Goal: Transaction & Acquisition: Book appointment/travel/reservation

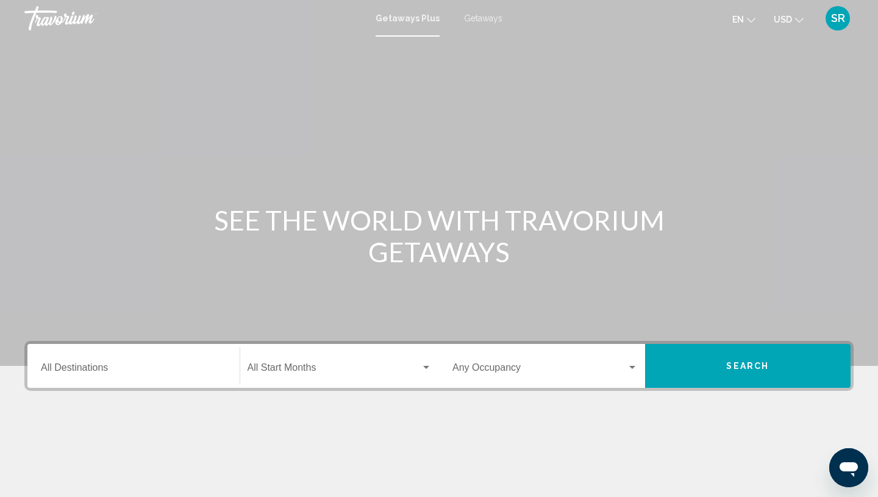
click at [82, 369] on input "Destination All Destinations" at bounding box center [133, 369] width 185 height 11
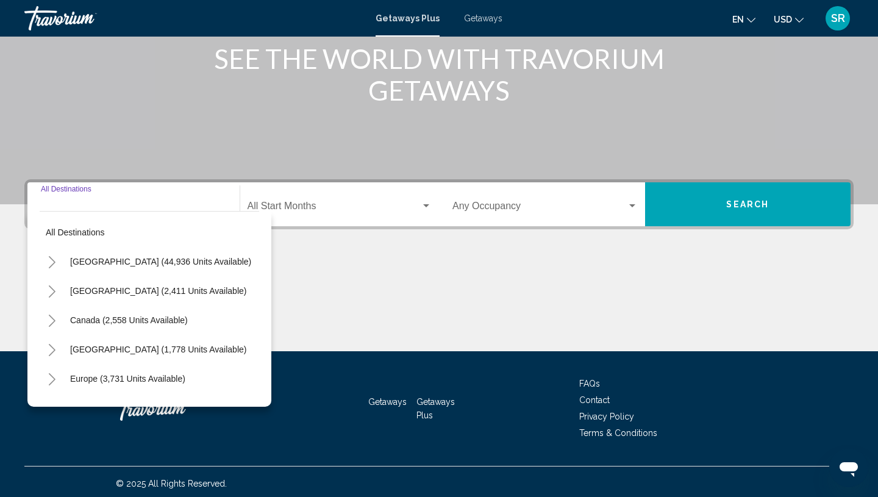
scroll to position [165, 0]
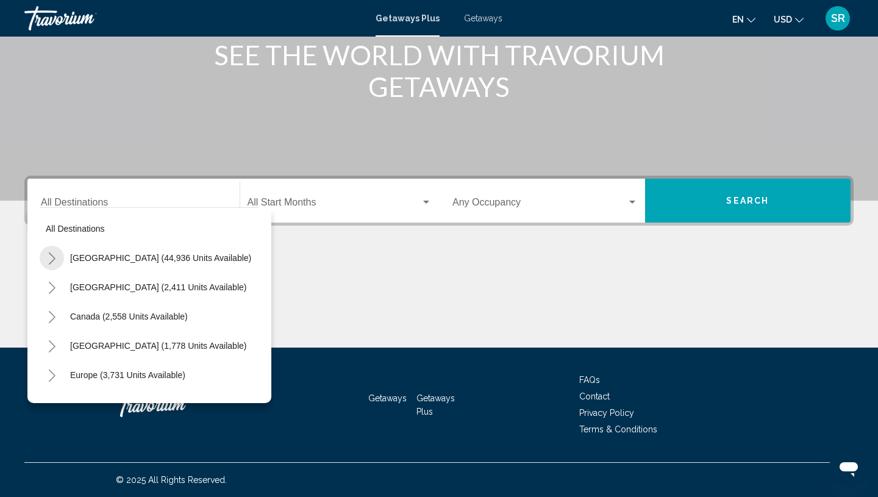
click at [52, 257] on icon "Toggle United States (44,936 units available)" at bounding box center [52, 258] width 9 height 12
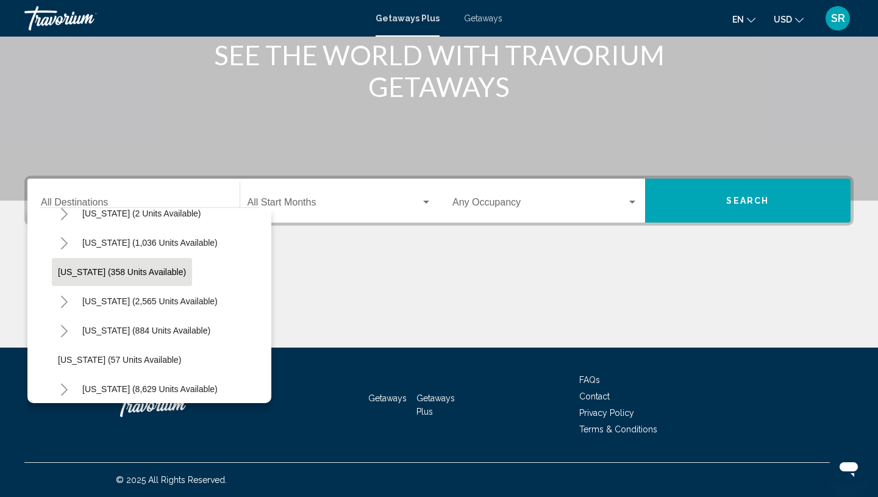
scroll to position [74, 0]
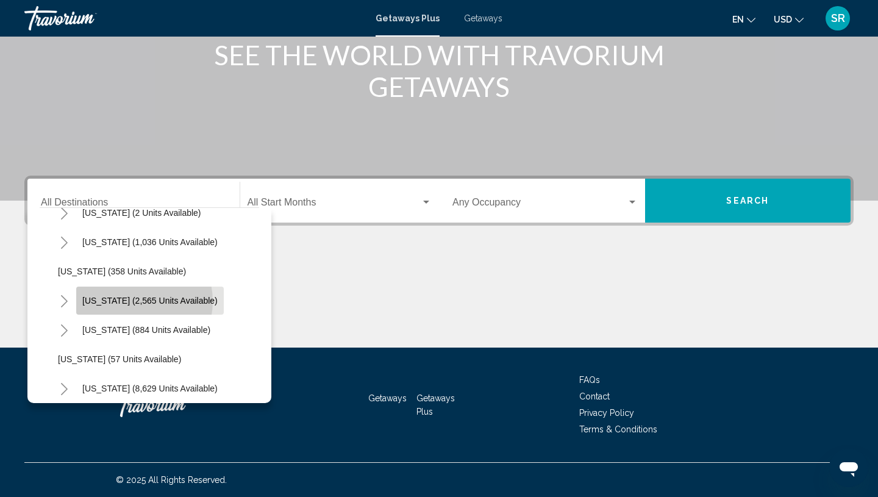
click at [135, 302] on span "[US_STATE] (2,565 units available)" at bounding box center [149, 301] width 135 height 10
type input "**********"
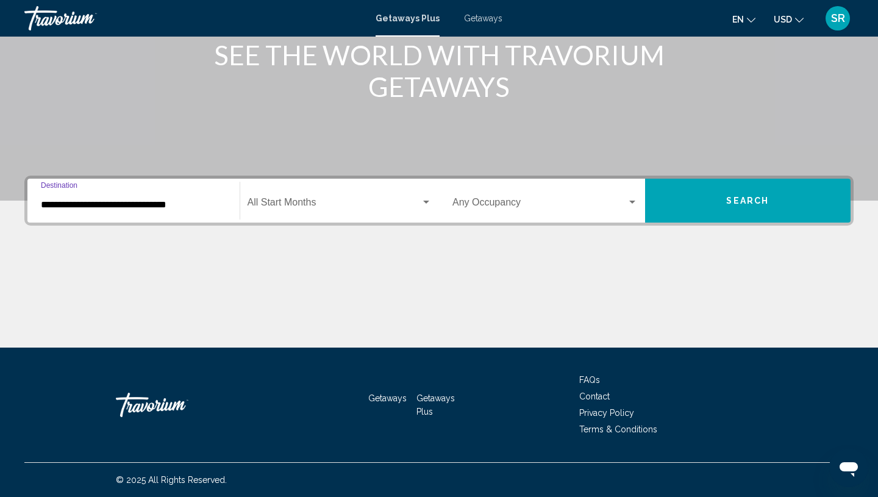
click at [333, 205] on span "Search widget" at bounding box center [334, 204] width 174 height 11
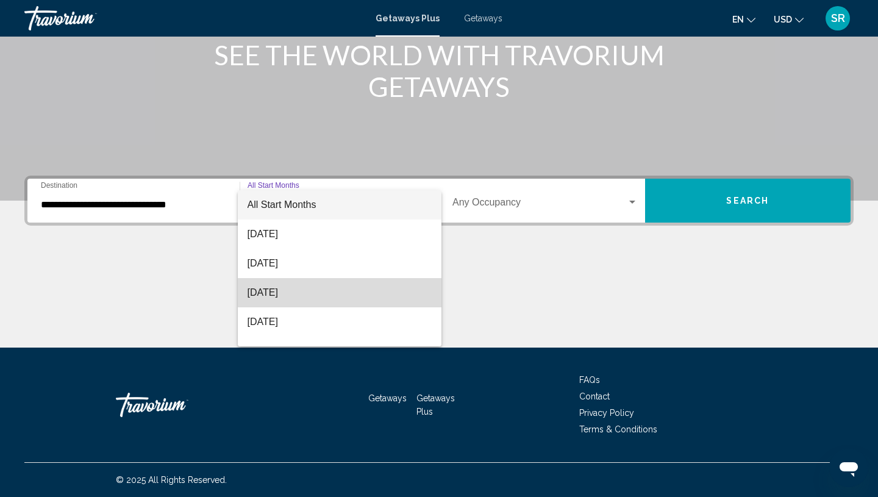
click at [269, 289] on span "[DATE]" at bounding box center [339, 292] width 185 height 29
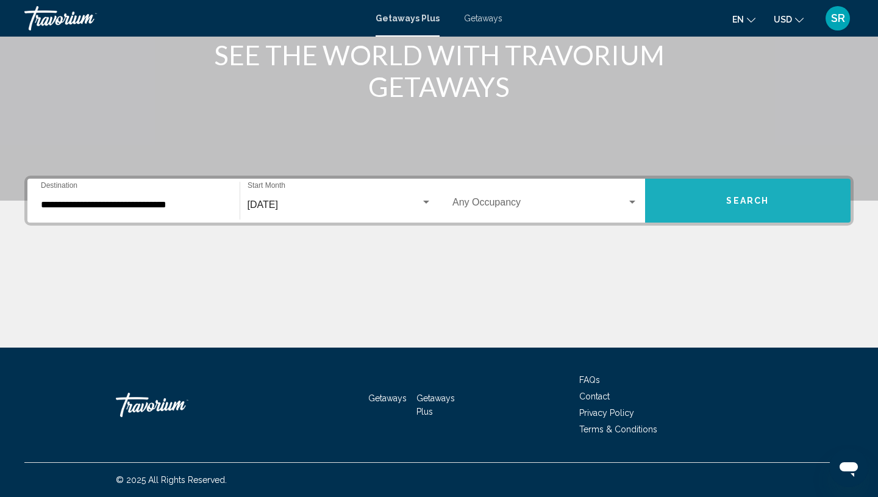
click at [751, 204] on span "Search" at bounding box center [747, 201] width 43 height 10
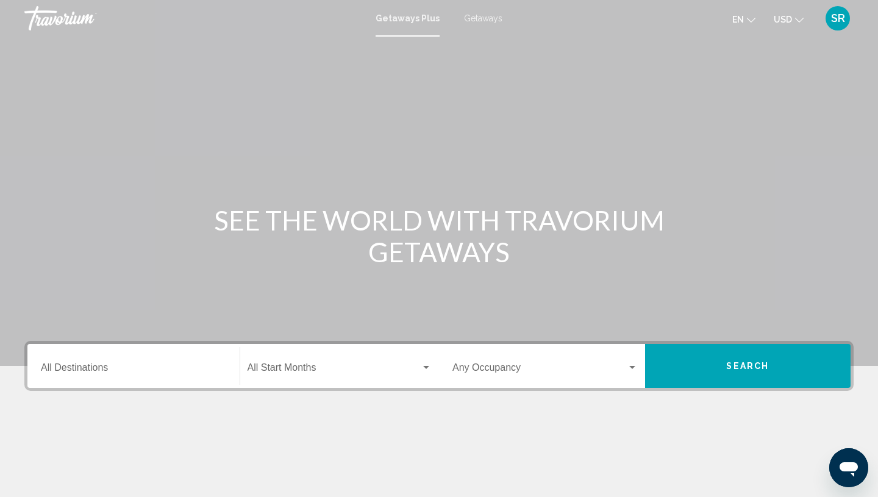
click at [483, 17] on span "Getaways" at bounding box center [483, 18] width 38 height 10
click at [74, 370] on input "Destination All Destinations" at bounding box center [133, 369] width 185 height 11
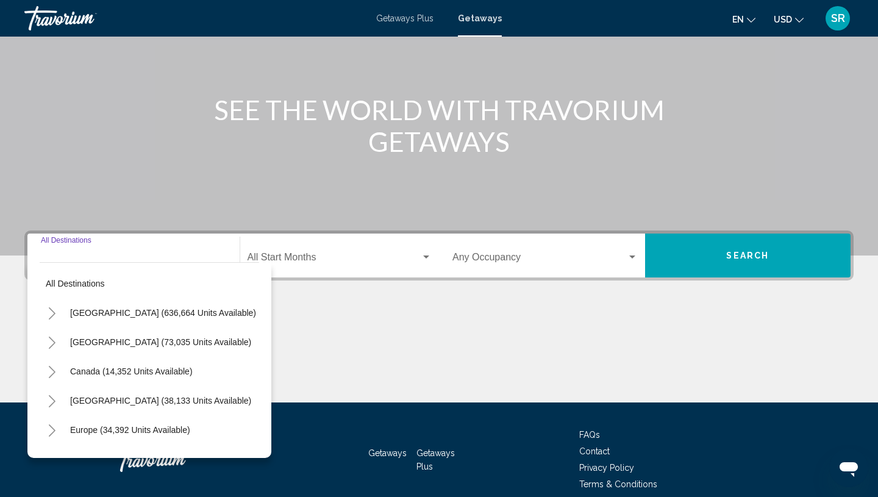
scroll to position [165, 0]
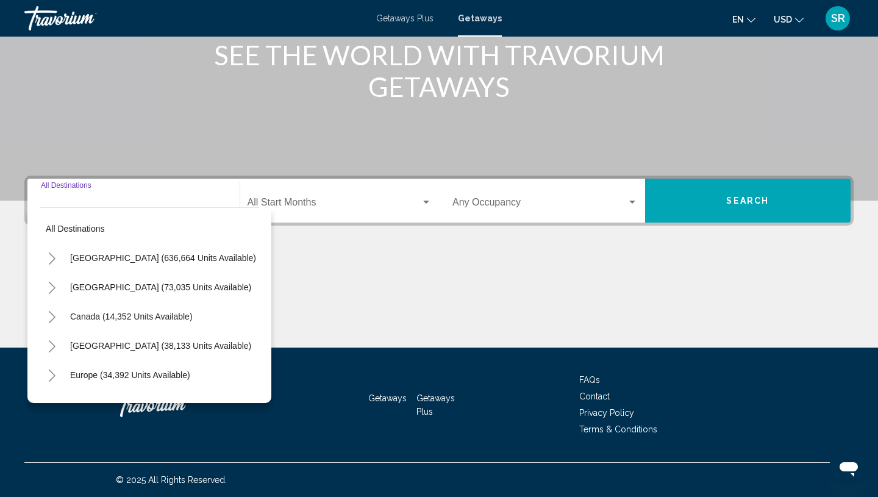
click at [52, 257] on icon "Toggle United States (636,664 units available)" at bounding box center [52, 258] width 9 height 12
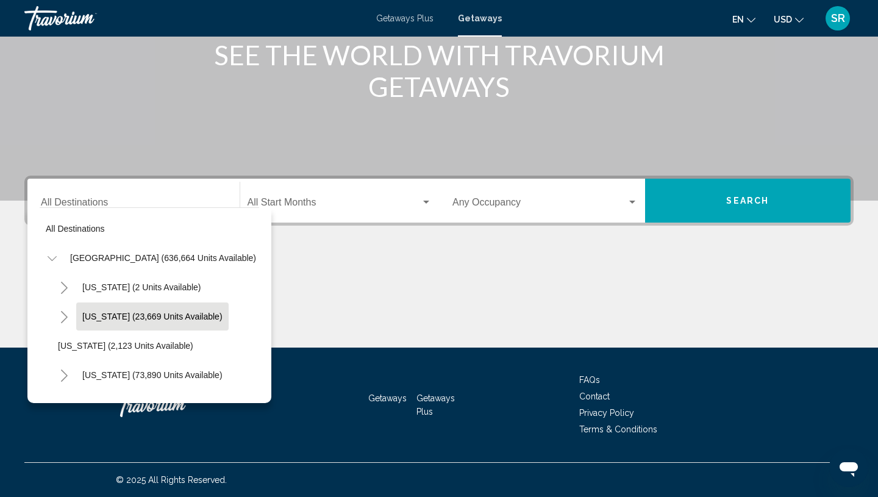
scroll to position [27, 0]
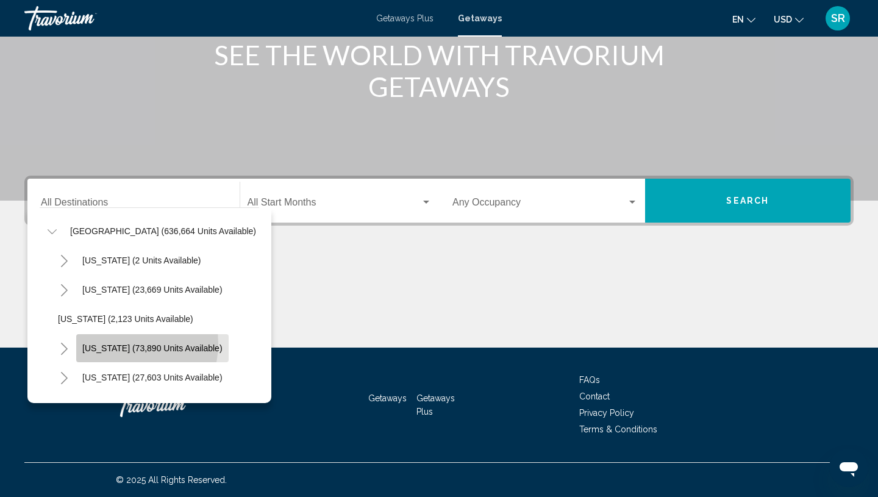
click at [123, 343] on span "[US_STATE] (73,890 units available)" at bounding box center [152, 348] width 140 height 10
type input "**********"
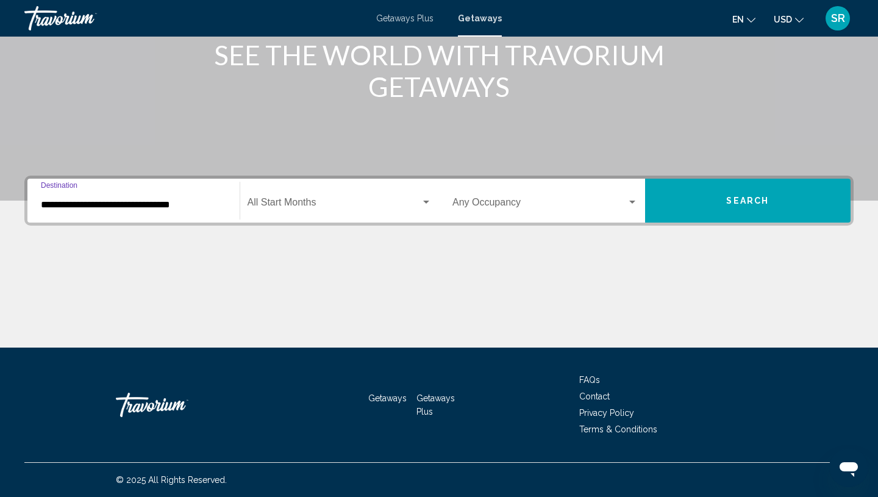
click at [355, 199] on span "Search widget" at bounding box center [334, 204] width 174 height 11
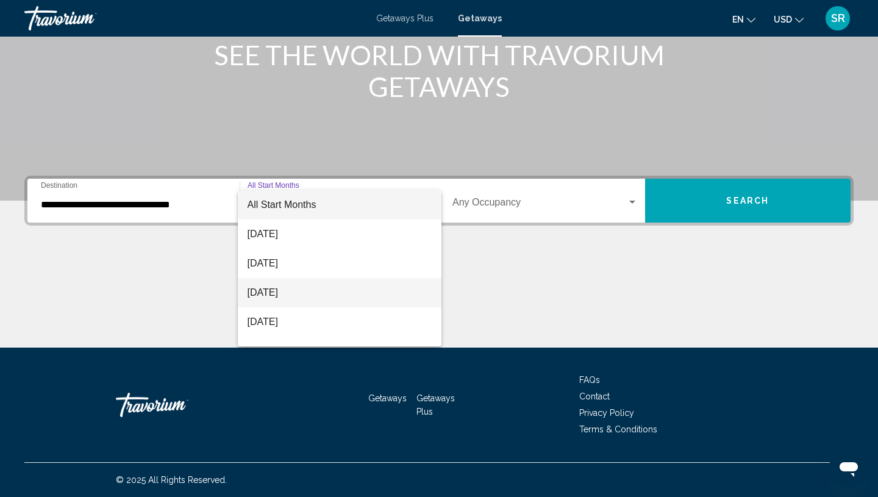
click at [297, 290] on span "[DATE]" at bounding box center [339, 292] width 185 height 29
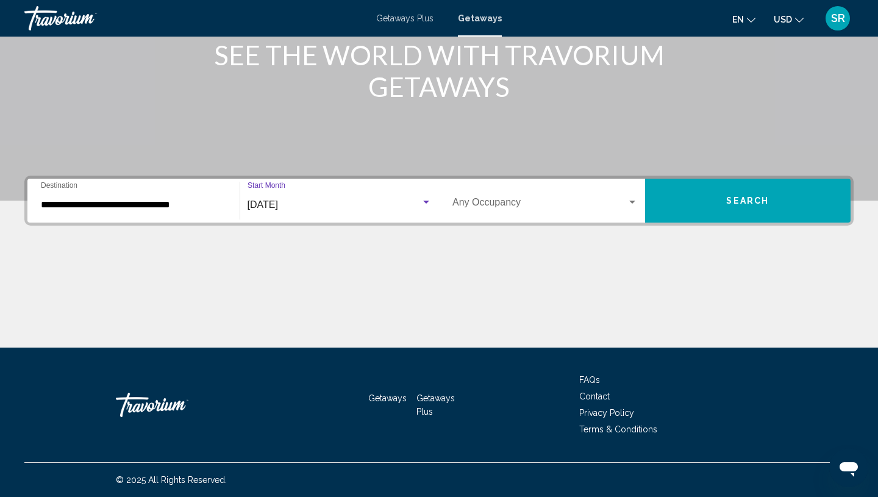
click at [725, 221] on button "Search" at bounding box center [748, 201] width 206 height 44
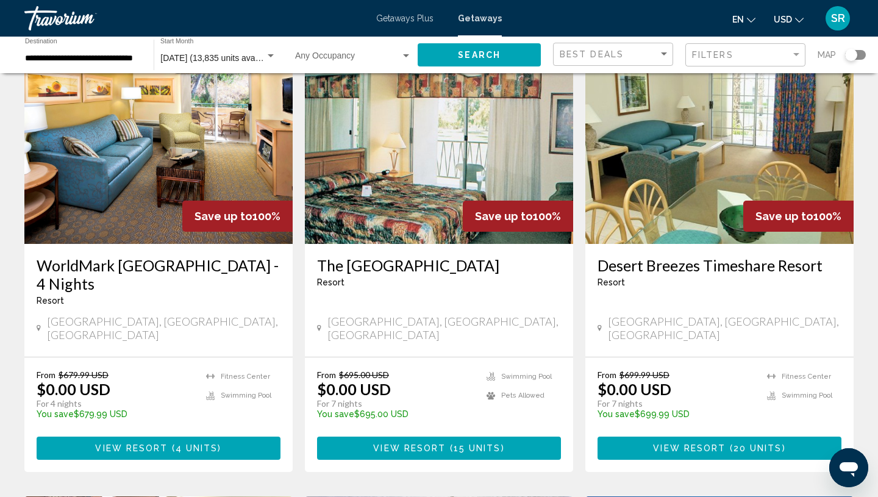
scroll to position [500, 0]
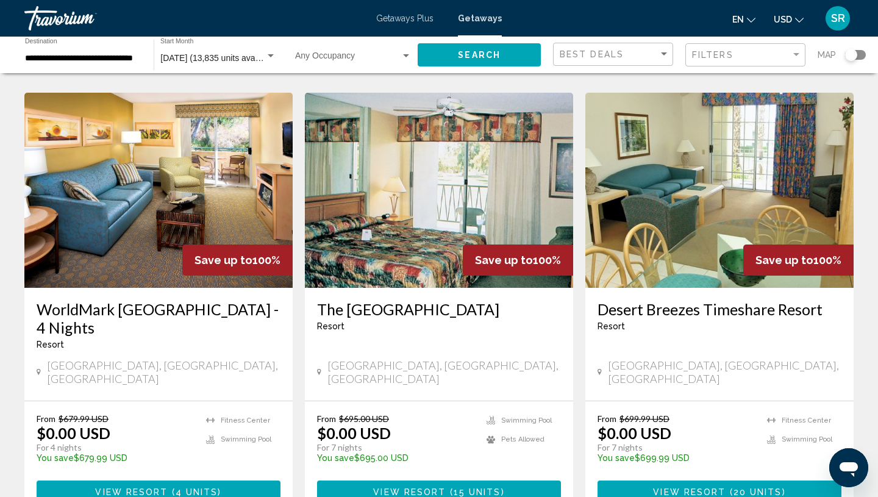
click at [144, 212] on img "Main content" at bounding box center [158, 190] width 268 height 195
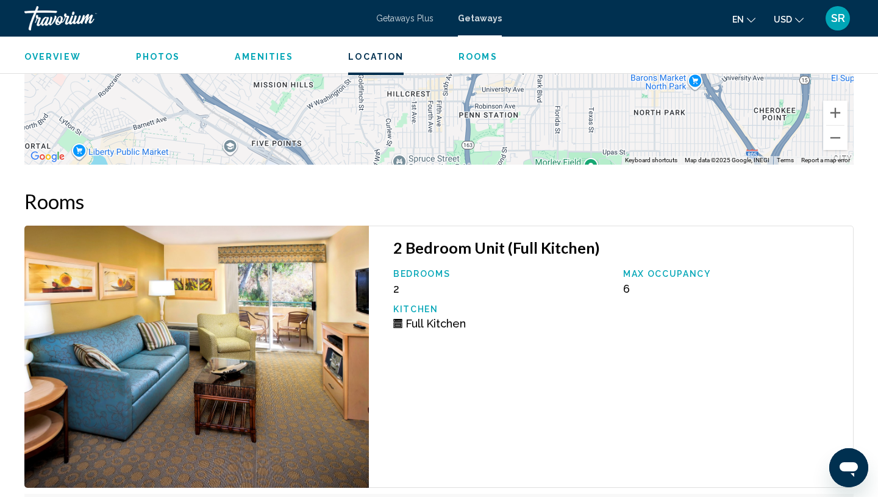
scroll to position [2187, 0]
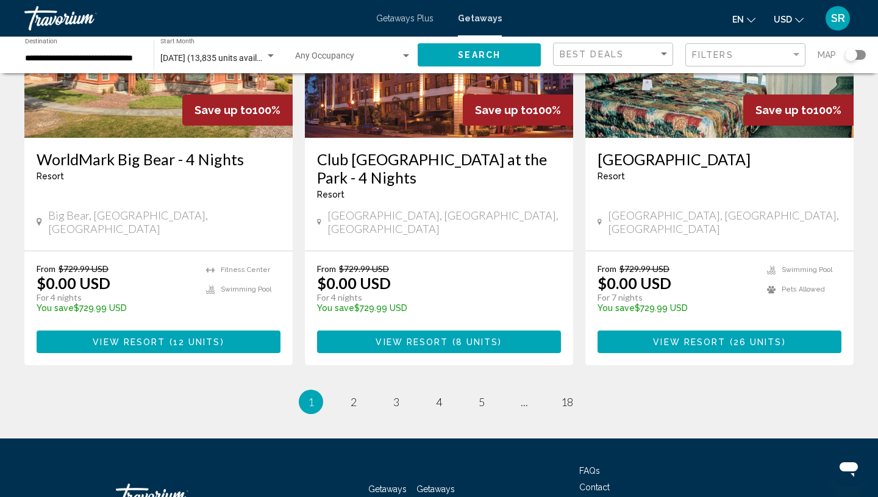
scroll to position [1562, 0]
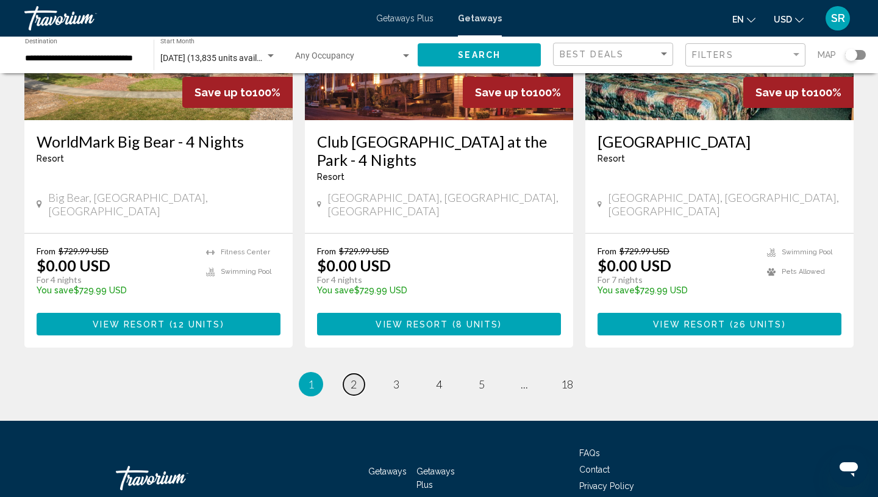
click at [359, 374] on link "page 2" at bounding box center [353, 384] width 21 height 21
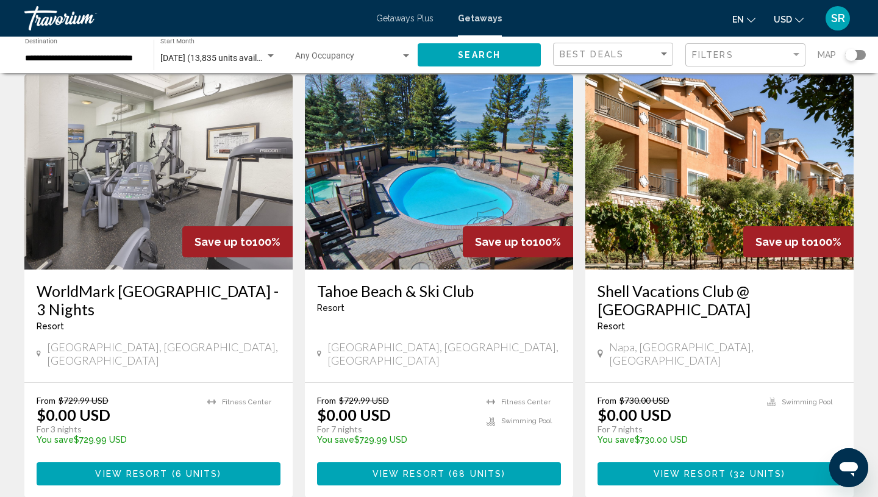
scroll to position [502, 0]
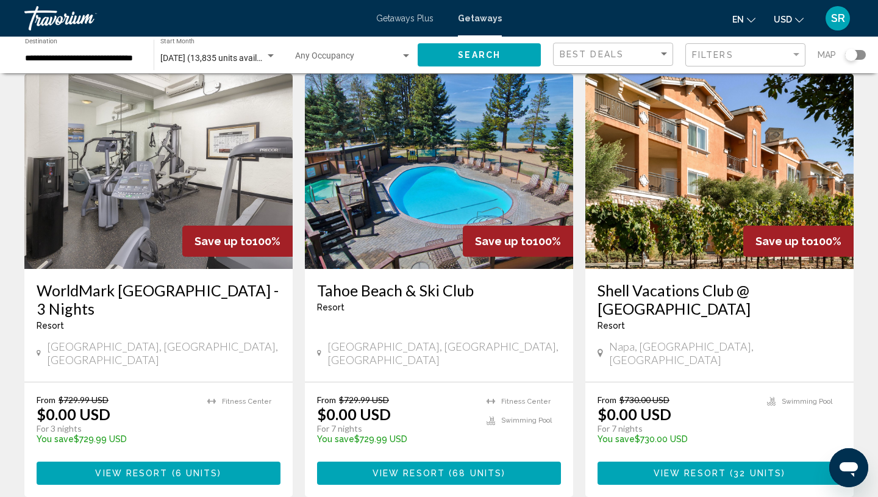
click at [672, 166] on img "Main content" at bounding box center [719, 171] width 268 height 195
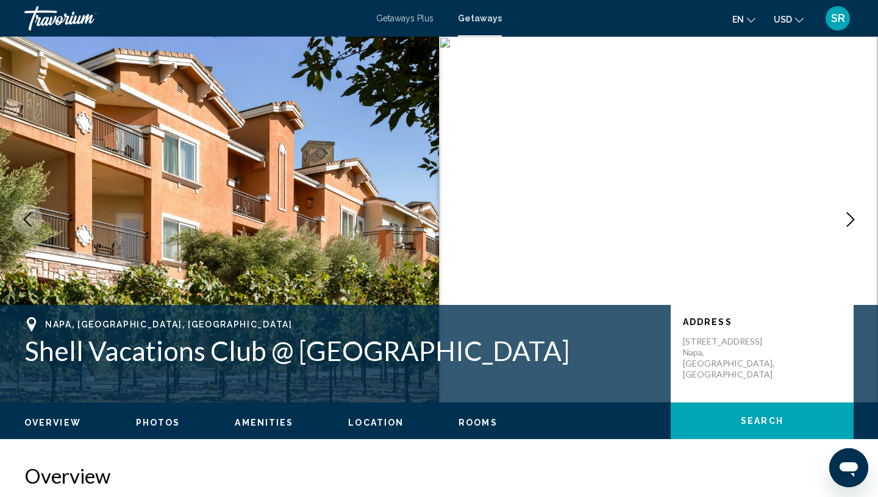
click at [850, 221] on icon "Next image" at bounding box center [850, 219] width 15 height 15
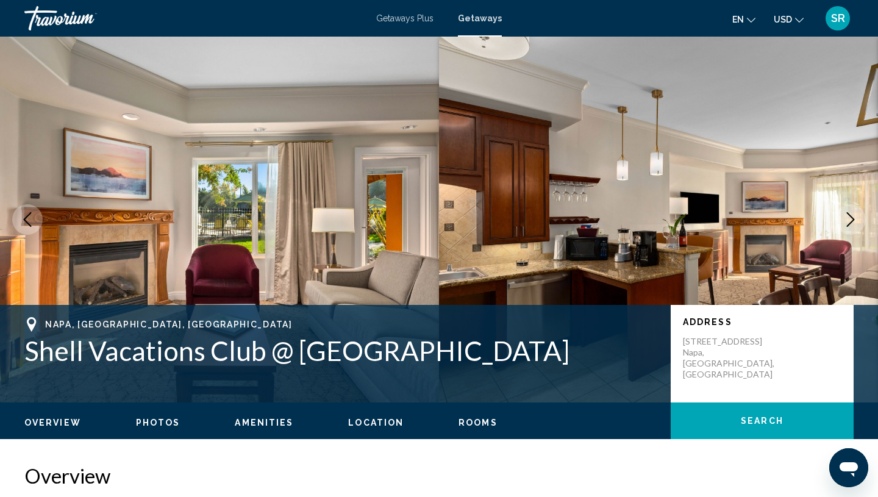
click at [851, 221] on icon "Next image" at bounding box center [851, 219] width 8 height 15
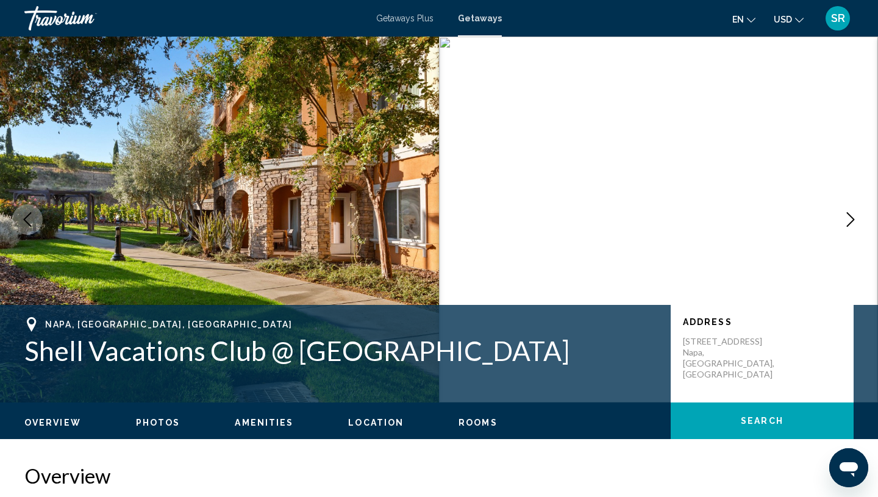
click at [851, 223] on icon "Next image" at bounding box center [850, 219] width 15 height 15
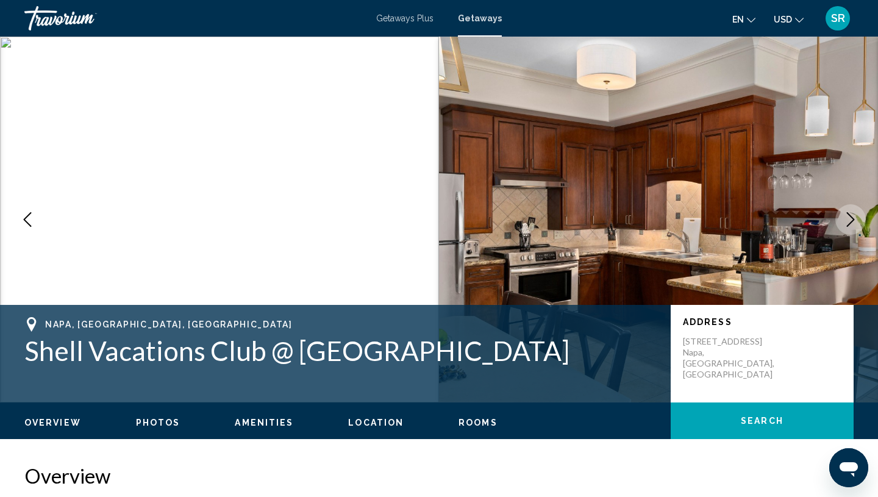
click at [851, 223] on icon "Next image" at bounding box center [850, 219] width 15 height 15
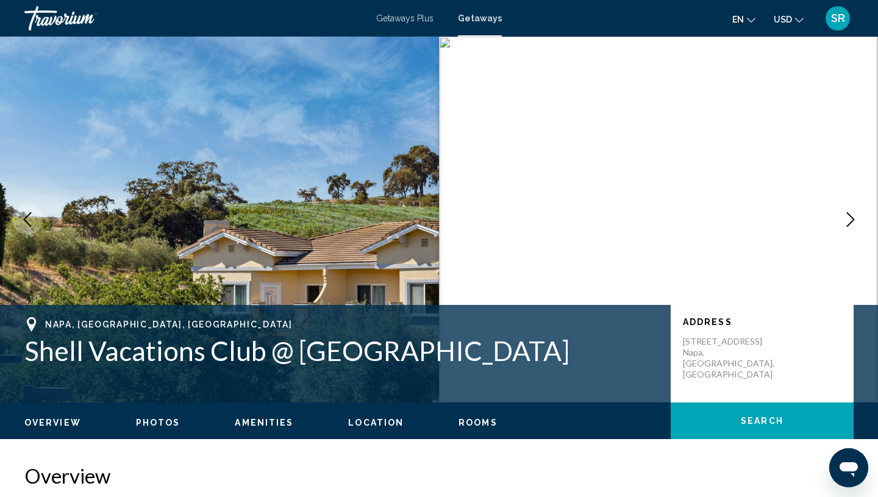
click at [851, 223] on icon "Next image" at bounding box center [850, 219] width 15 height 15
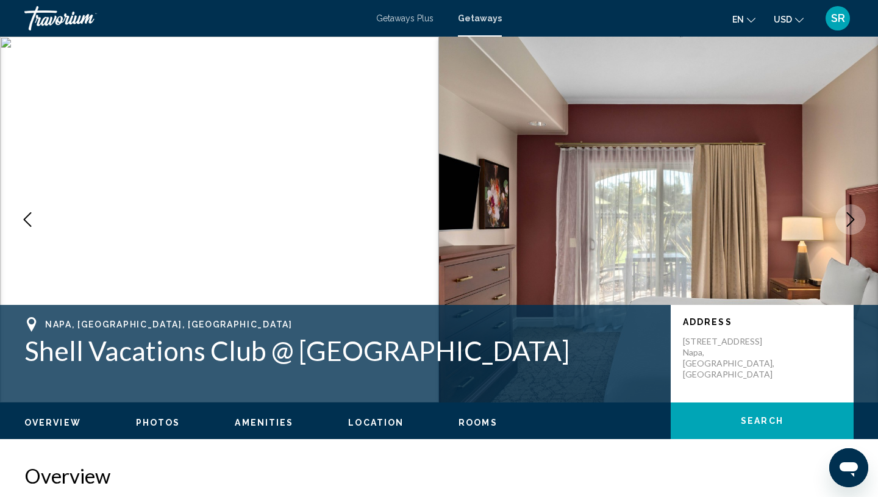
click at [851, 224] on icon "Next image" at bounding box center [850, 219] width 15 height 15
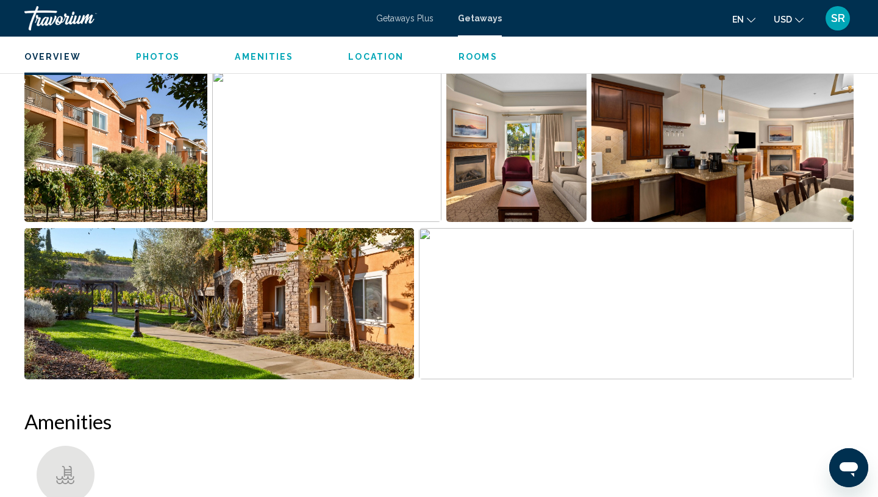
scroll to position [512, 0]
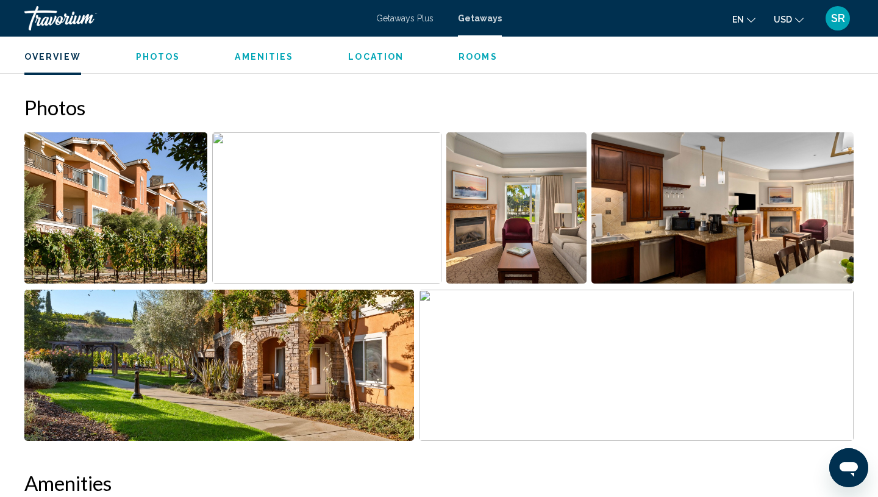
click at [213, 372] on img "Open full-screen image slider" at bounding box center [218, 364] width 389 height 151
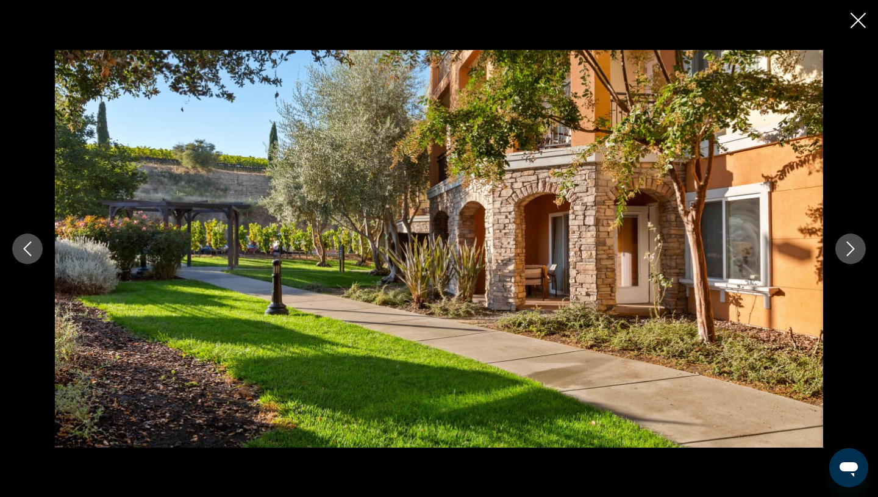
click at [854, 250] on icon "Next image" at bounding box center [850, 248] width 15 height 15
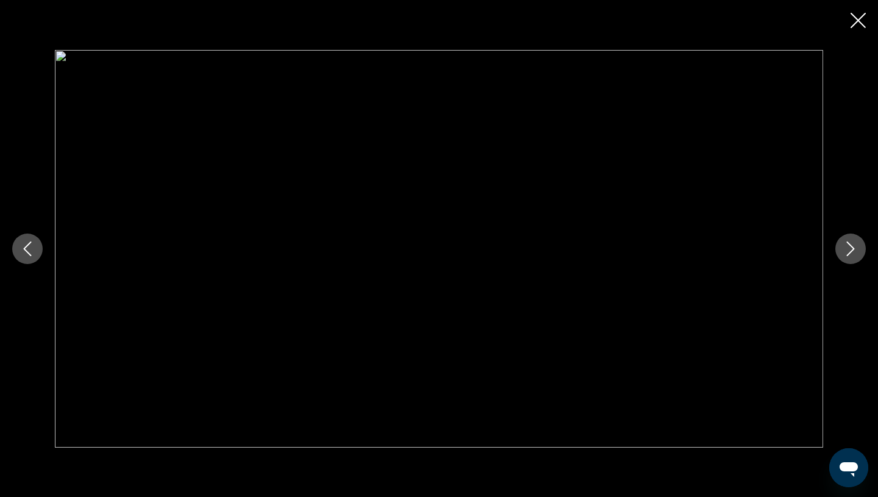
click at [854, 250] on icon "Next image" at bounding box center [850, 248] width 15 height 15
click at [861, 20] on icon "Close slideshow" at bounding box center [857, 20] width 15 height 15
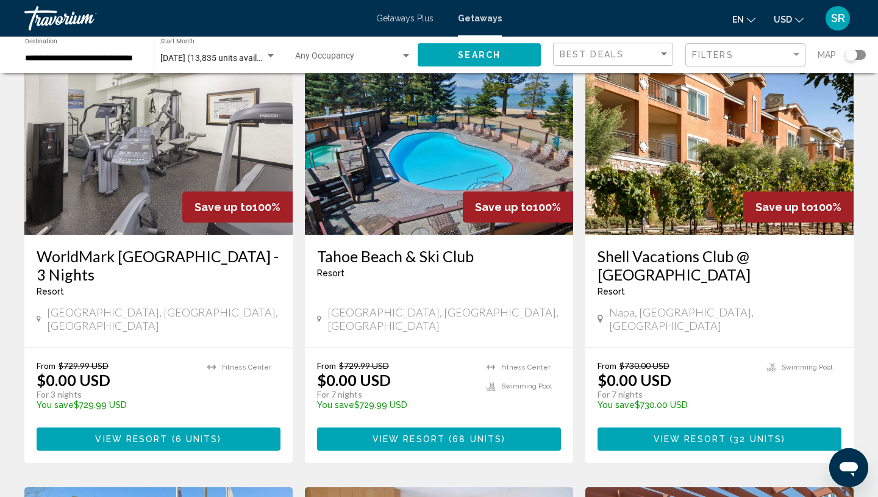
scroll to position [544, 0]
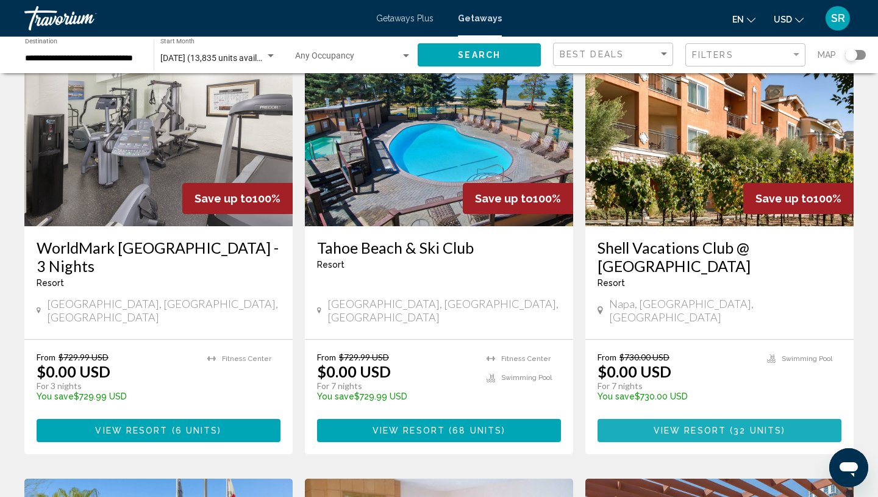
click at [755, 426] on span "32 units" at bounding box center [757, 431] width 48 height 10
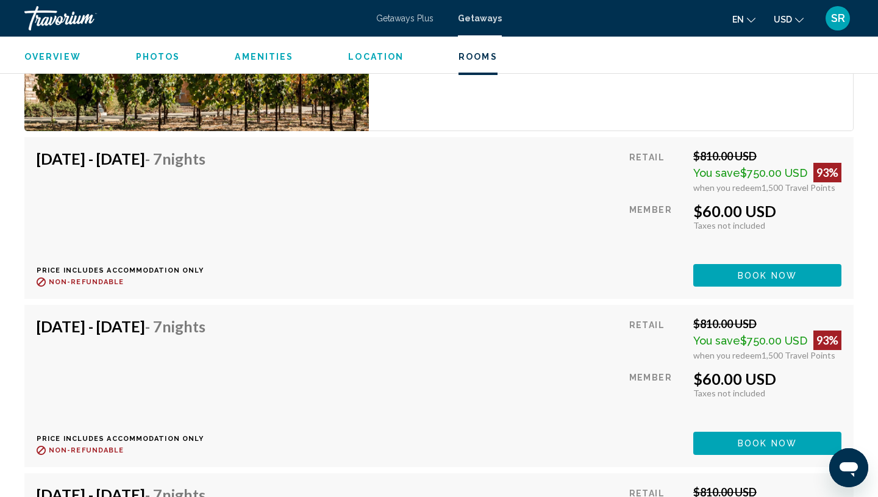
scroll to position [2491, 0]
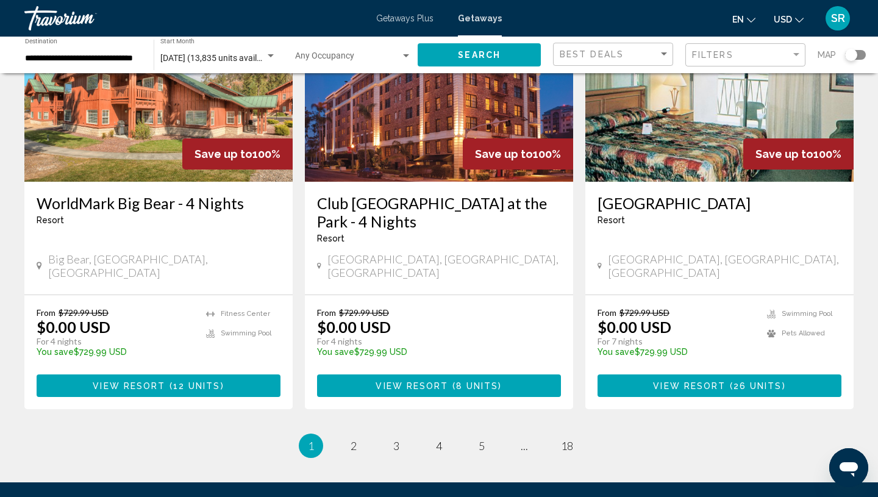
scroll to position [1412, 0]
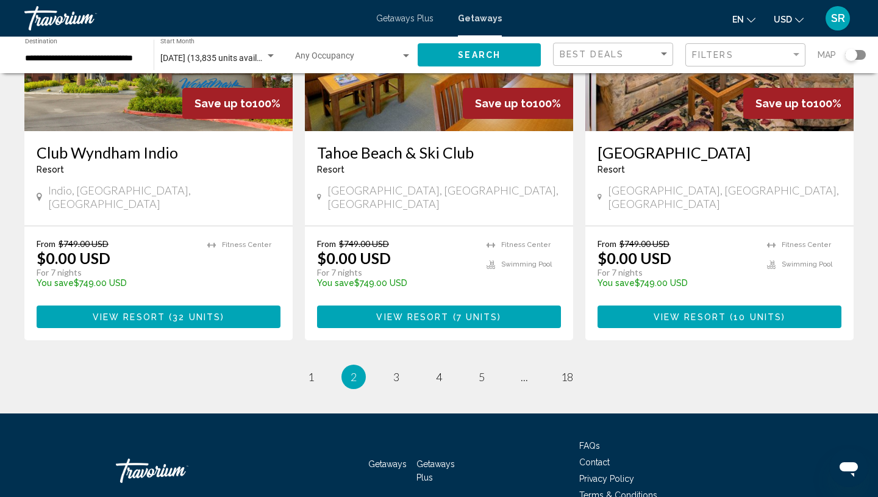
scroll to position [1526, 0]
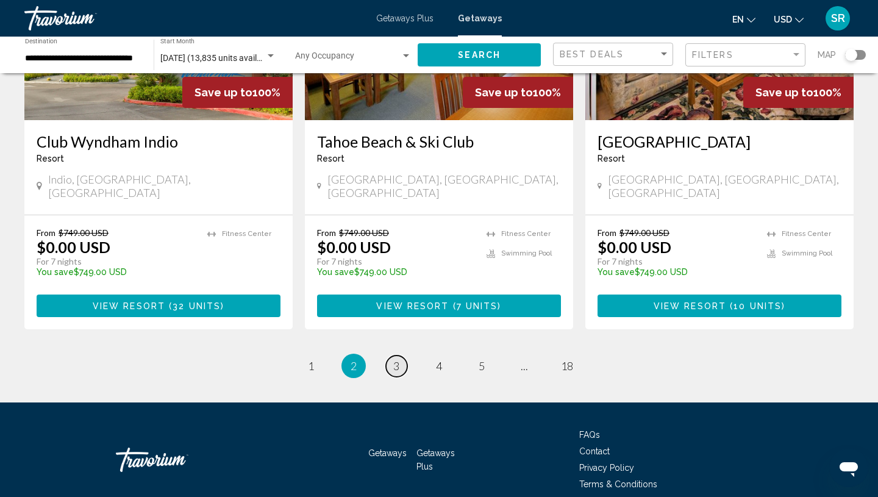
click at [396, 359] on span "3" at bounding box center [396, 365] width 6 height 13
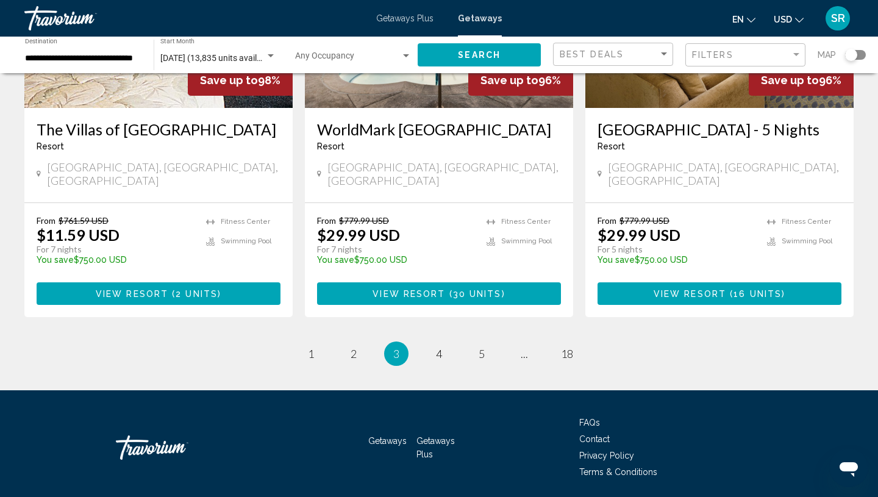
scroll to position [1562, 0]
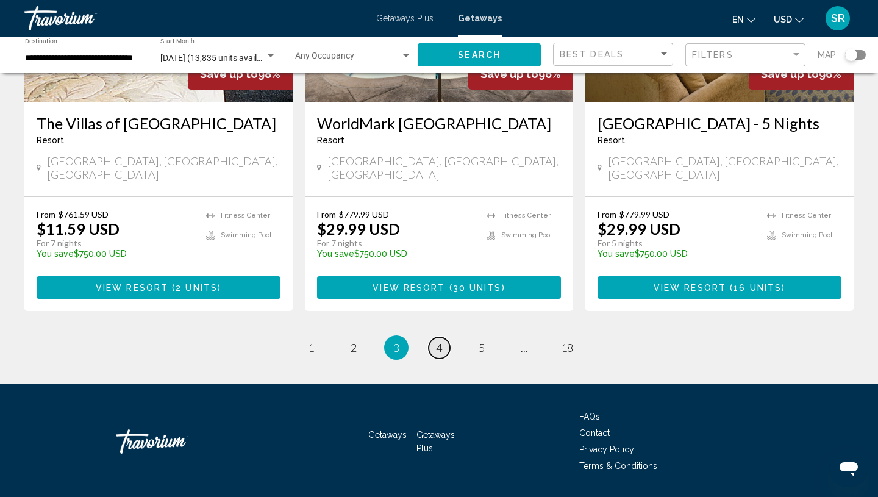
click at [436, 341] on span "4" at bounding box center [439, 347] width 6 height 13
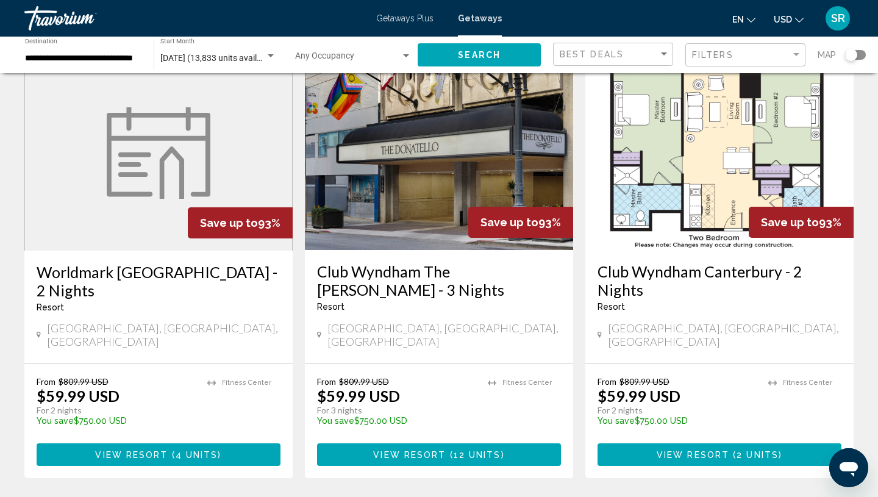
scroll to position [1563, 0]
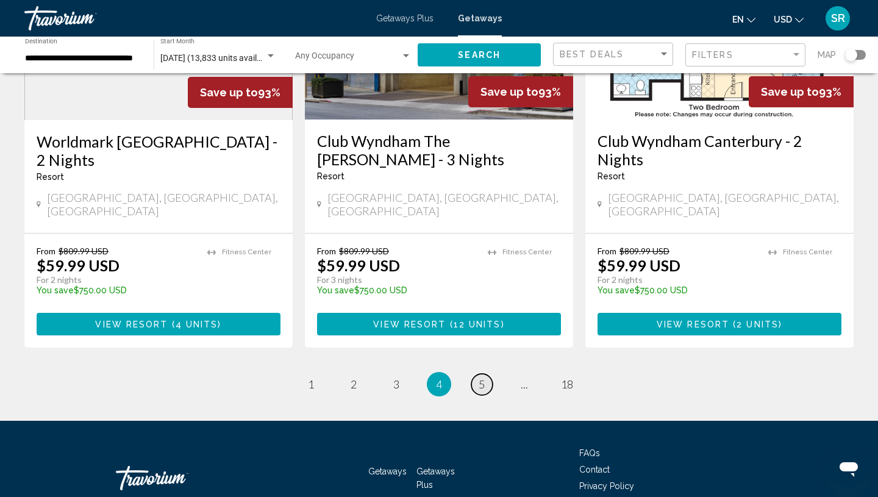
click at [486, 374] on link "page 5" at bounding box center [481, 384] width 21 height 21
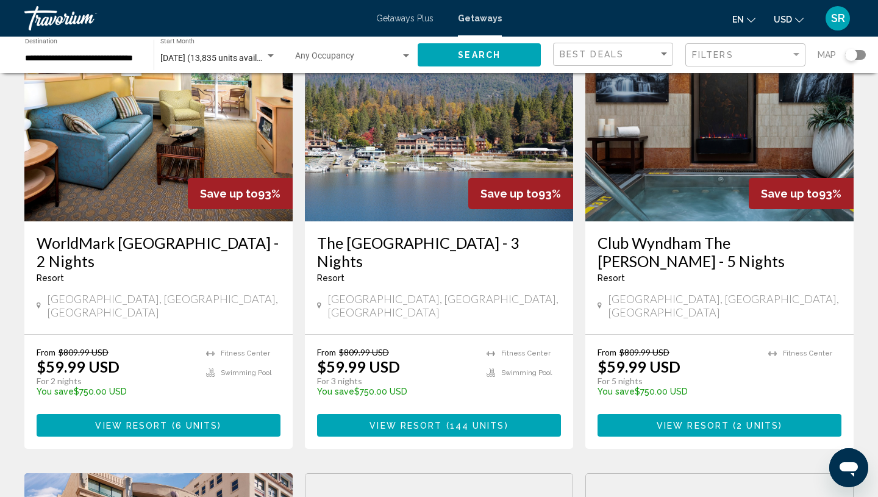
scroll to position [78, 0]
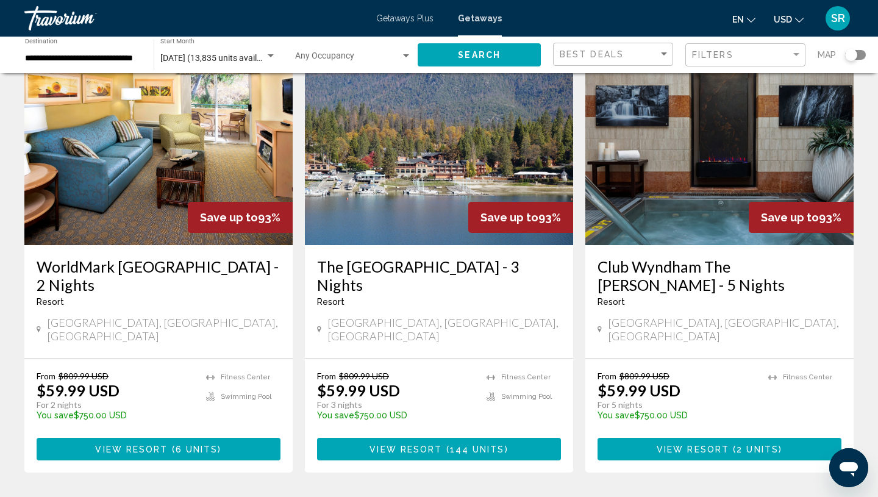
click at [401, 176] on img "Main content" at bounding box center [439, 147] width 268 height 195
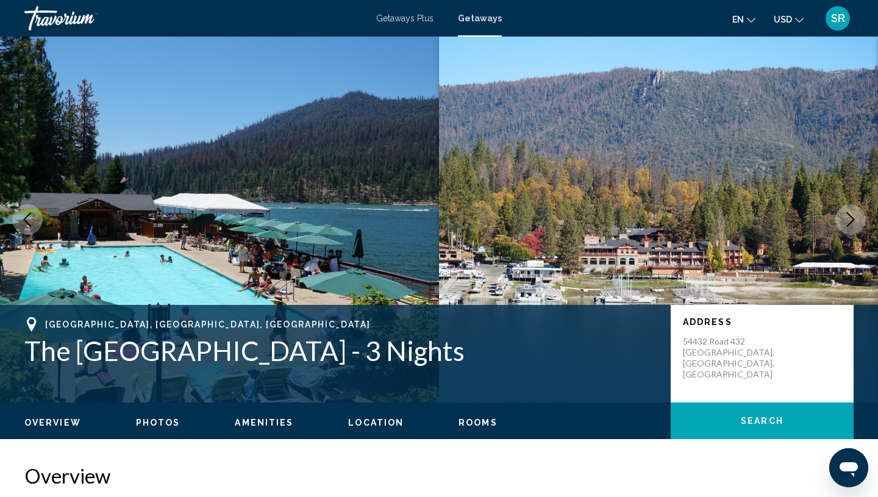
click at [852, 222] on icon "Next image" at bounding box center [850, 219] width 15 height 15
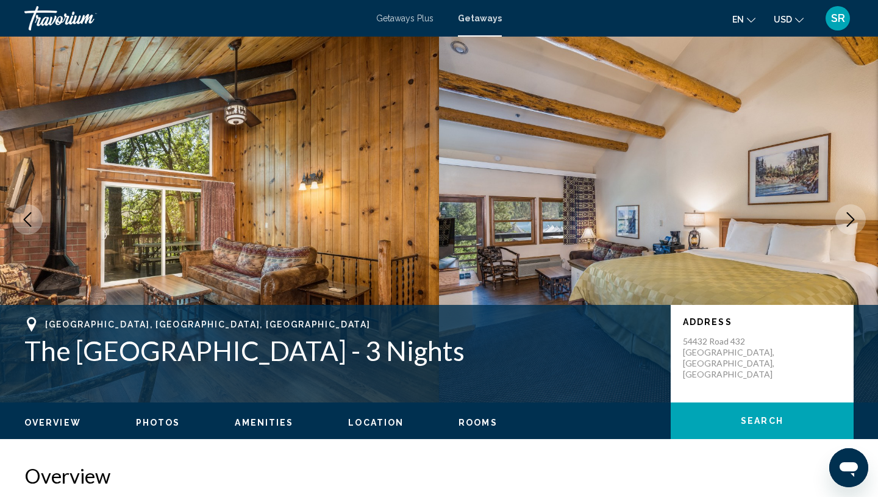
click at [852, 222] on icon "Next image" at bounding box center [850, 219] width 15 height 15
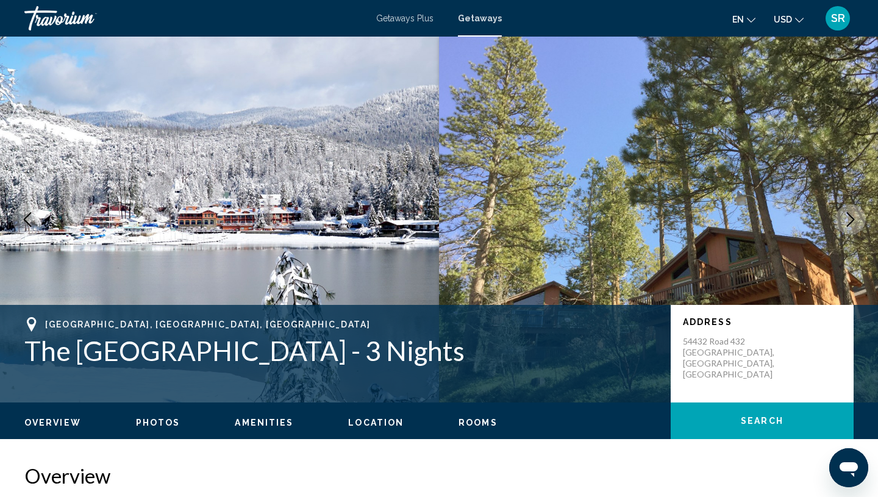
click at [852, 222] on icon "Next image" at bounding box center [850, 219] width 15 height 15
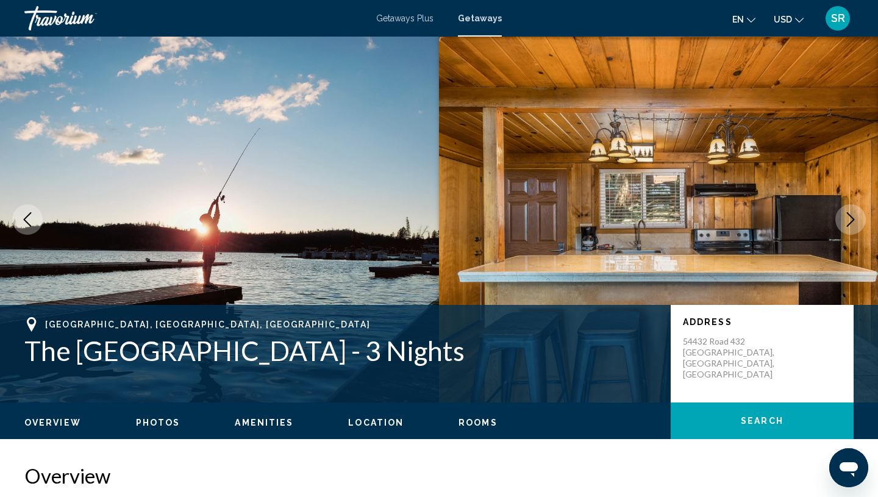
click at [852, 223] on icon "Next image" at bounding box center [850, 219] width 15 height 15
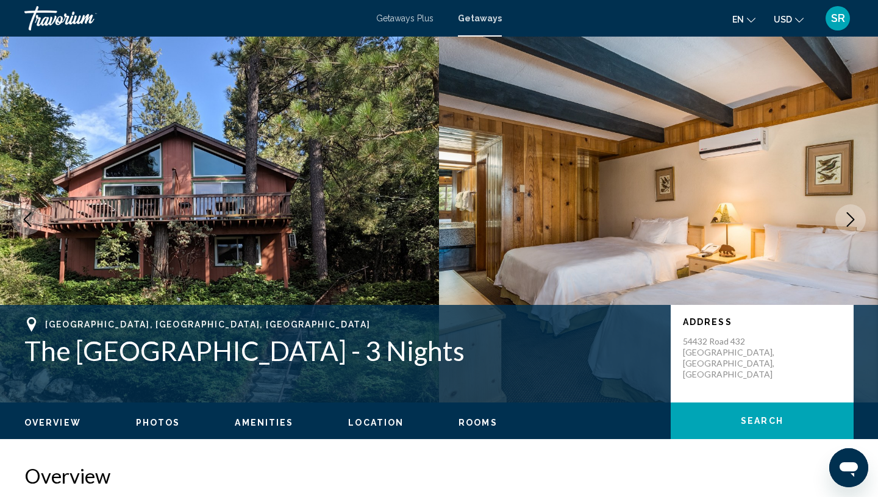
click at [852, 223] on icon "Next image" at bounding box center [850, 219] width 15 height 15
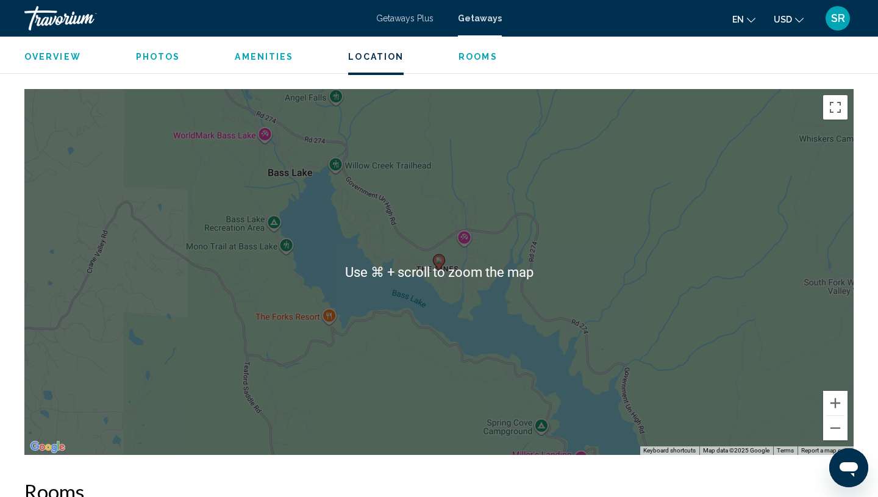
scroll to position [1316, 0]
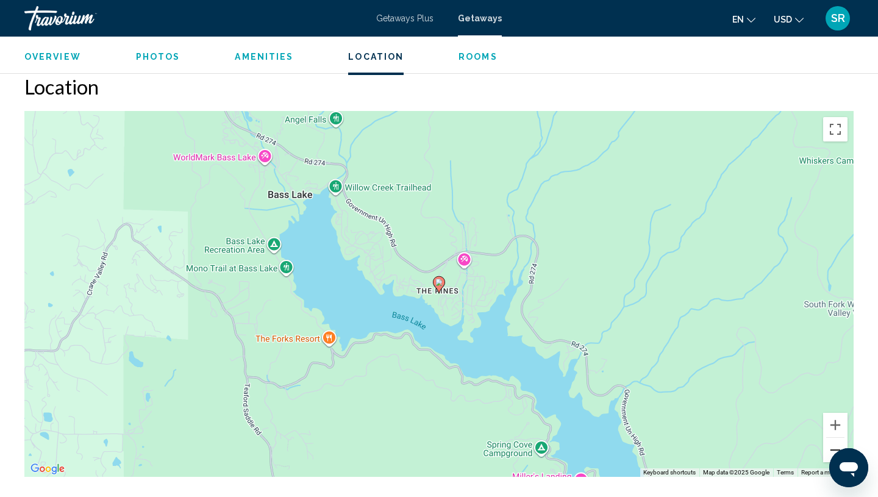
click at [831, 445] on button "Zoom out" at bounding box center [835, 450] width 24 height 24
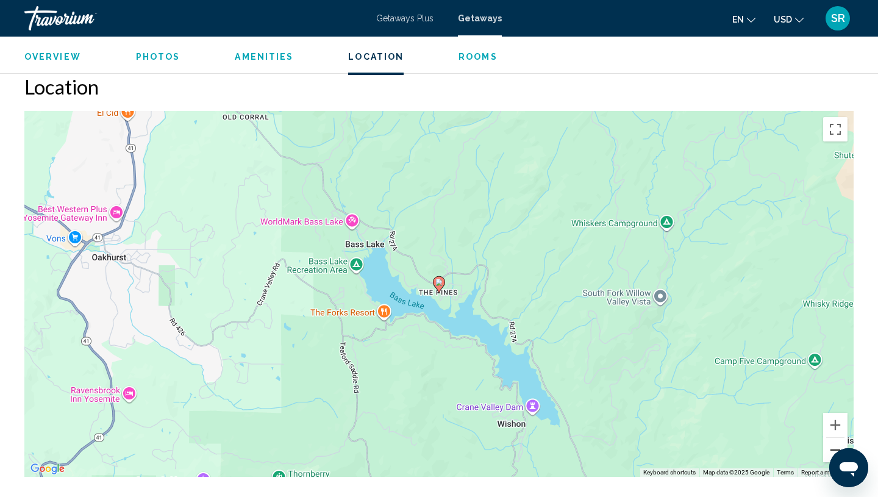
click at [831, 445] on button "Zoom out" at bounding box center [835, 450] width 24 height 24
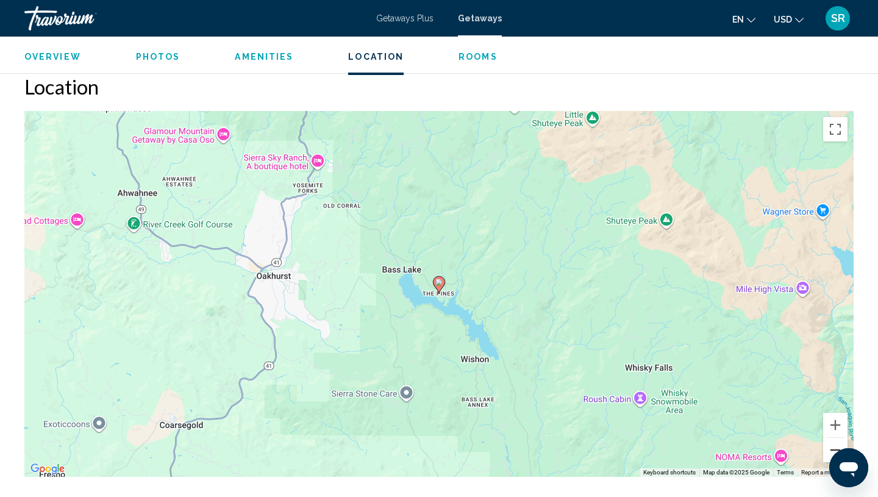
click at [831, 446] on button "Zoom out" at bounding box center [835, 450] width 24 height 24
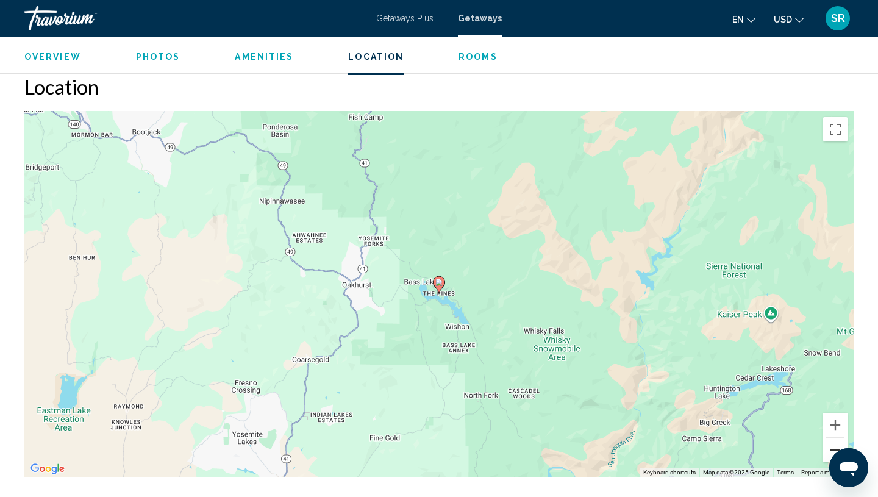
click at [831, 446] on button "Zoom out" at bounding box center [835, 450] width 24 height 24
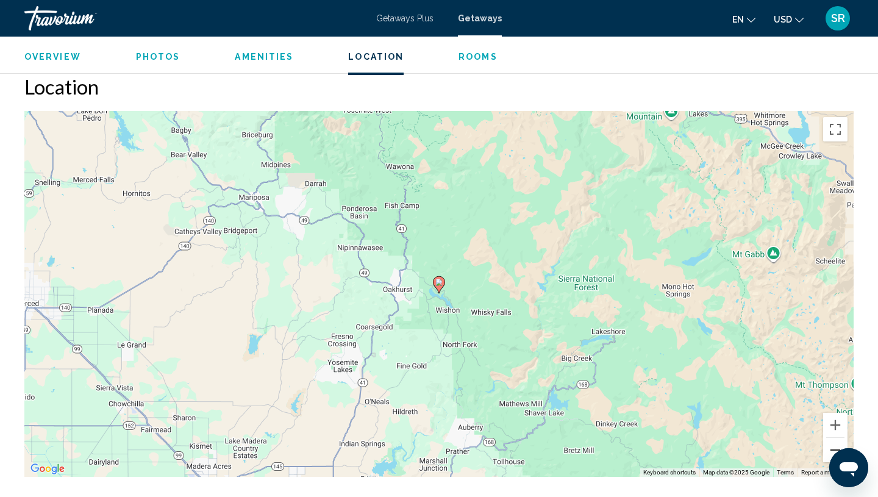
click at [831, 446] on button "Zoom out" at bounding box center [835, 450] width 24 height 24
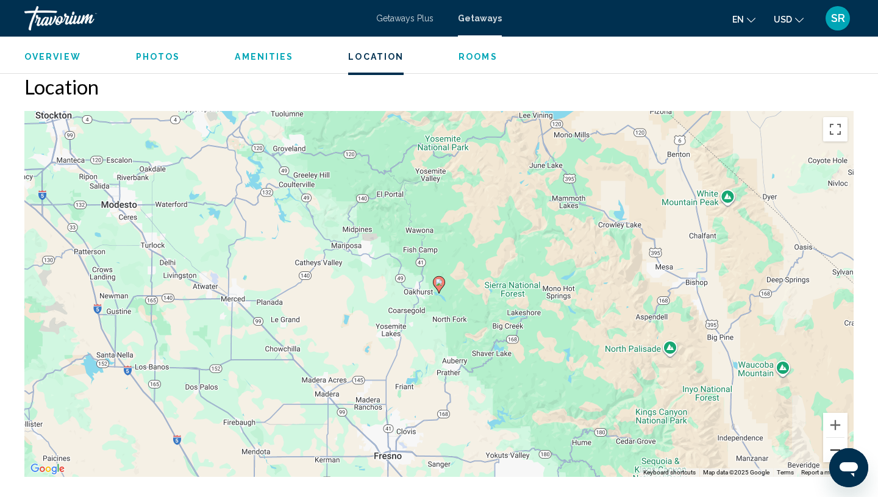
click at [831, 447] on button "Zoom out" at bounding box center [835, 450] width 24 height 24
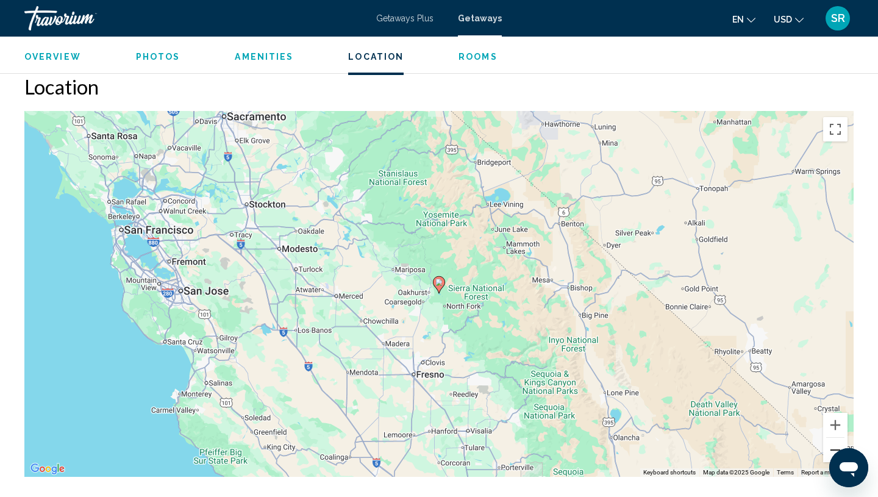
click at [831, 447] on button "Zoom out" at bounding box center [835, 450] width 24 height 24
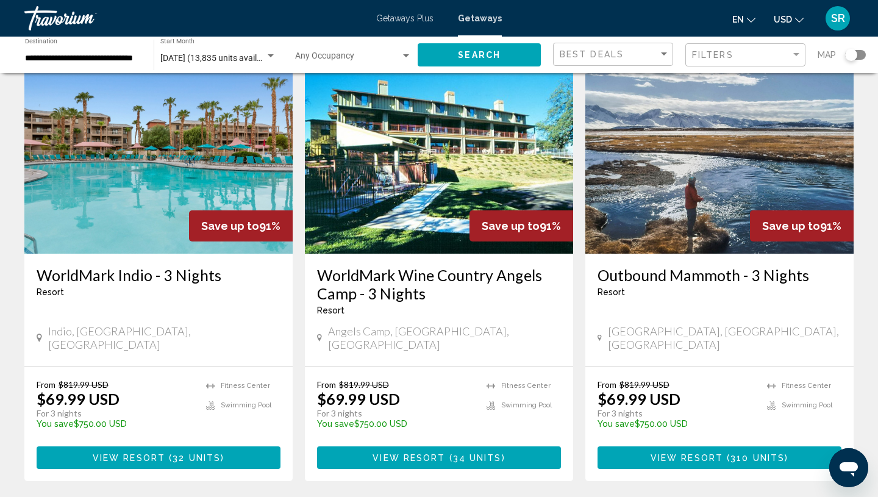
scroll to position [1451, 0]
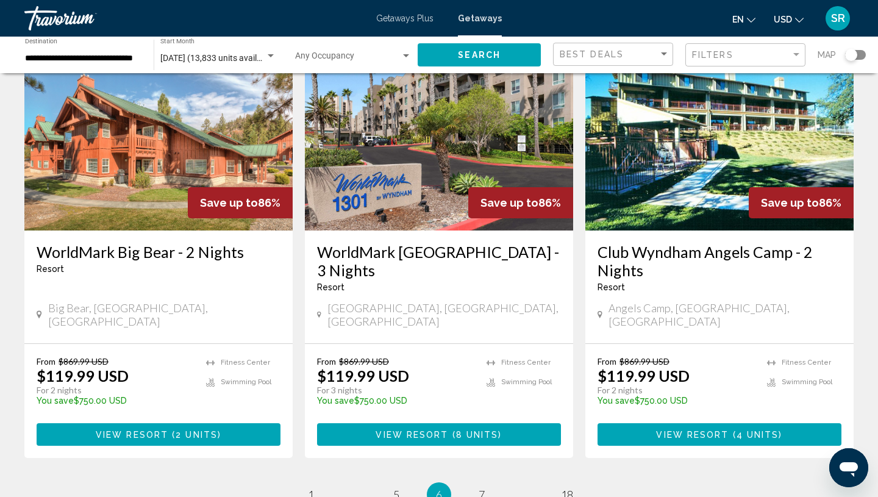
scroll to position [1491, 0]
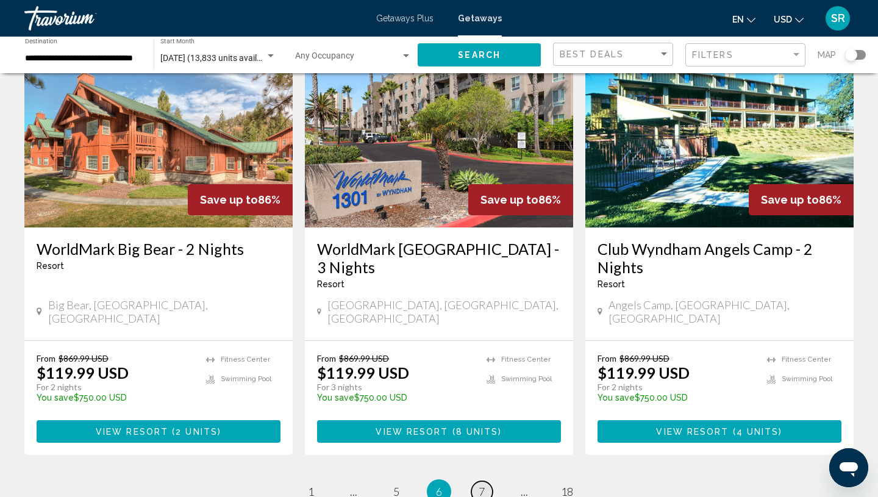
click at [482, 485] on span "7" at bounding box center [481, 491] width 6 height 13
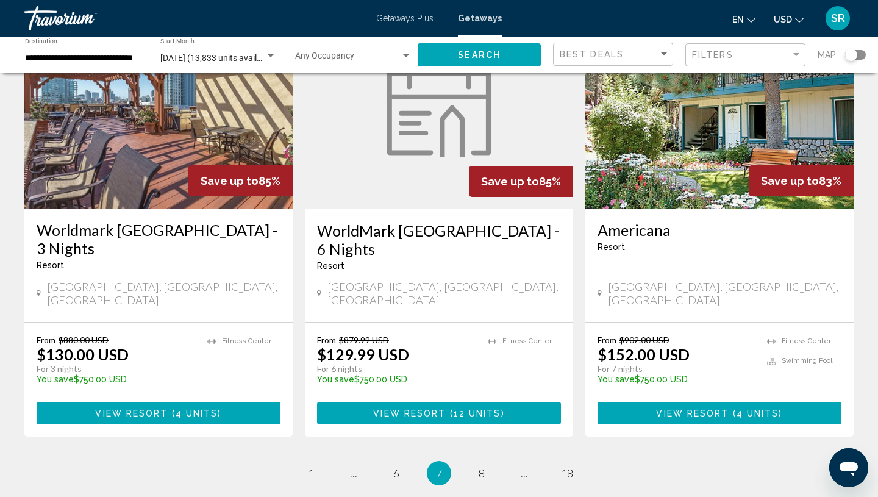
scroll to position [1457, 0]
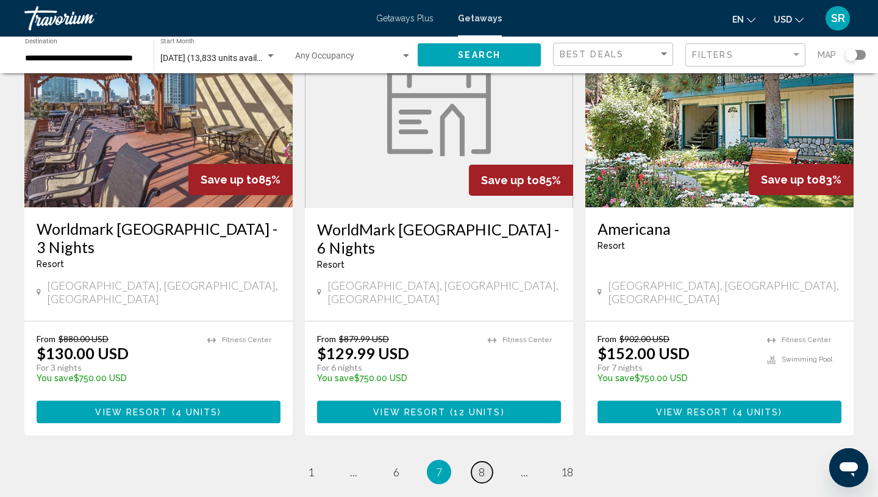
click at [481, 465] on span "8" at bounding box center [481, 471] width 6 height 13
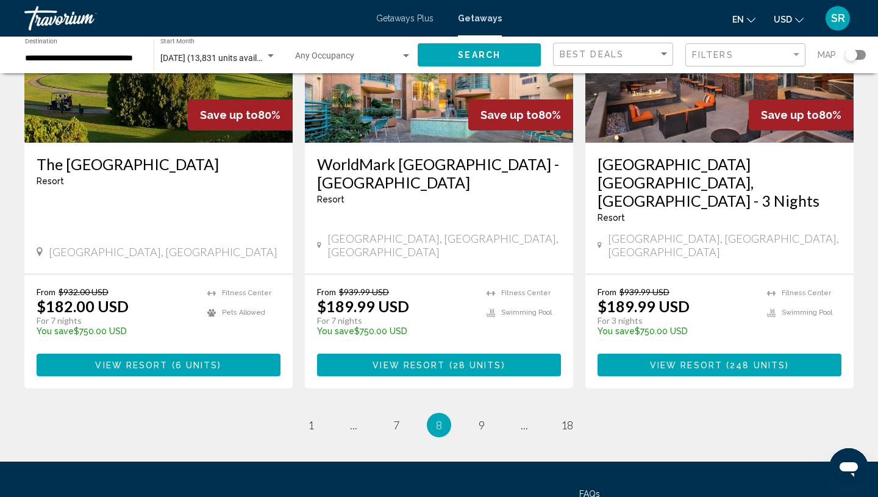
scroll to position [1544, 0]
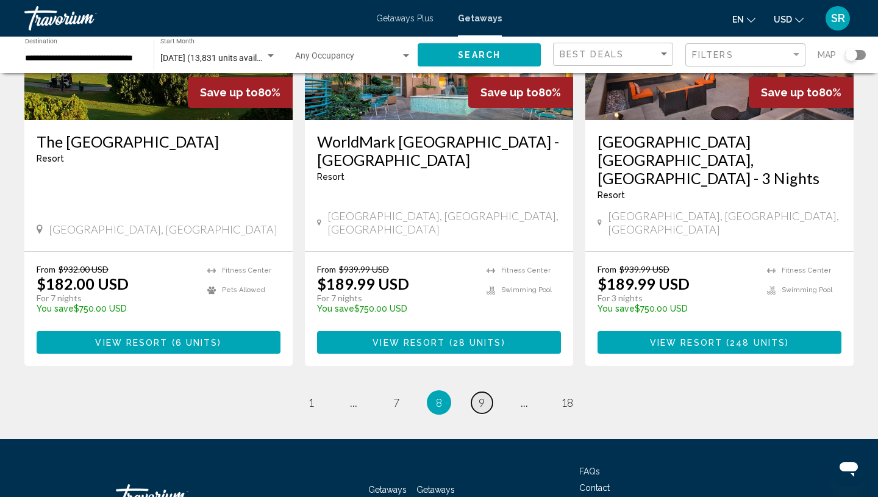
click at [481, 396] on span "9" at bounding box center [481, 402] width 6 height 13
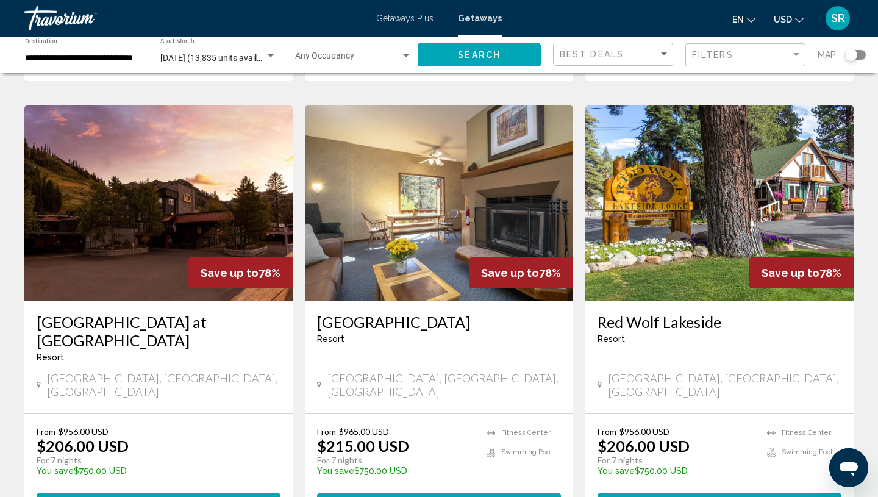
scroll to position [1365, 0]
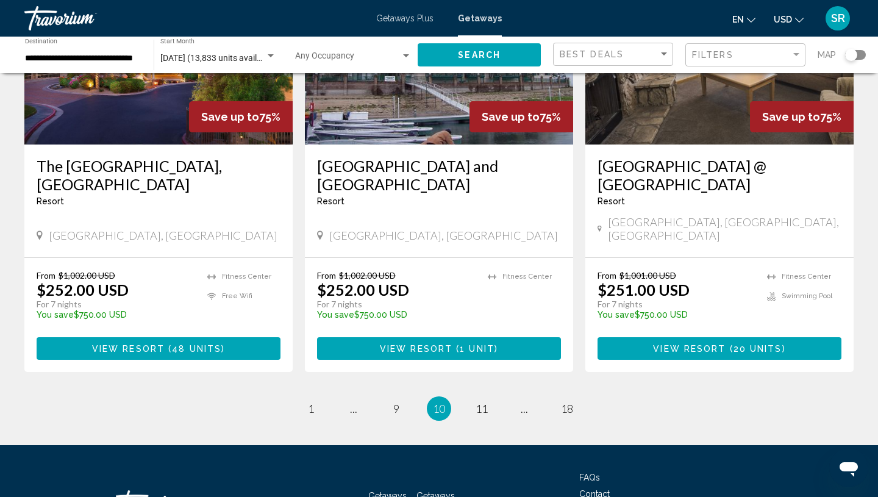
scroll to position [1572, 0]
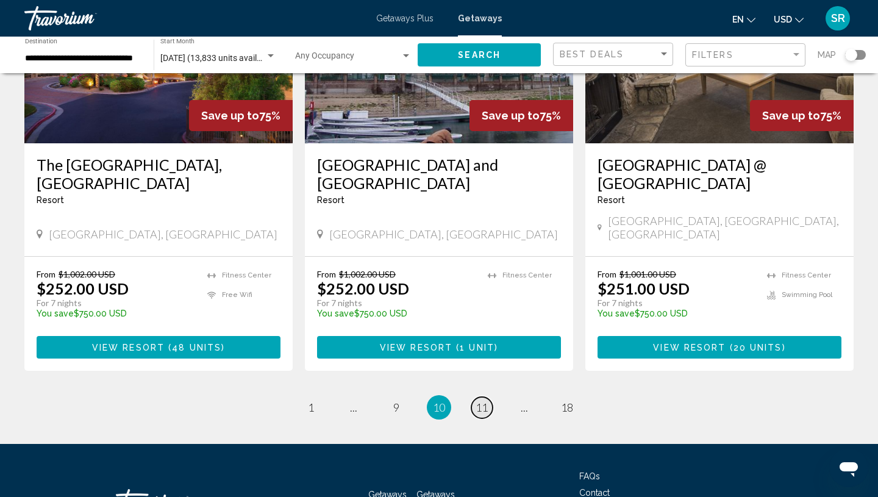
click at [474, 397] on link "page 11" at bounding box center [481, 407] width 21 height 21
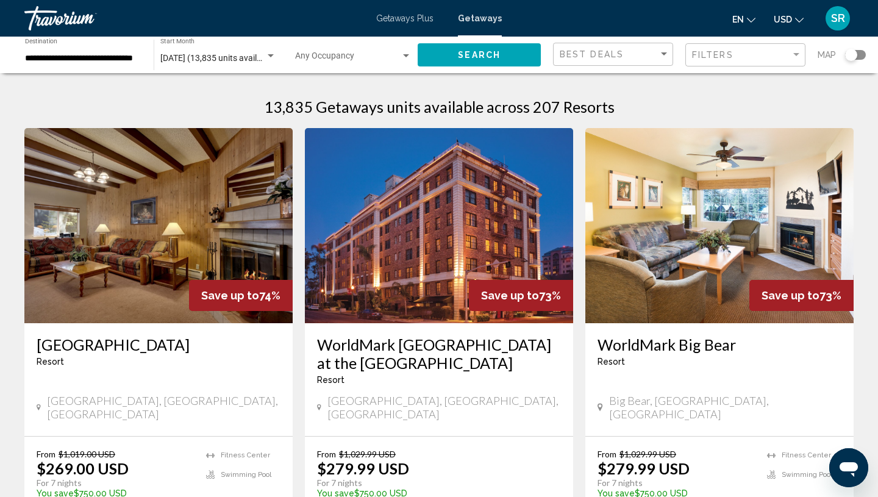
click at [126, 255] on img "Main content" at bounding box center [158, 225] width 268 height 195
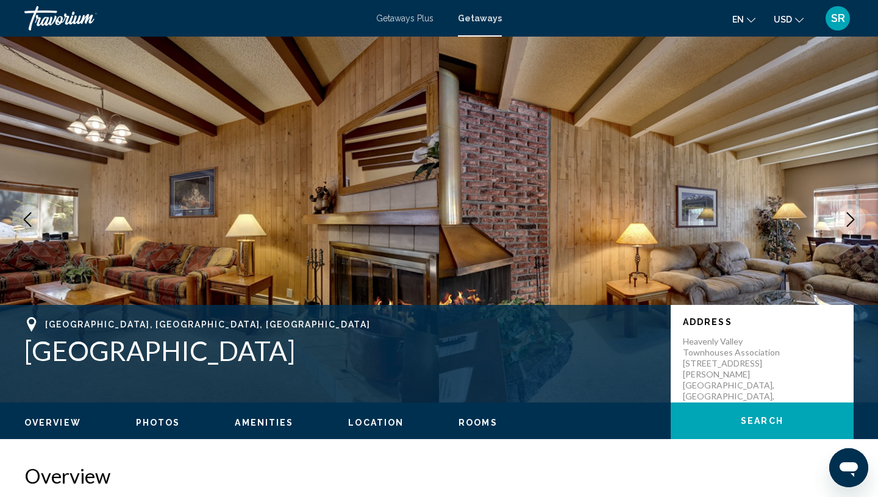
click at [856, 218] on icon "Next image" at bounding box center [850, 219] width 15 height 15
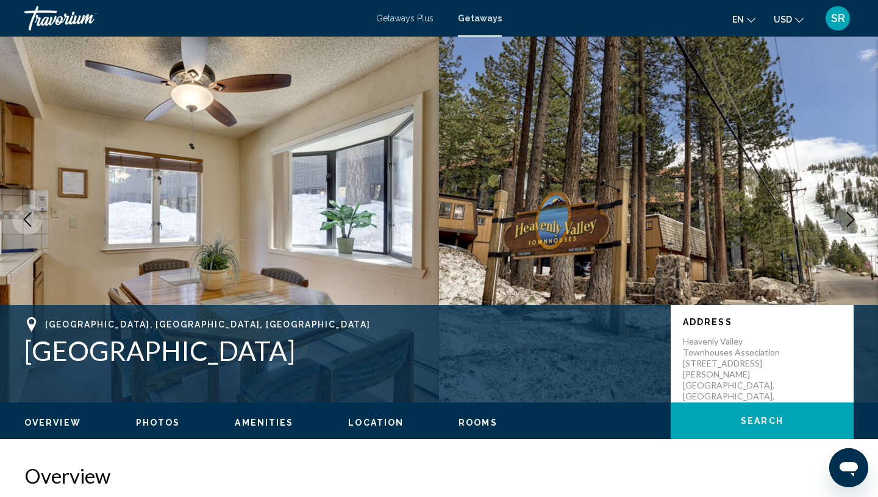
click at [857, 219] on icon "Next image" at bounding box center [850, 219] width 15 height 15
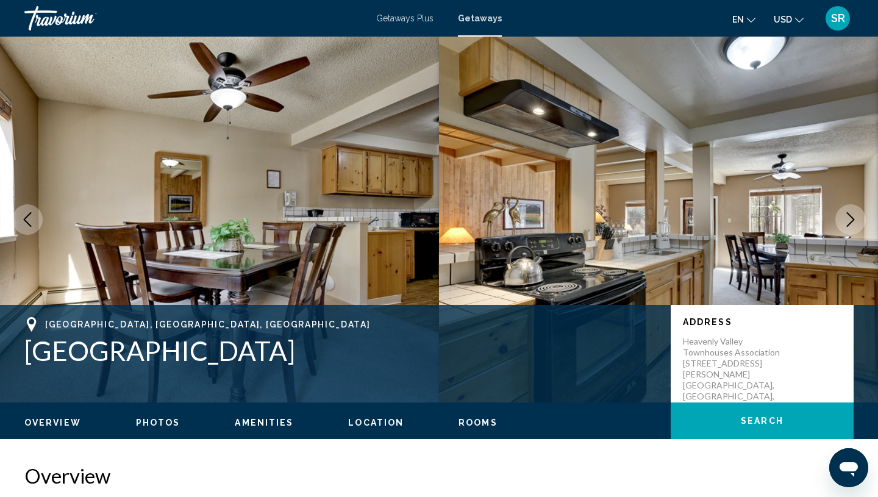
click at [857, 221] on icon "Next image" at bounding box center [850, 219] width 15 height 15
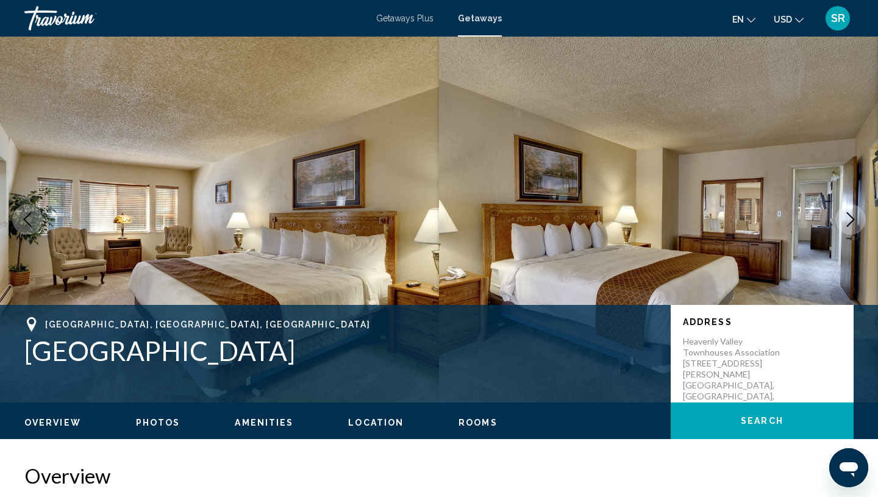
click at [858, 222] on button "Next image" at bounding box center [850, 219] width 30 height 30
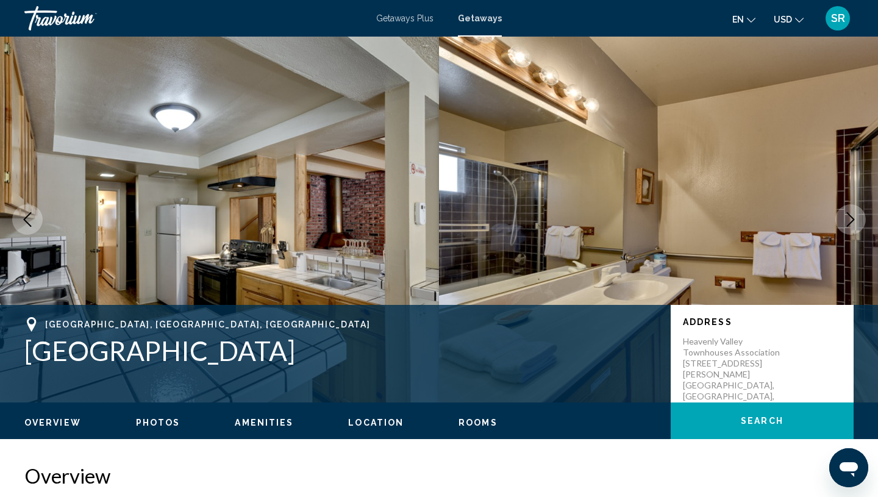
click at [858, 222] on button "Next image" at bounding box center [850, 219] width 30 height 30
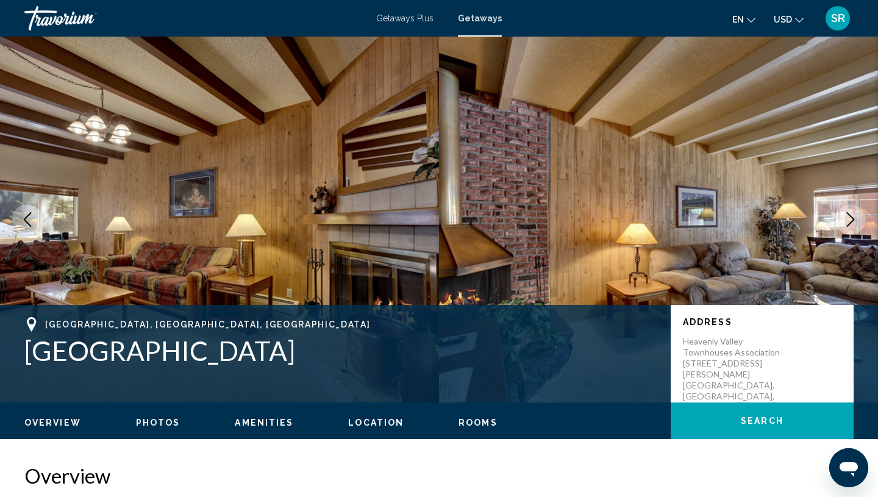
click at [858, 222] on button "Next image" at bounding box center [850, 219] width 30 height 30
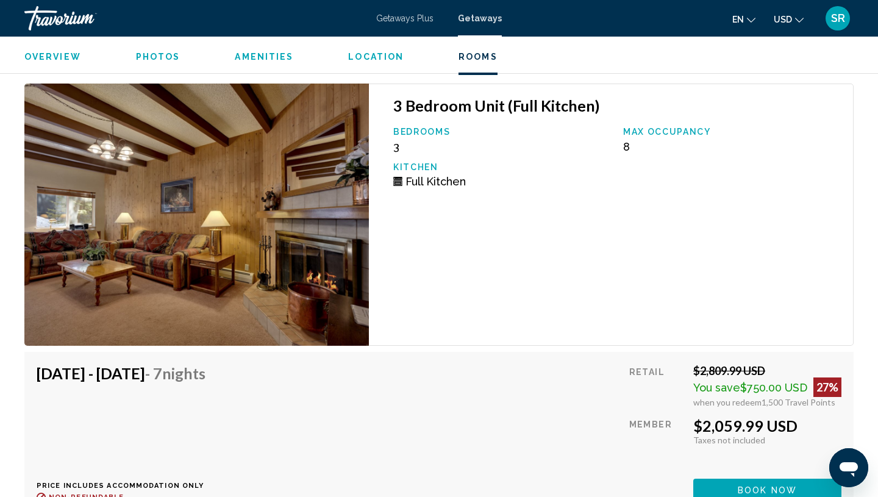
scroll to position [2164, 0]
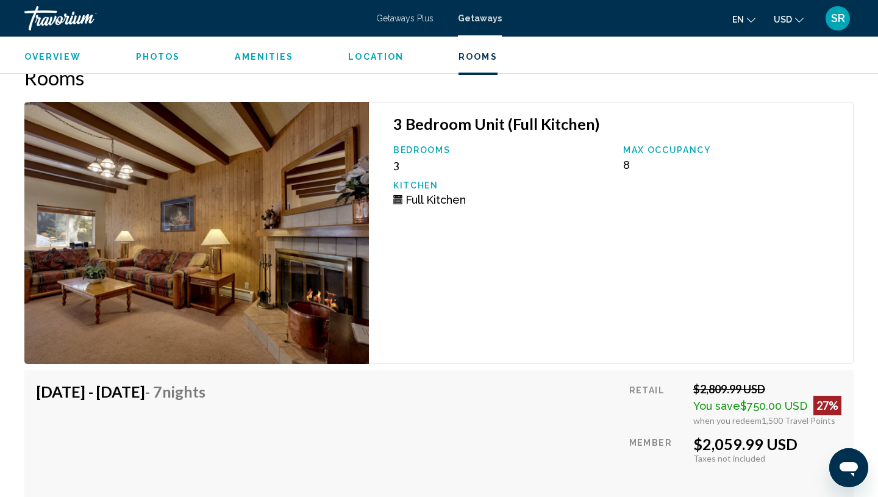
click at [146, 243] on img "Main content" at bounding box center [196, 233] width 344 height 262
click at [211, 313] on img "Main content" at bounding box center [196, 233] width 344 height 262
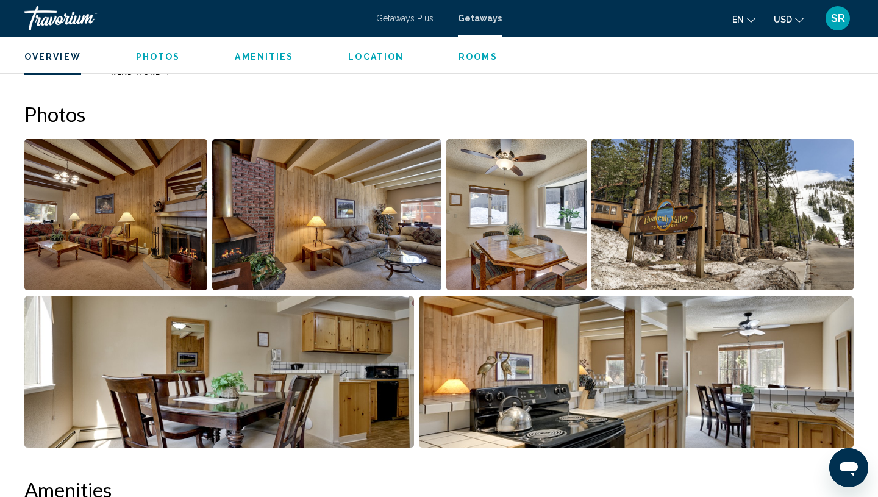
scroll to position [475, 0]
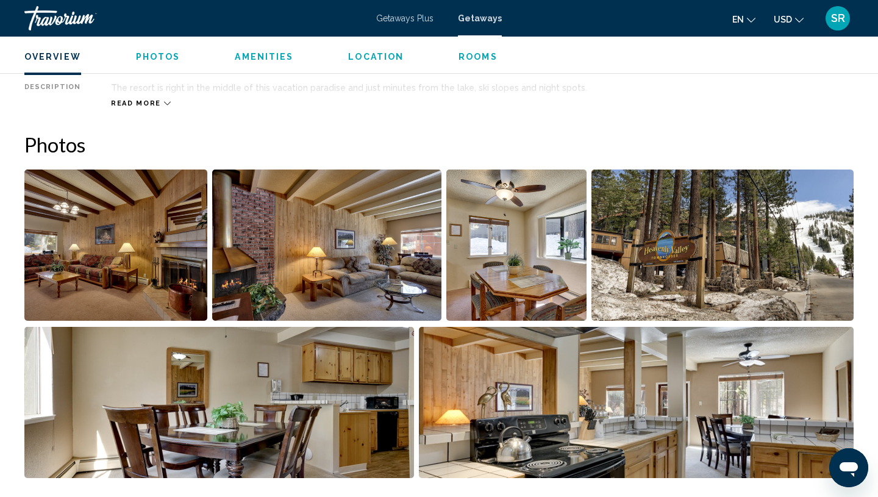
click at [88, 279] on img "Open full-screen image slider" at bounding box center [115, 244] width 183 height 151
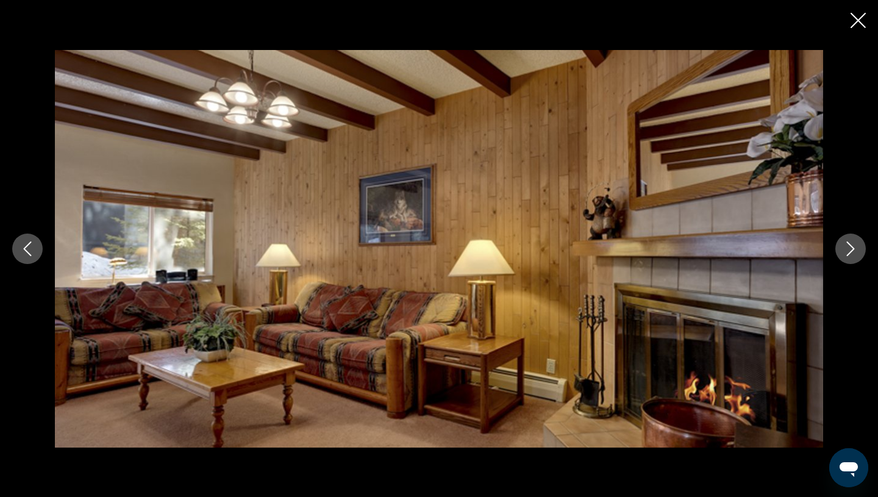
click at [846, 251] on icon "Next image" at bounding box center [850, 248] width 15 height 15
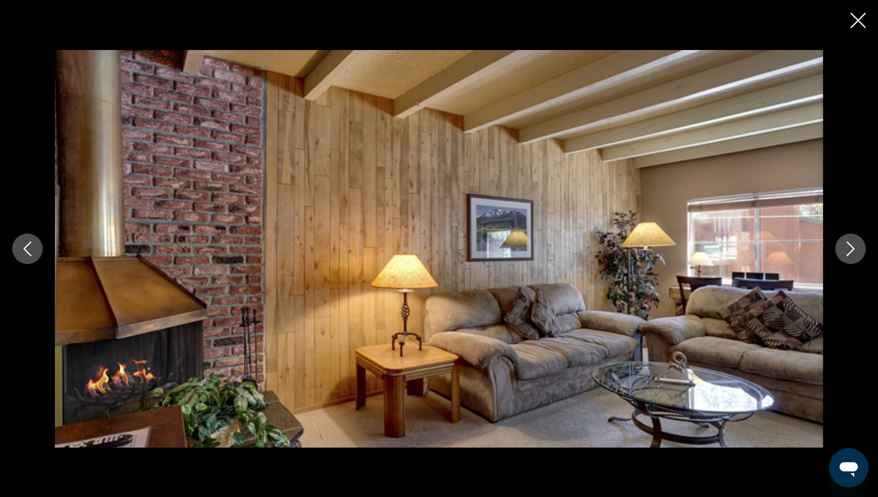
click at [846, 251] on icon "Next image" at bounding box center [850, 248] width 15 height 15
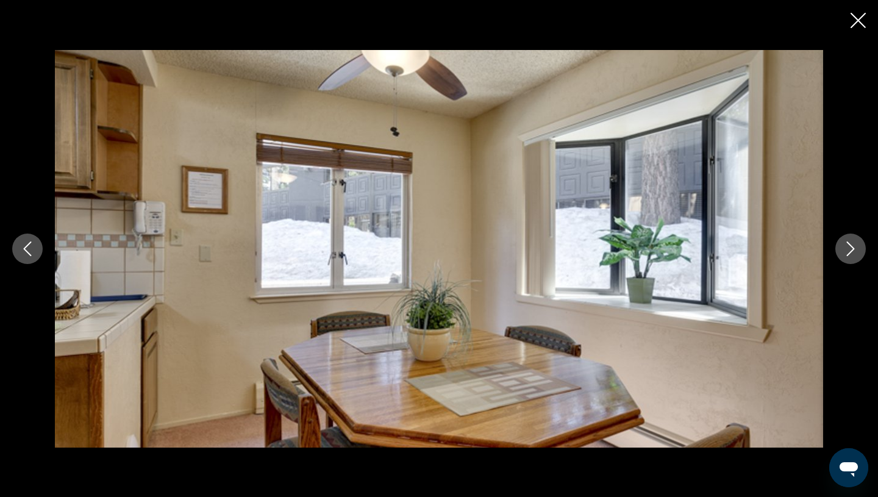
click at [861, 22] on icon "Close slideshow" at bounding box center [857, 20] width 15 height 15
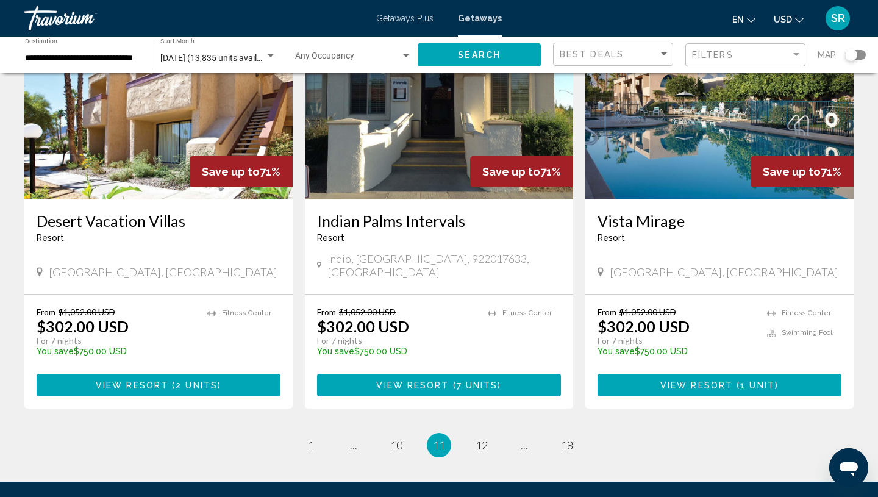
scroll to position [1507, 0]
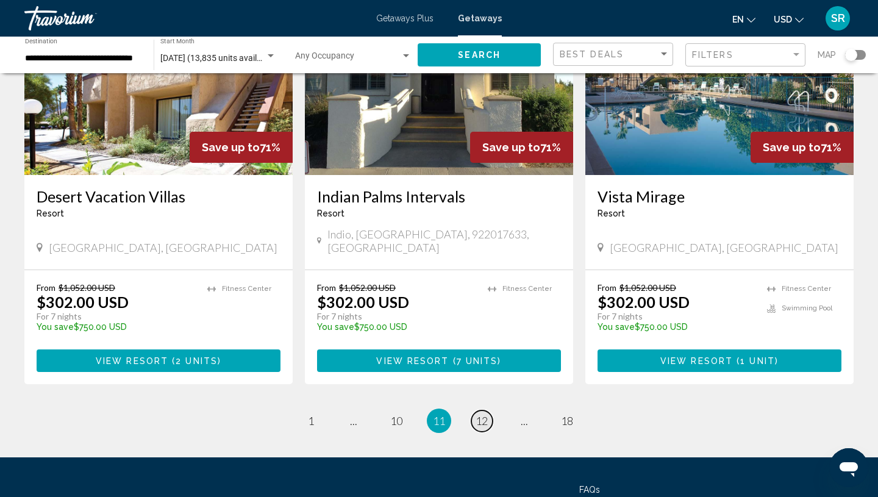
click at [482, 414] on span "12" at bounding box center [481, 420] width 12 height 13
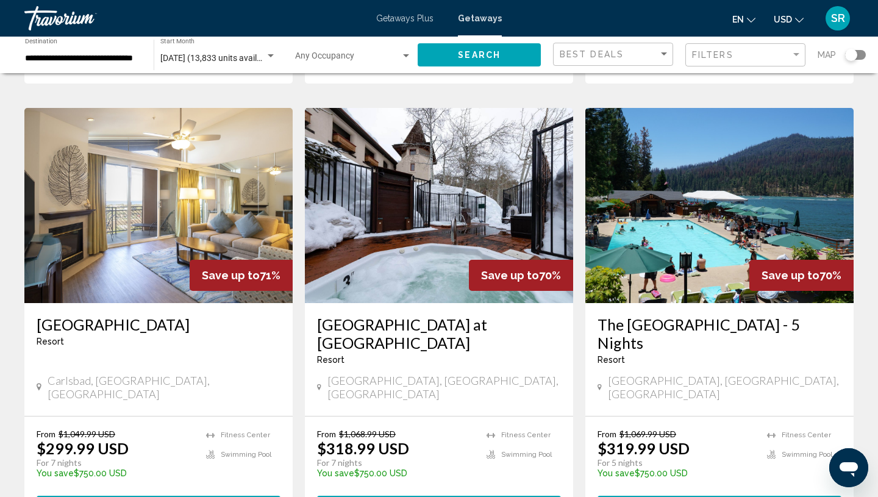
scroll to position [940, 0]
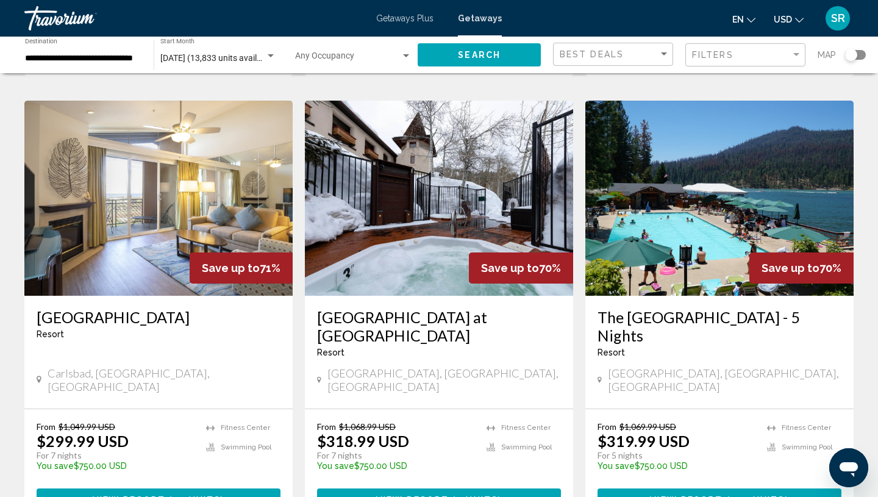
click at [109, 213] on img "Main content" at bounding box center [158, 198] width 268 height 195
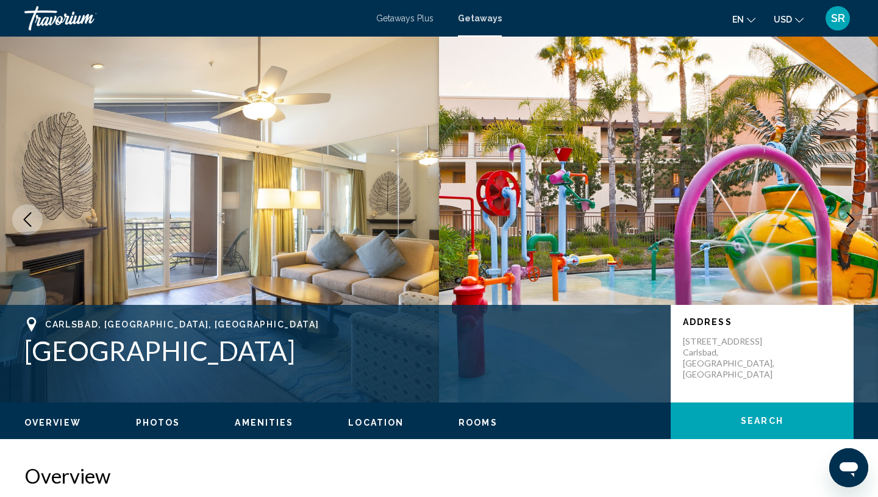
click at [849, 221] on icon "Next image" at bounding box center [850, 219] width 15 height 15
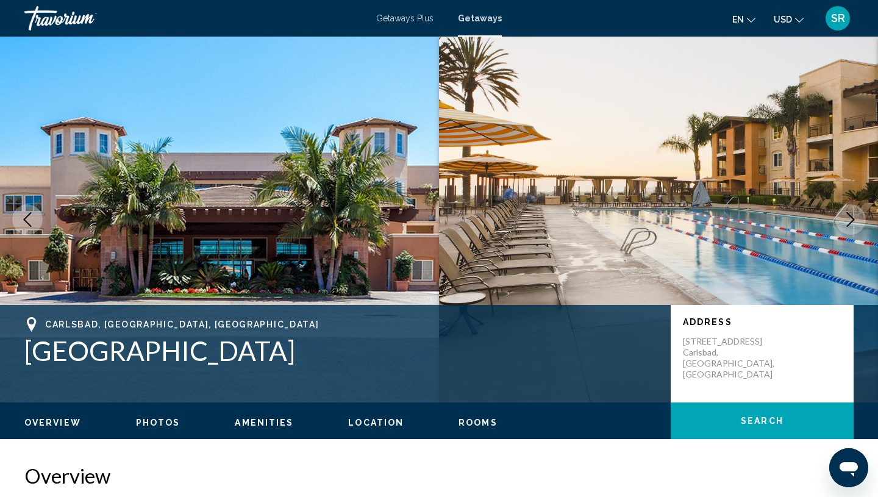
click at [850, 222] on icon "Next image" at bounding box center [850, 219] width 15 height 15
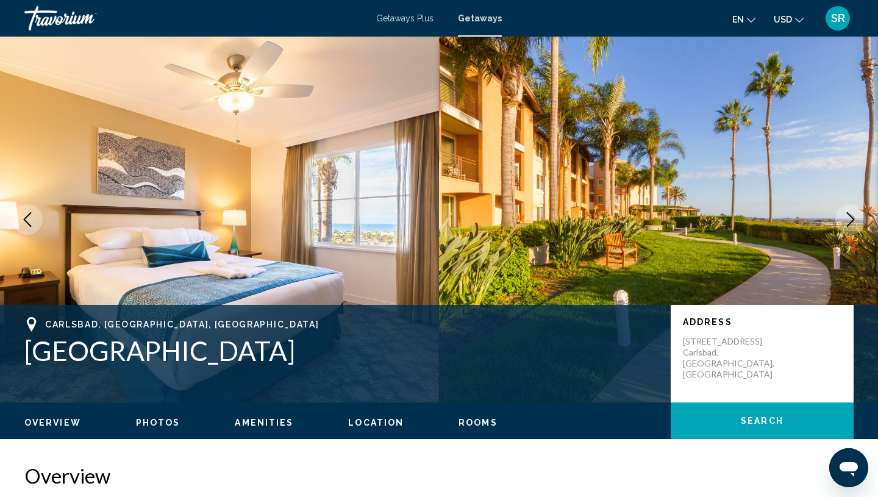
click at [850, 222] on icon "Next image" at bounding box center [851, 219] width 8 height 15
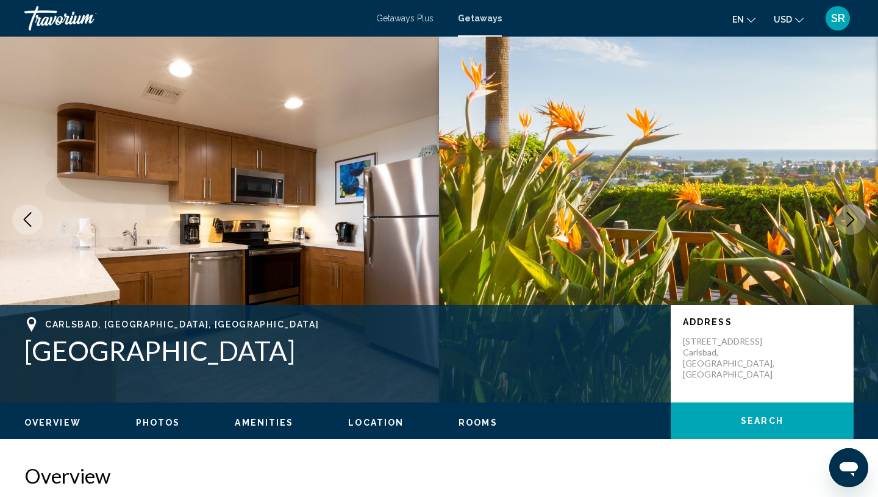
click at [850, 223] on icon "Next image" at bounding box center [851, 219] width 8 height 15
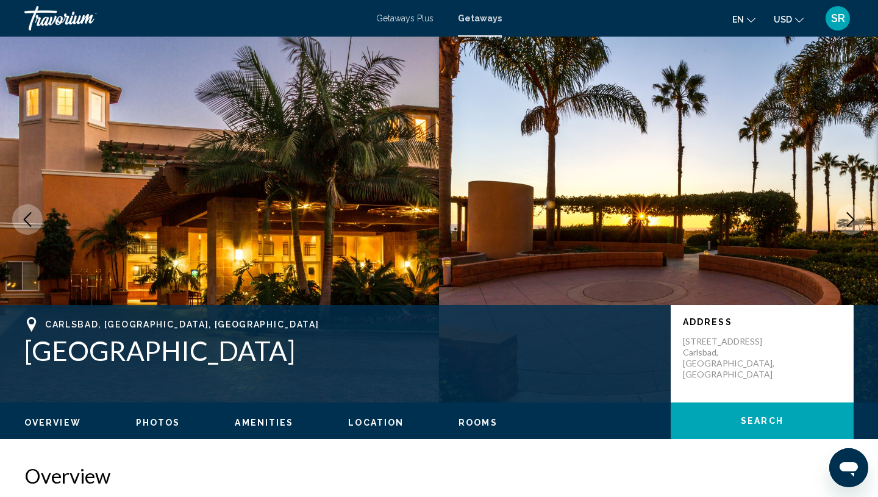
click at [850, 223] on icon "Next image" at bounding box center [851, 219] width 8 height 15
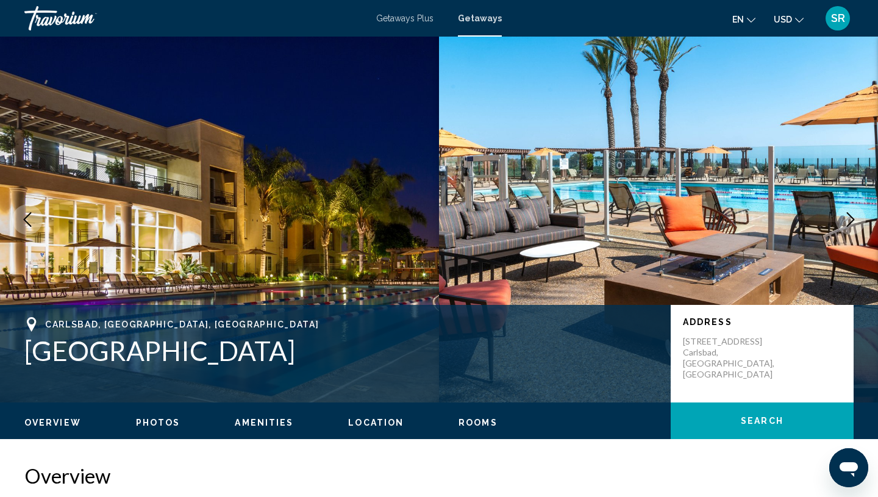
click at [850, 224] on icon "Next image" at bounding box center [851, 219] width 8 height 15
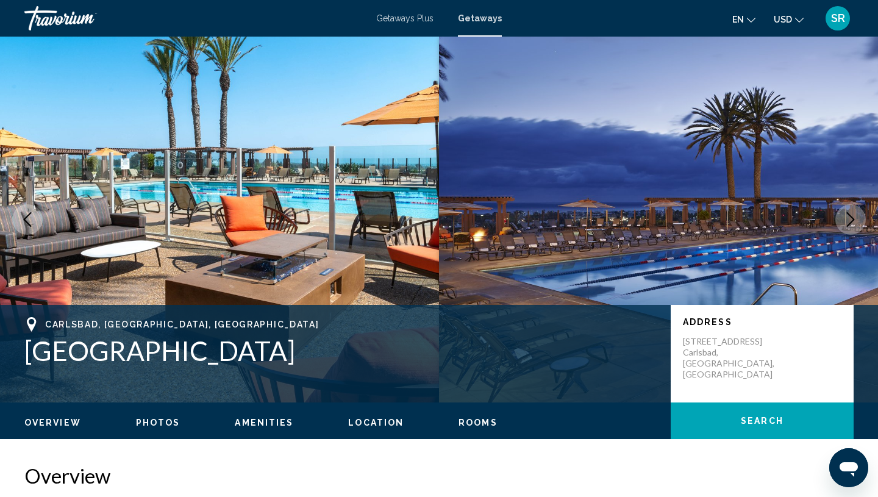
click at [850, 224] on icon "Next image" at bounding box center [850, 219] width 15 height 15
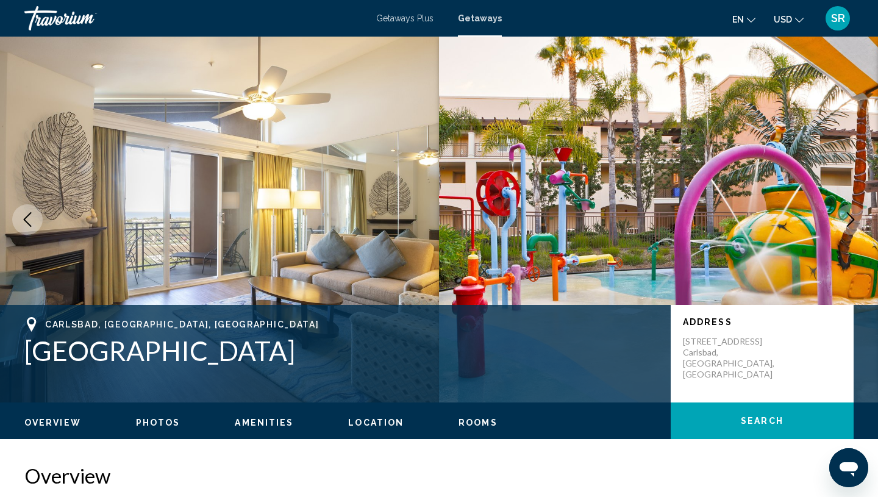
click at [850, 224] on icon "Next image" at bounding box center [850, 219] width 15 height 15
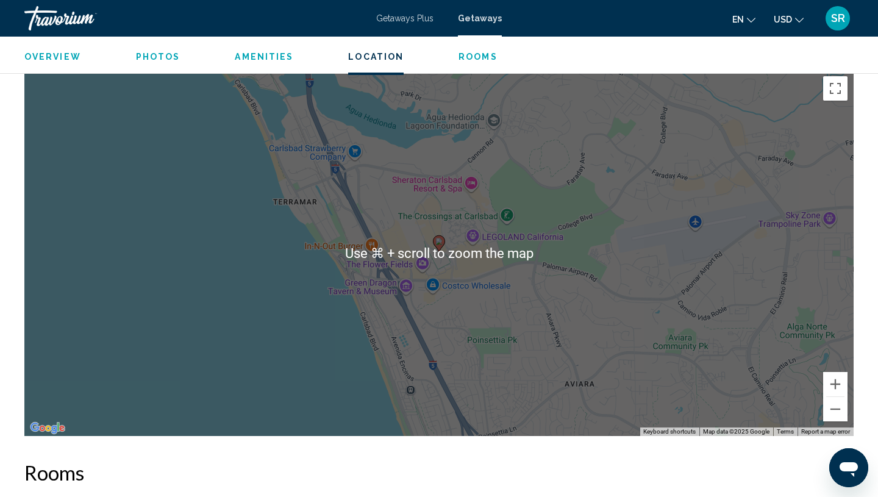
scroll to position [1463, 0]
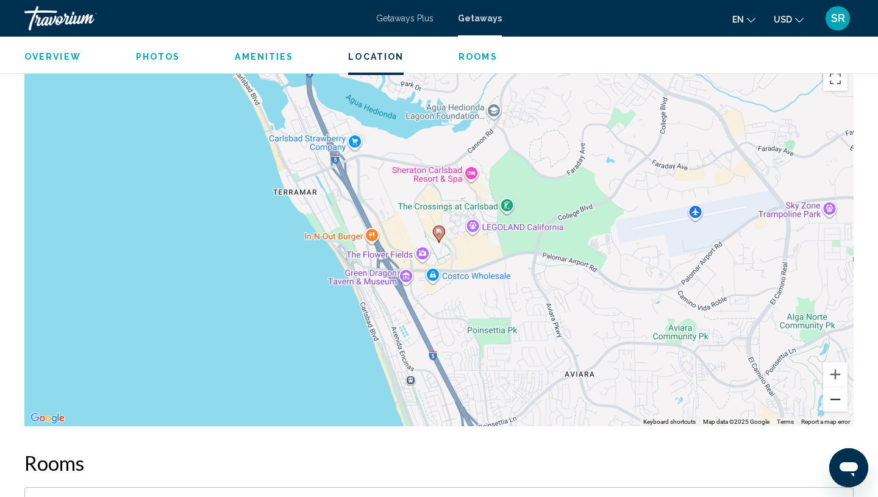
click at [844, 403] on button "Zoom out" at bounding box center [835, 399] width 24 height 24
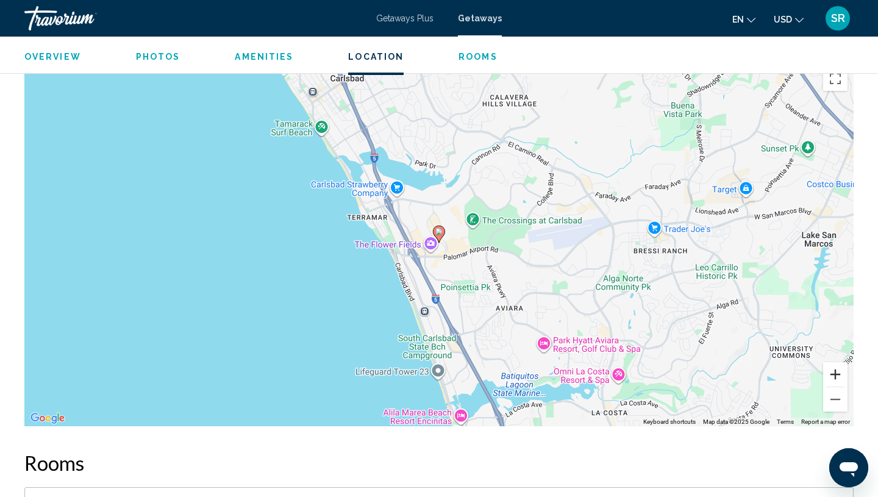
click at [840, 374] on button "Zoom in" at bounding box center [835, 374] width 24 height 24
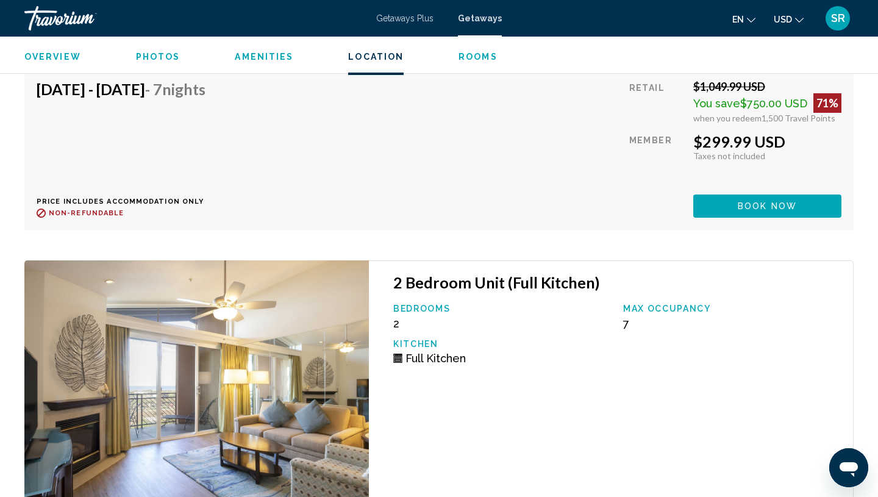
scroll to position [2758, 0]
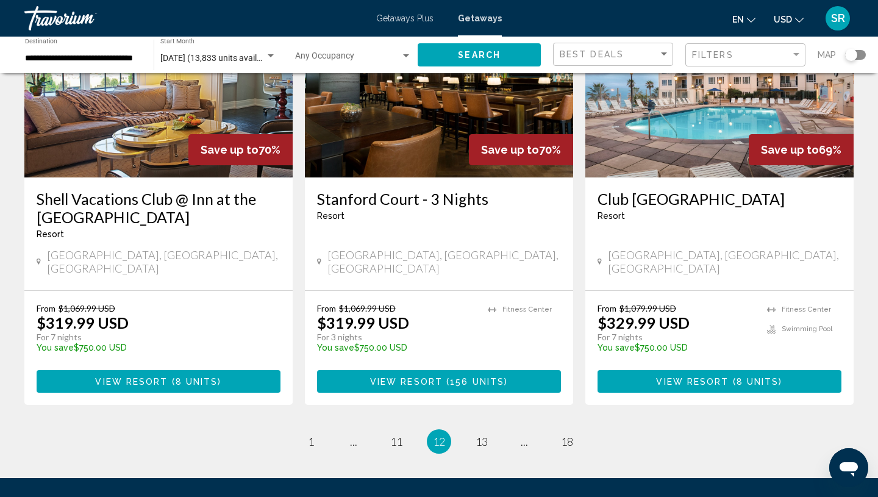
scroll to position [1544, 0]
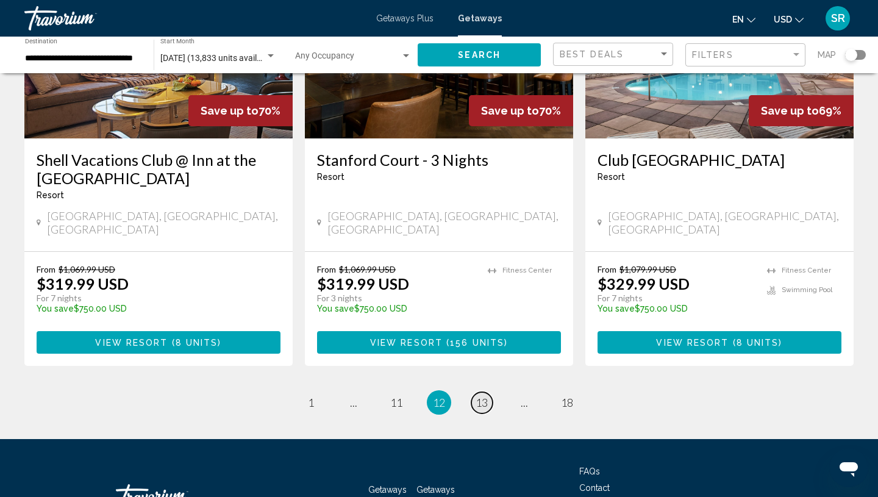
click at [482, 396] on span "13" at bounding box center [481, 402] width 12 height 13
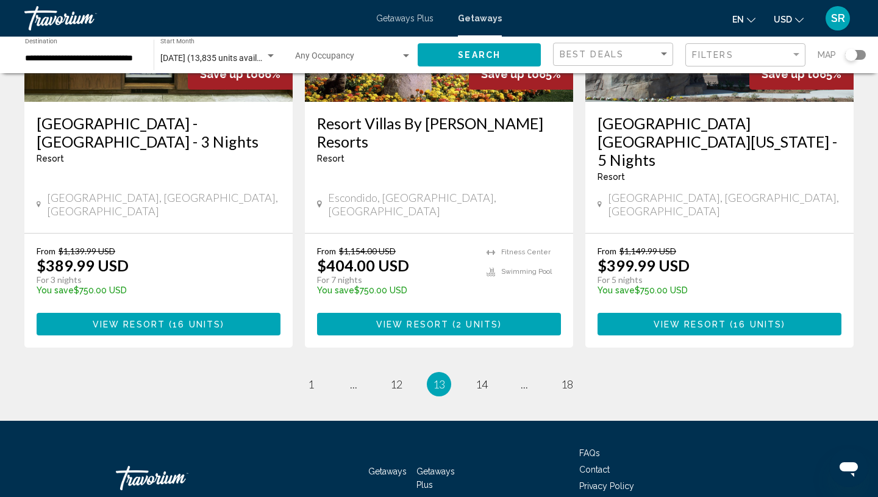
scroll to position [1562, 0]
click at [482, 377] on span "14" at bounding box center [481, 383] width 12 height 13
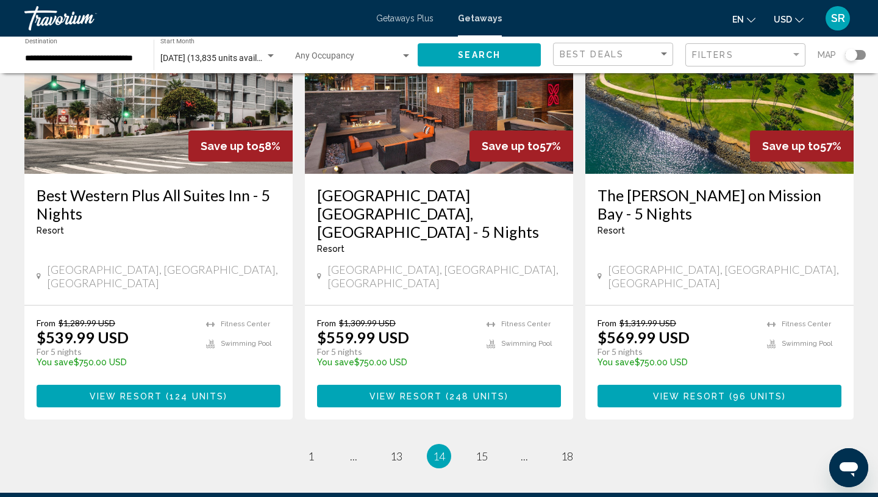
scroll to position [1532, 0]
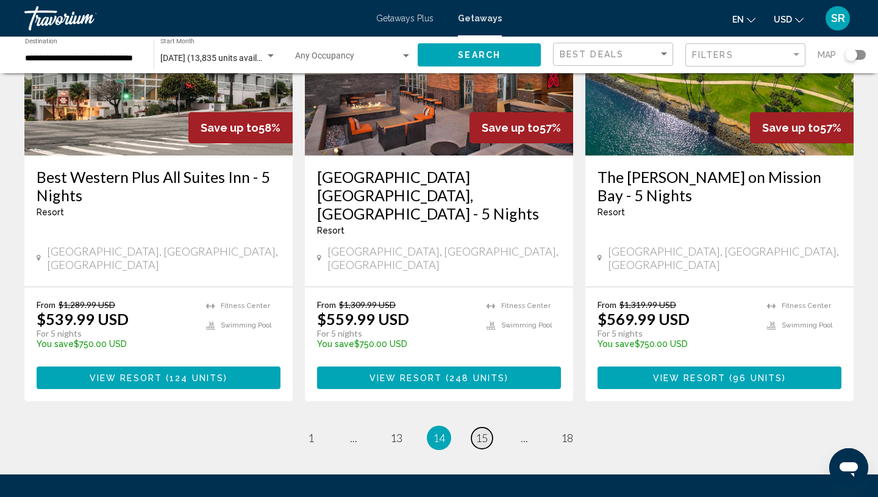
click at [481, 431] on span "15" at bounding box center [481, 437] width 12 height 13
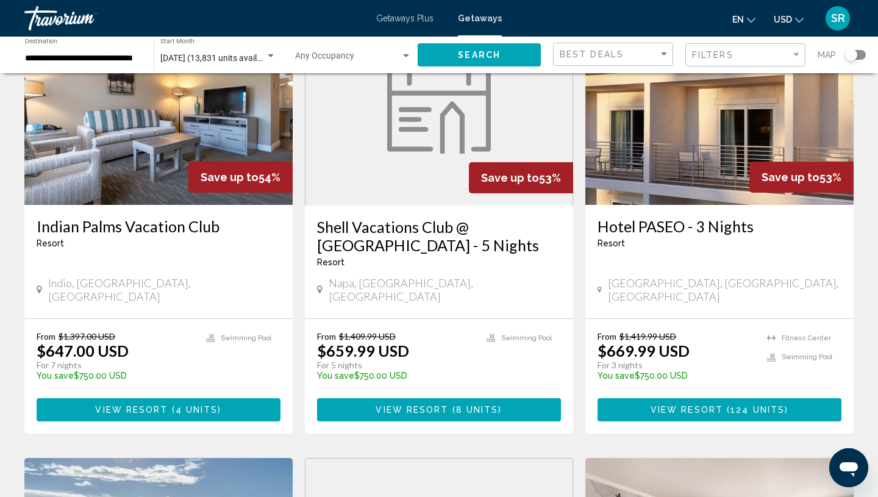
scroll to position [525, 0]
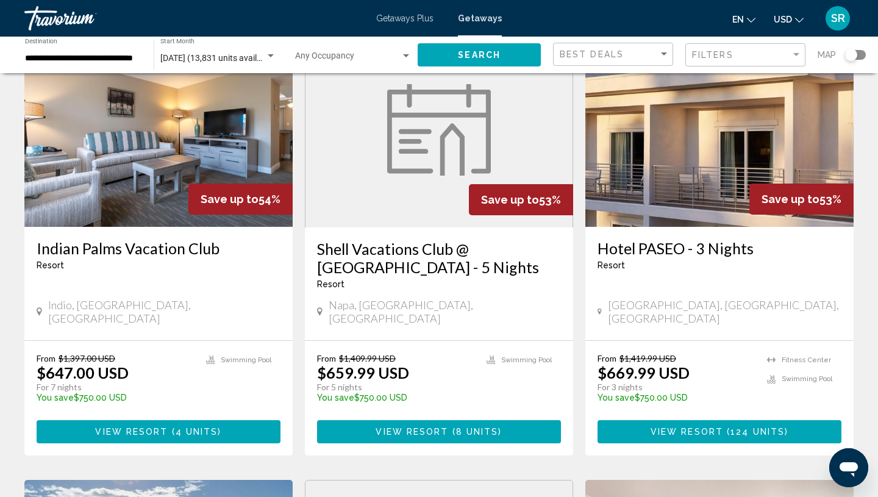
click at [447, 196] on figure "Main content" at bounding box center [438, 129] width 267 height 195
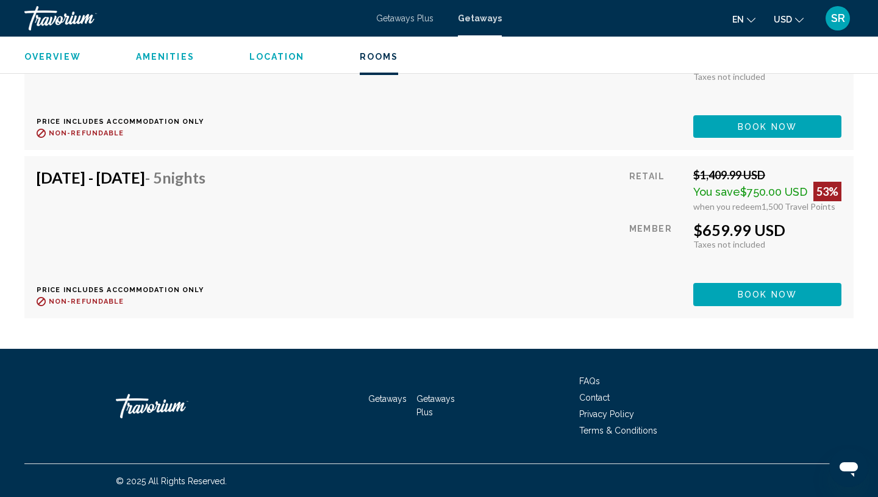
scroll to position [1579, 0]
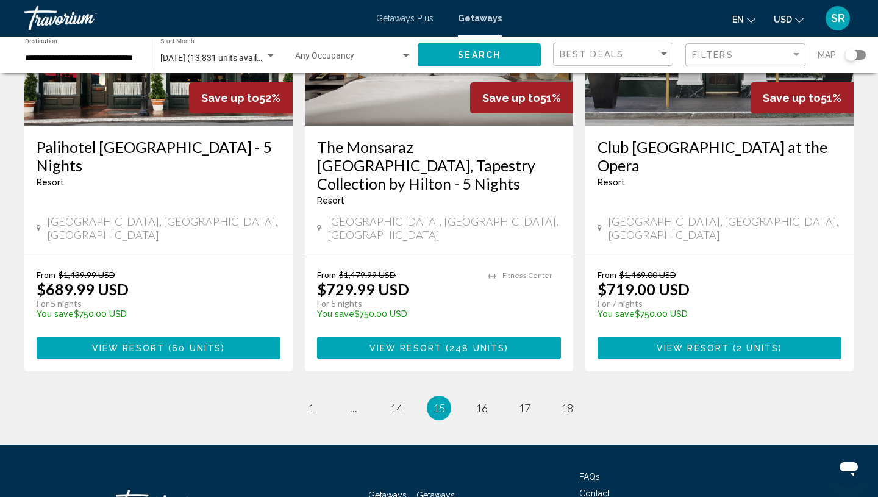
scroll to position [1563, 0]
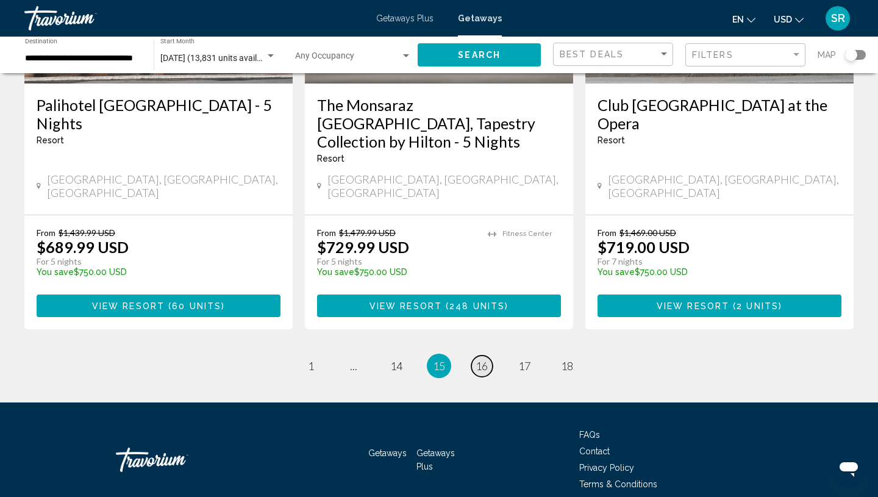
click at [478, 359] on span "16" at bounding box center [481, 365] width 12 height 13
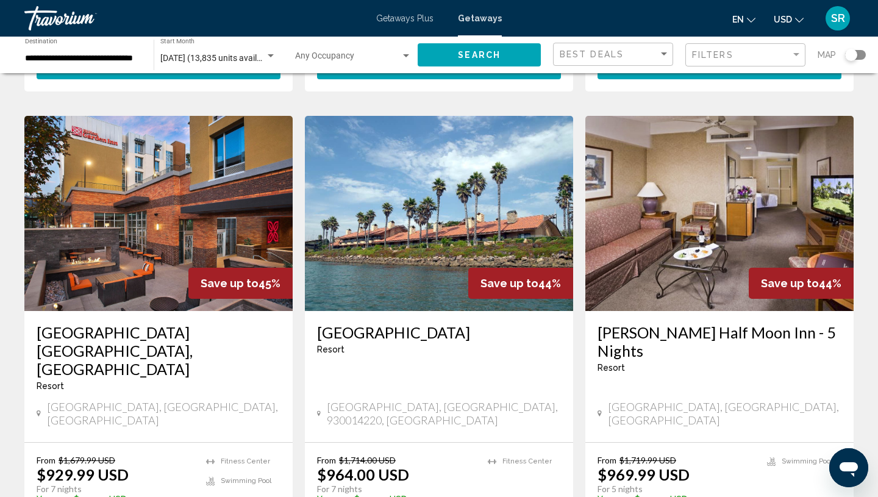
scroll to position [1415, 0]
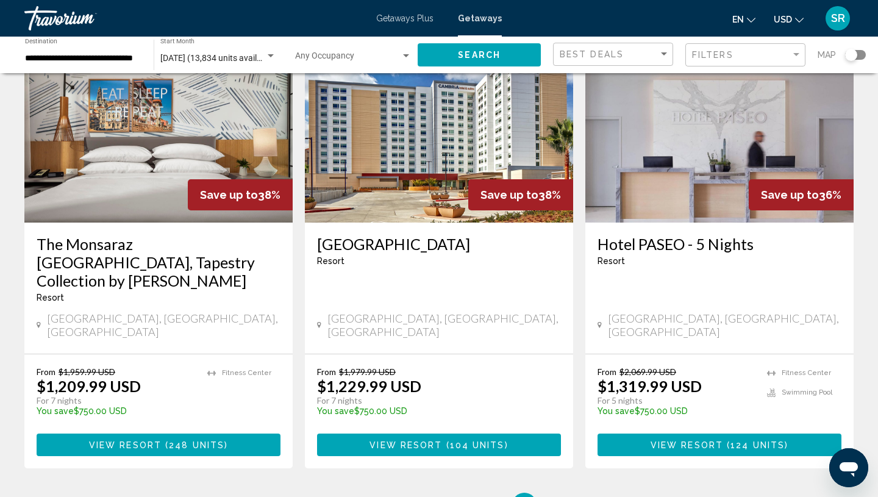
scroll to position [1424, 0]
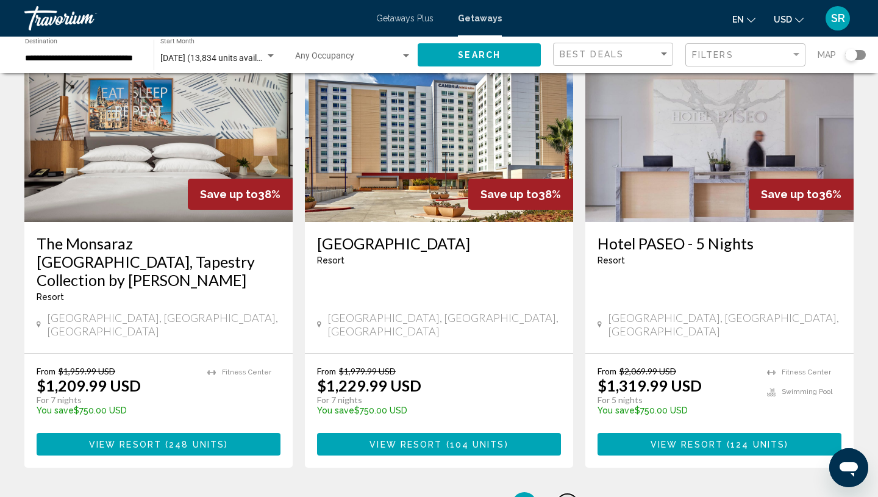
click at [568, 496] on span "18" at bounding box center [567, 503] width 12 height 13
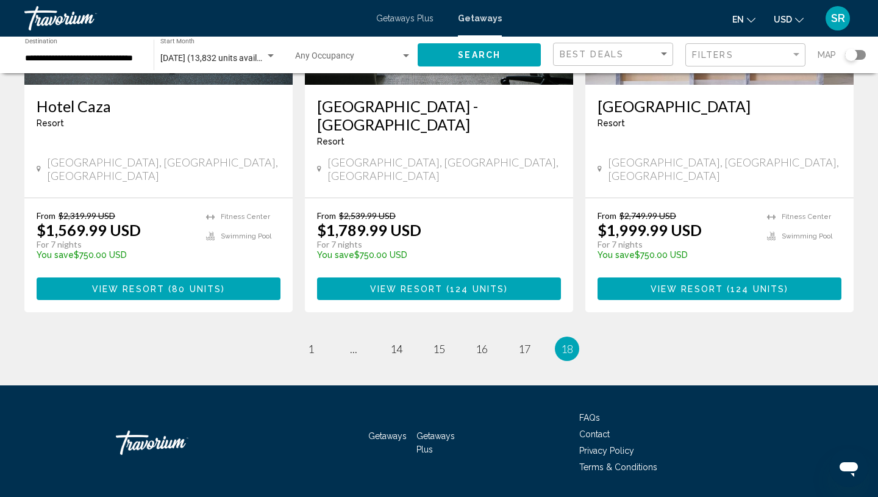
scroll to position [237, 0]
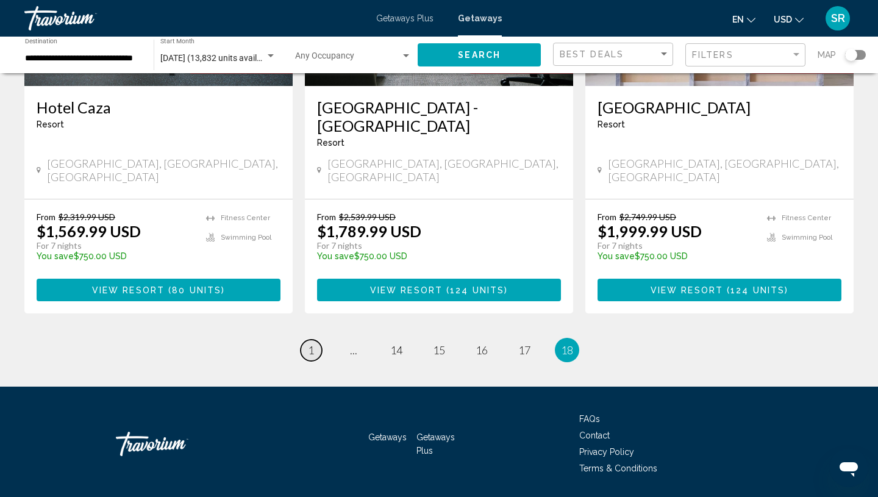
click at [313, 343] on span "1" at bounding box center [311, 349] width 6 height 13
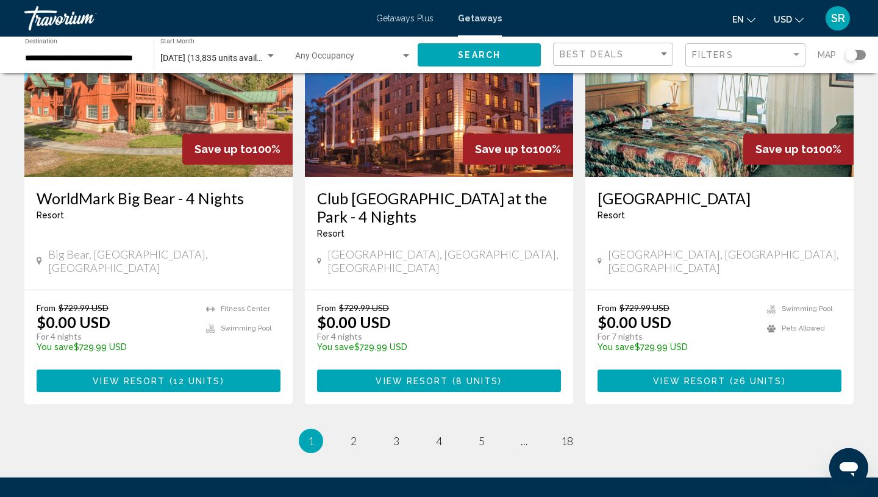
scroll to position [1562, 0]
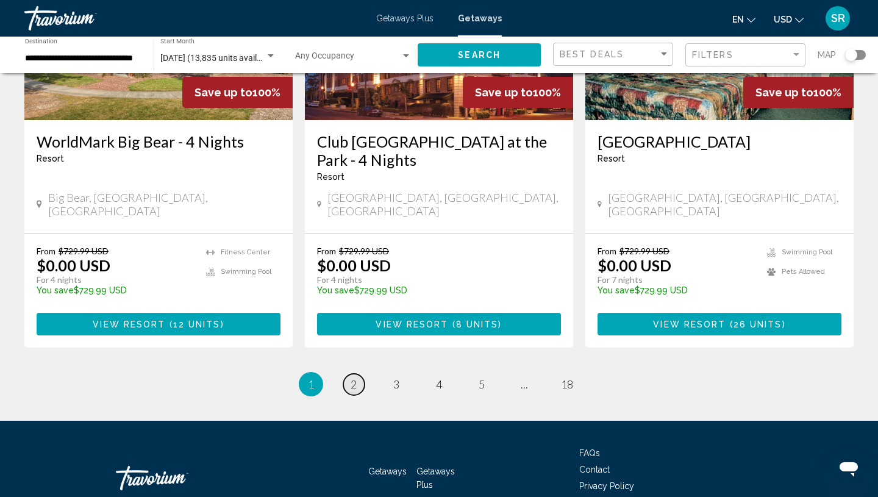
click at [350, 377] on span "2" at bounding box center [353, 383] width 6 height 13
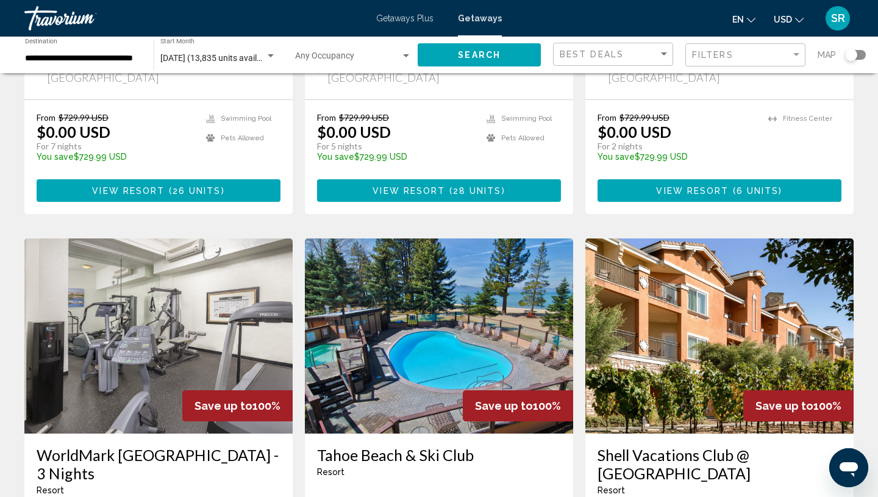
scroll to position [434, 0]
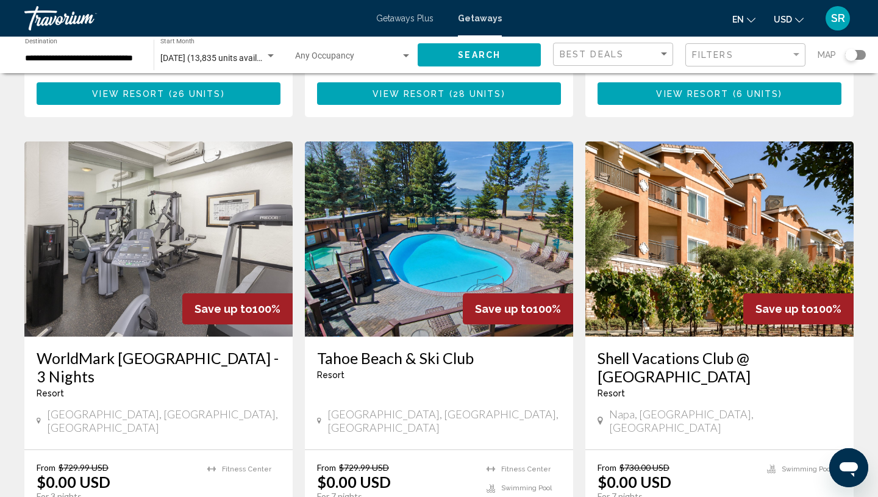
click at [678, 218] on img "Main content" at bounding box center [719, 238] width 268 height 195
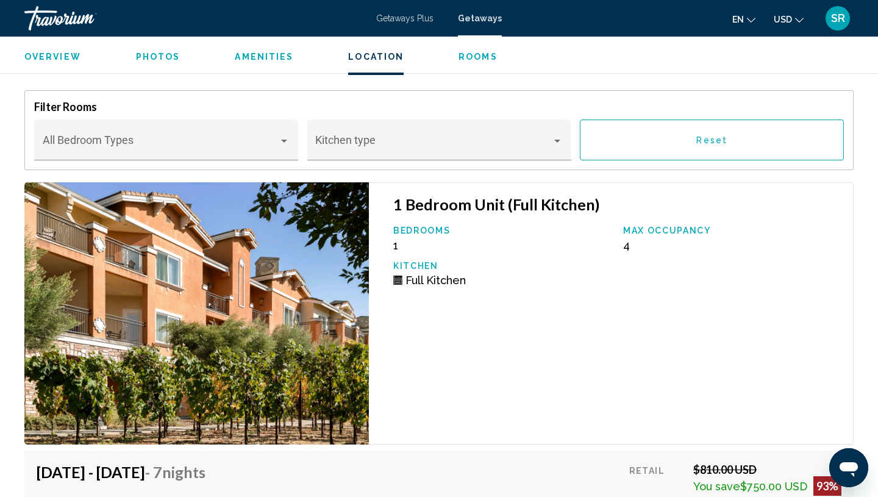
scroll to position [2115, 0]
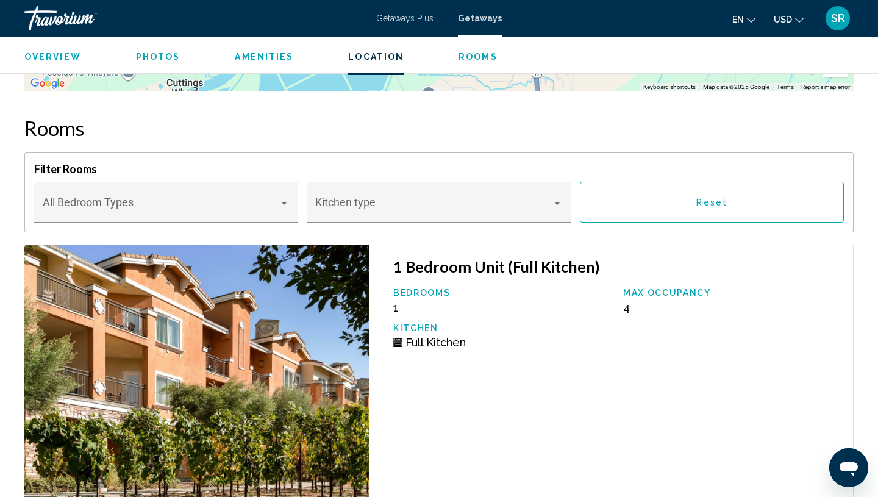
click at [197, 369] on img "Main content" at bounding box center [196, 375] width 344 height 262
click at [288, 206] on div "Main content" at bounding box center [284, 203] width 11 height 10
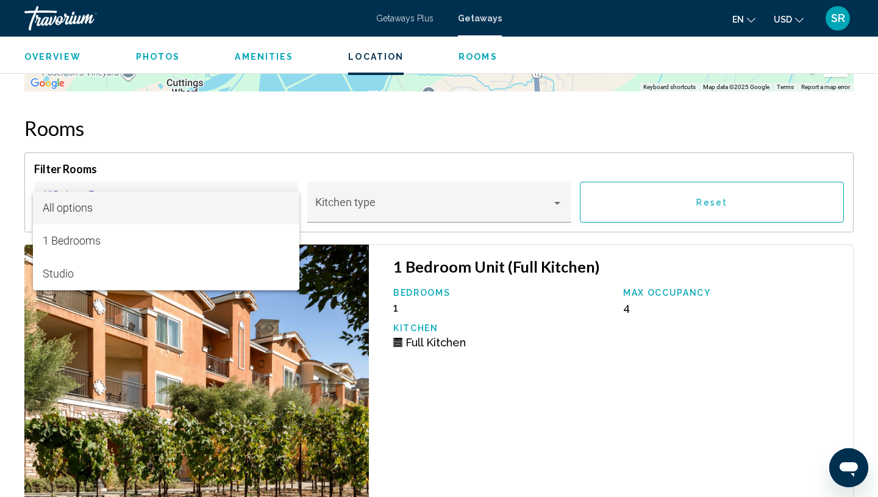
click at [288, 205] on span "All options" at bounding box center [166, 207] width 247 height 33
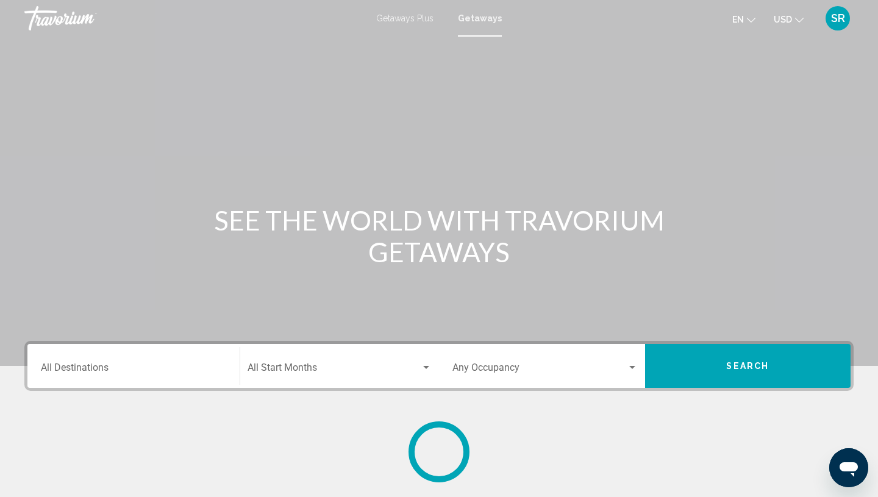
click at [58, 371] on input "Destination All Destinations" at bounding box center [133, 369] width 185 height 11
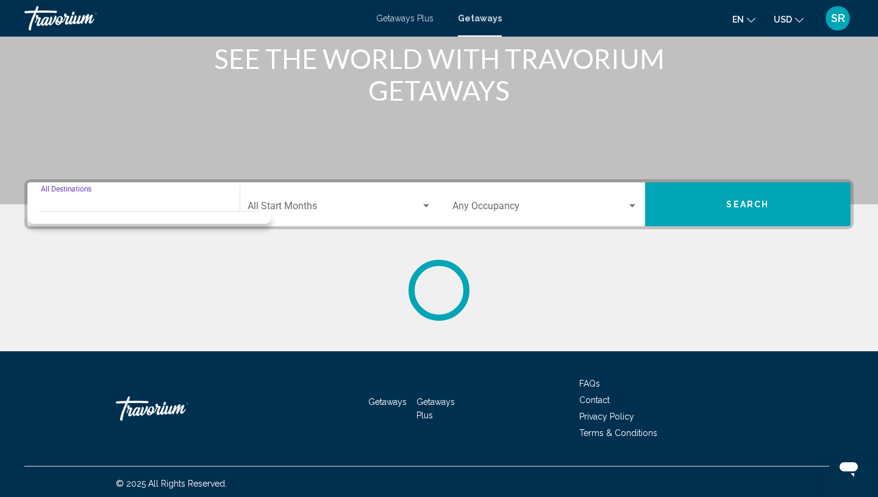
scroll to position [165, 0]
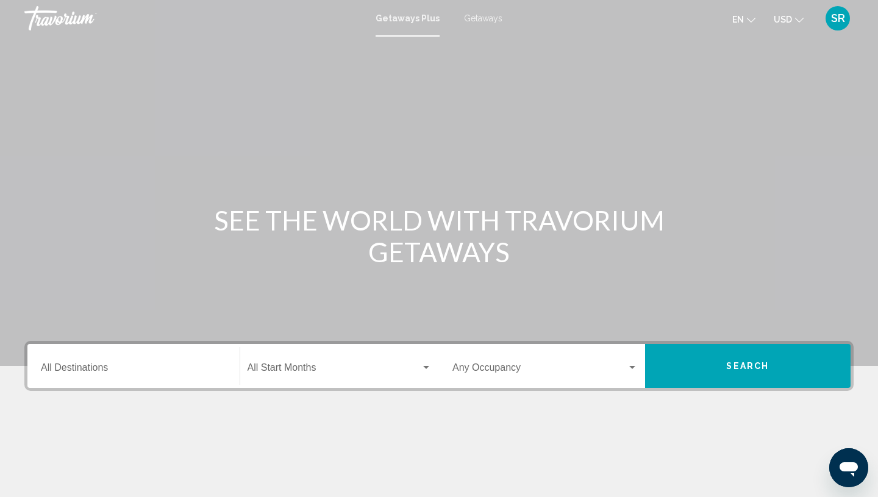
click at [88, 374] on input "Destination All Destinations" at bounding box center [133, 369] width 185 height 11
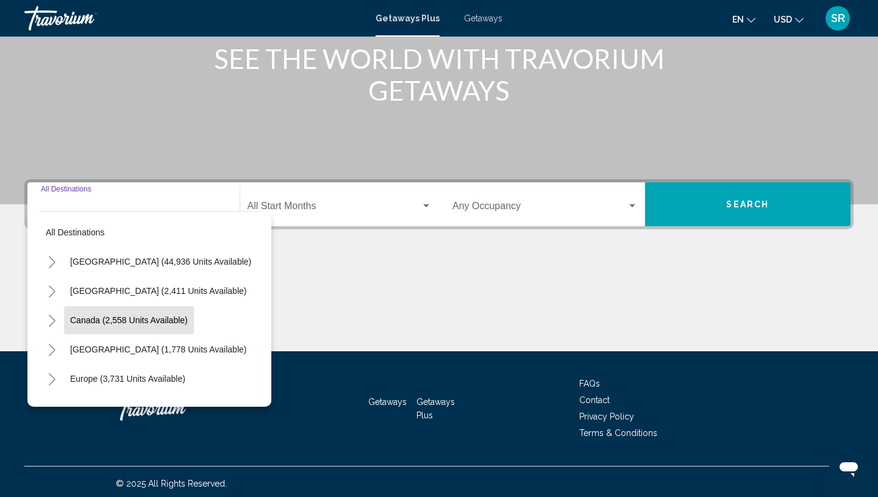
scroll to position [165, 0]
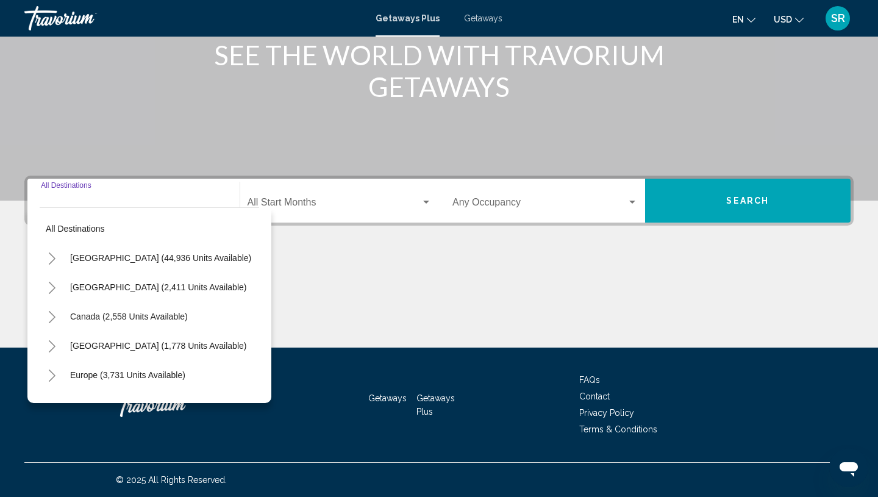
click at [54, 261] on icon "Toggle United States (44,936 units available)" at bounding box center [52, 258] width 9 height 12
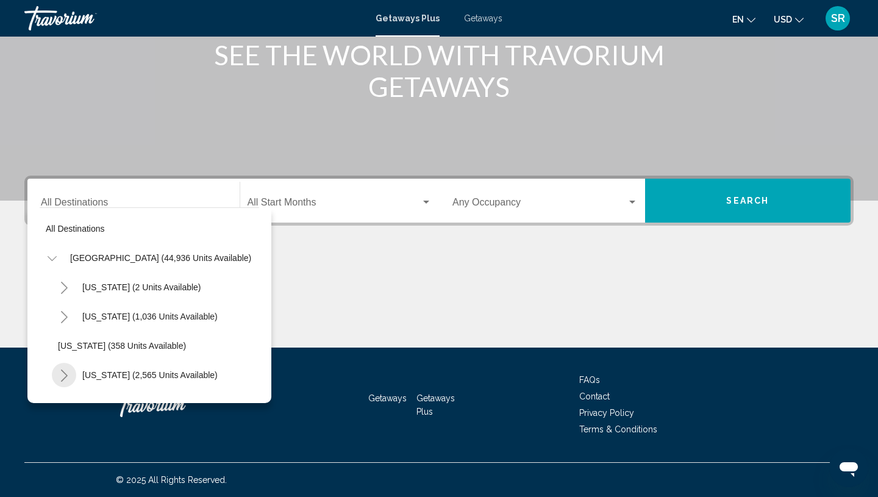
click at [69, 373] on button "Toggle California (2,565 units available)" at bounding box center [64, 375] width 24 height 24
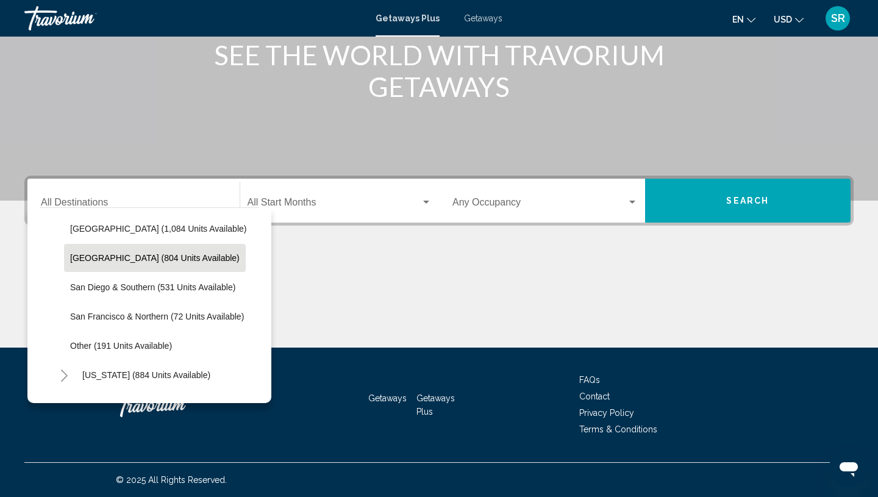
scroll to position [206, 0]
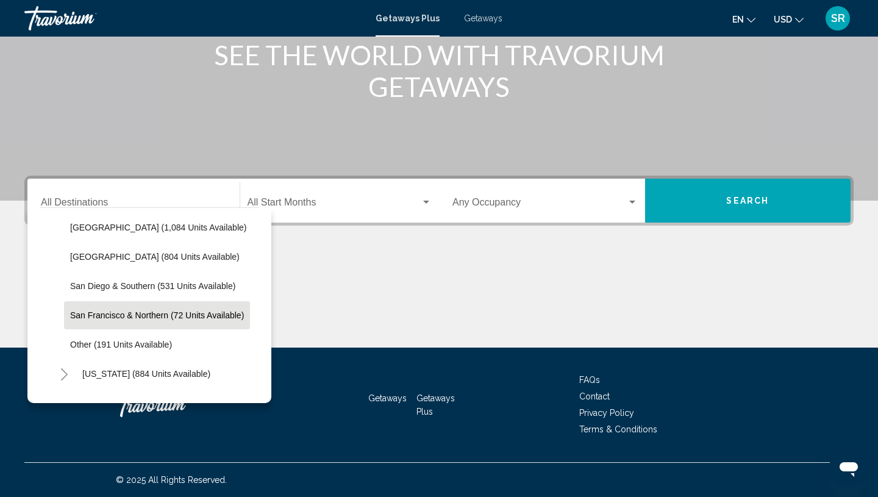
click at [134, 314] on span "San Francisco & Northern (72 units available)" at bounding box center [157, 315] width 174 height 10
type input "**********"
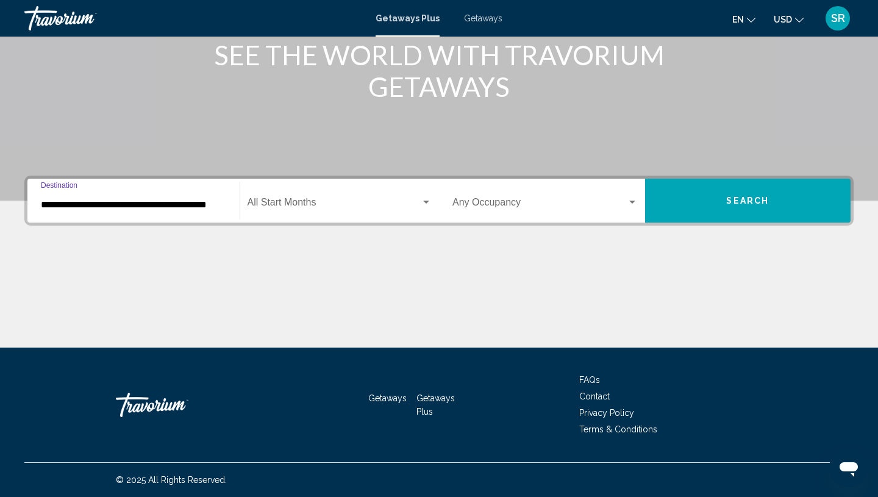
click at [748, 197] on span "Search" at bounding box center [747, 201] width 43 height 10
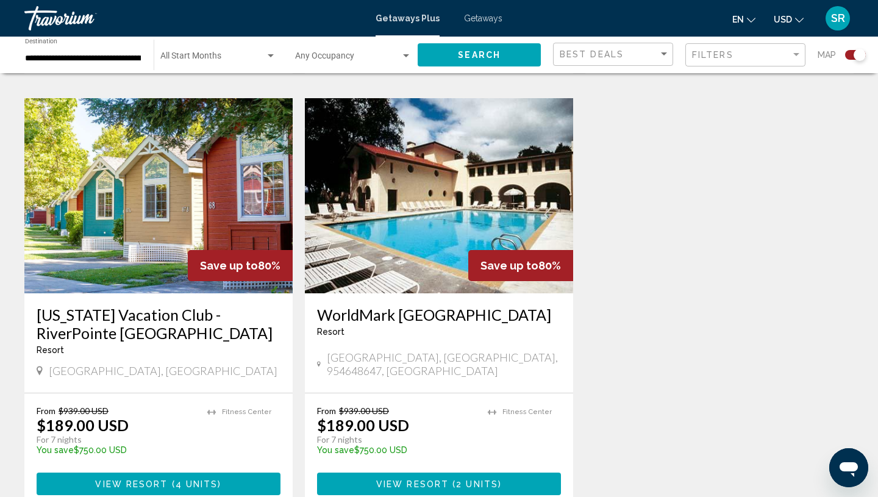
scroll to position [1255, 0]
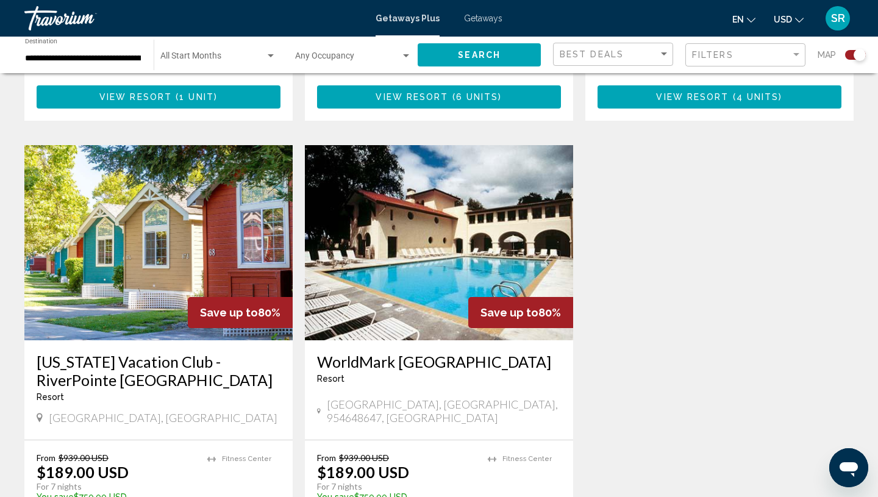
click at [143, 221] on img "Main content" at bounding box center [158, 242] width 268 height 195
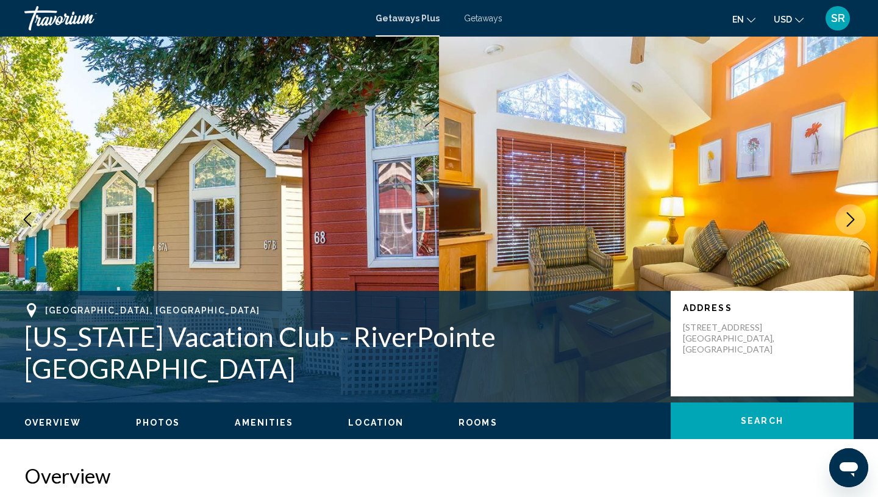
click at [850, 224] on icon "Next image" at bounding box center [850, 219] width 15 height 15
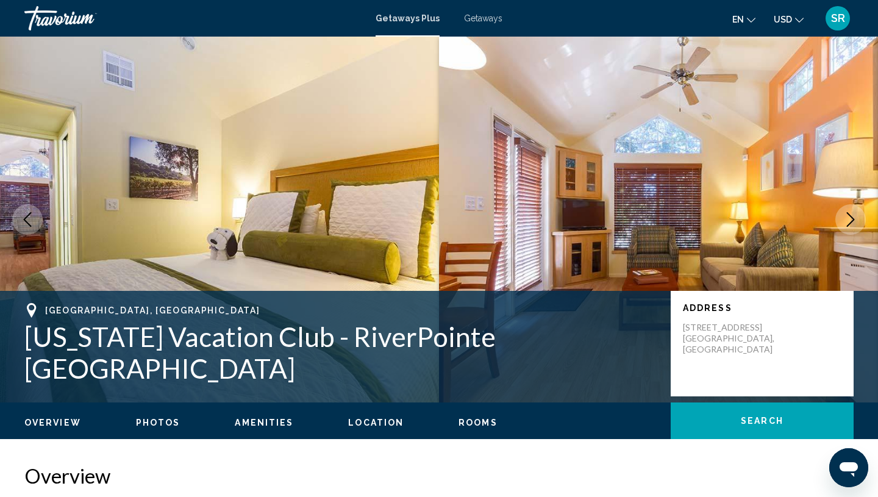
click at [850, 224] on icon "Next image" at bounding box center [850, 219] width 15 height 15
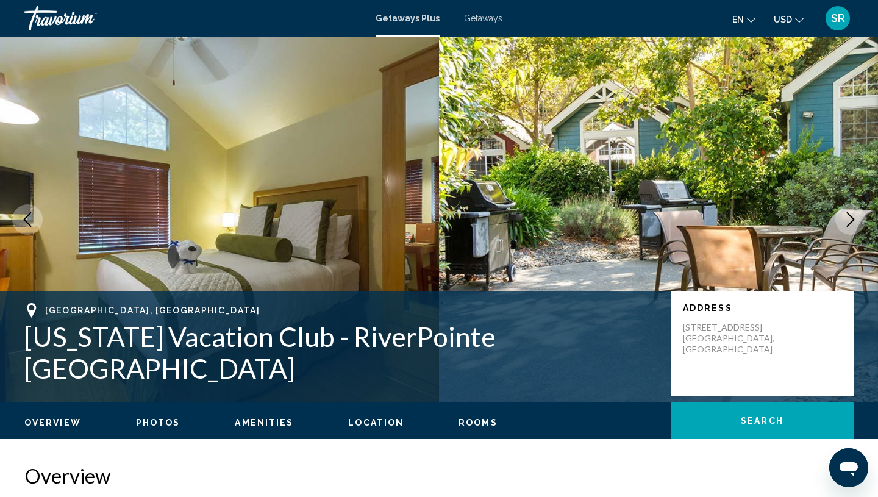
click at [850, 224] on icon "Next image" at bounding box center [850, 219] width 15 height 15
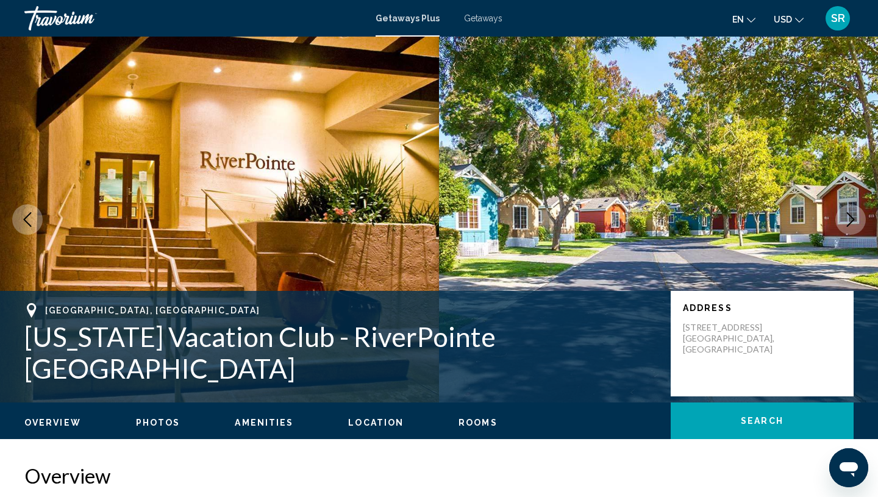
click at [851, 226] on icon "Next image" at bounding box center [850, 219] width 15 height 15
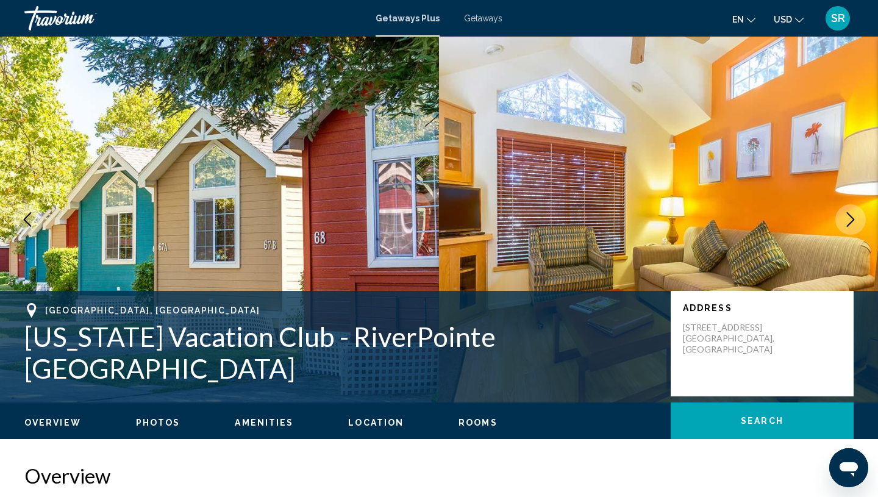
click at [851, 227] on button "Next image" at bounding box center [850, 219] width 30 height 30
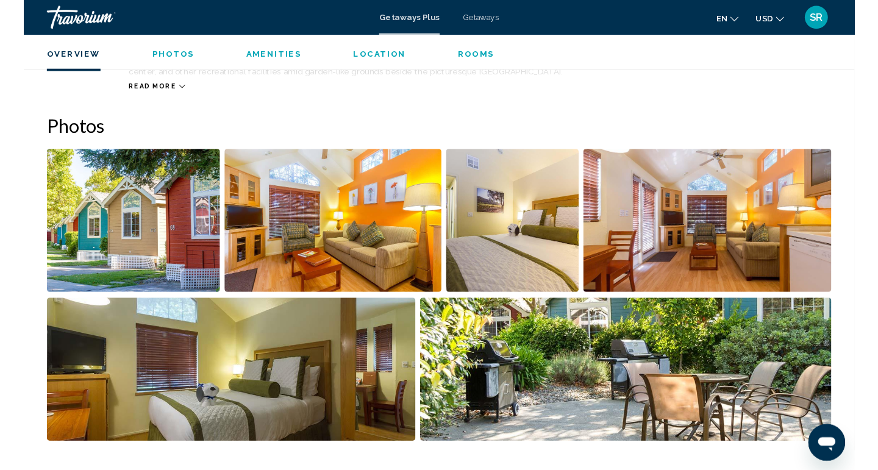
scroll to position [280, 0]
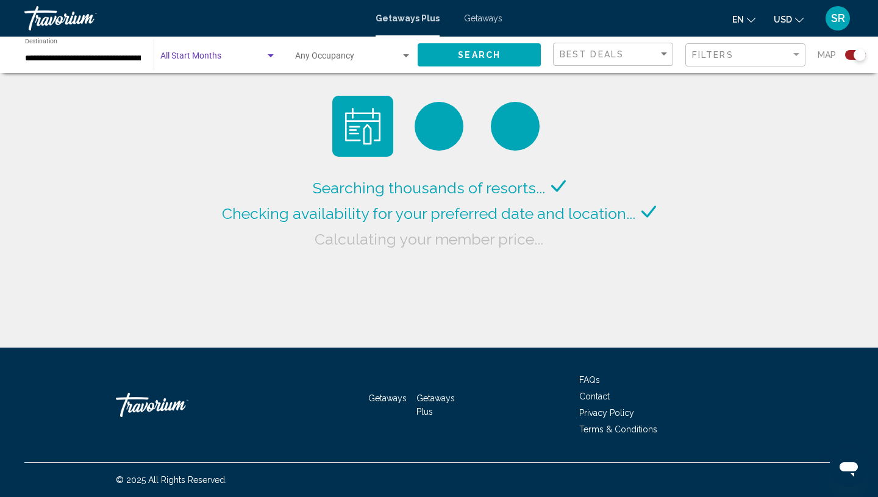
click at [266, 60] on div "Search widget" at bounding box center [270, 56] width 11 height 10
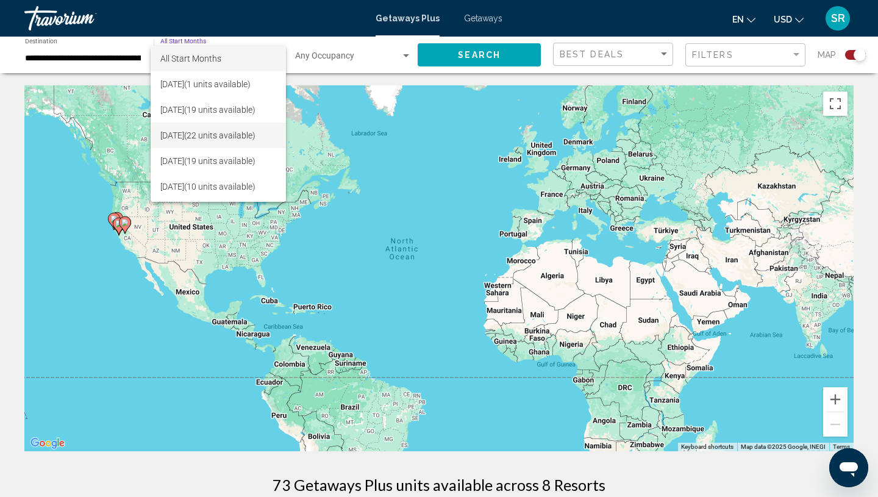
click at [186, 135] on span "October 2025 (22 units available)" at bounding box center [218, 136] width 116 height 26
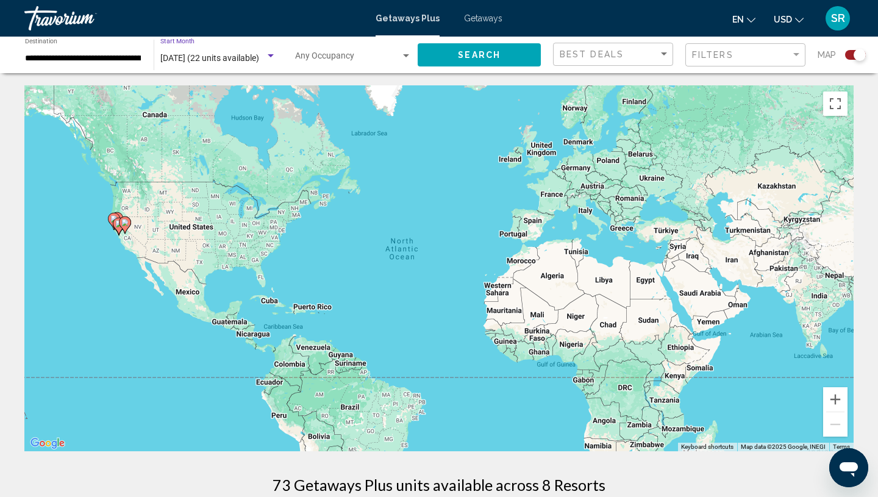
click at [479, 57] on span "Search" at bounding box center [479, 56] width 43 height 10
click at [46, 64] on div "**********" at bounding box center [83, 55] width 116 height 34
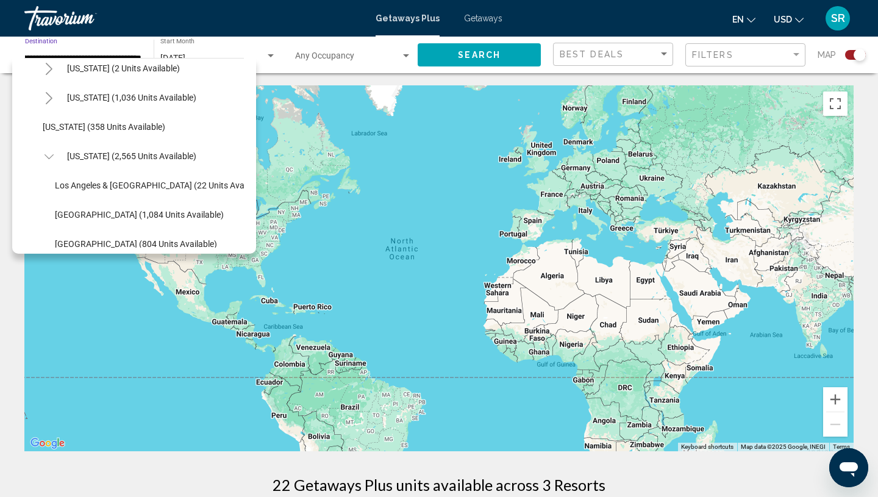
scroll to position [49, 0]
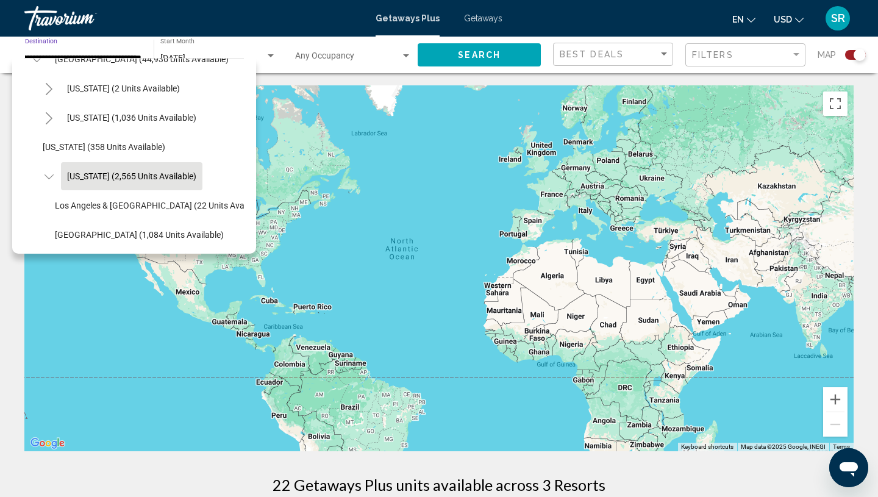
click at [91, 174] on span "California (2,565 units available)" at bounding box center [131, 176] width 129 height 10
type input "**********"
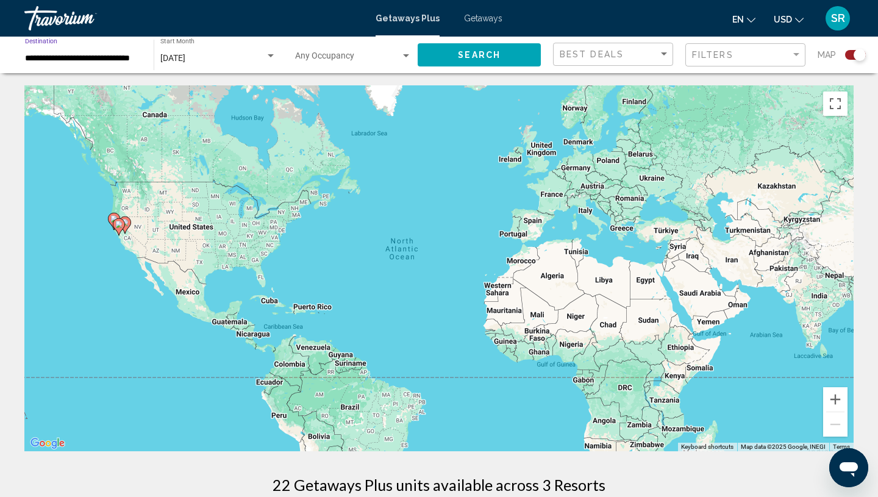
click at [483, 51] on span "Search" at bounding box center [479, 56] width 43 height 10
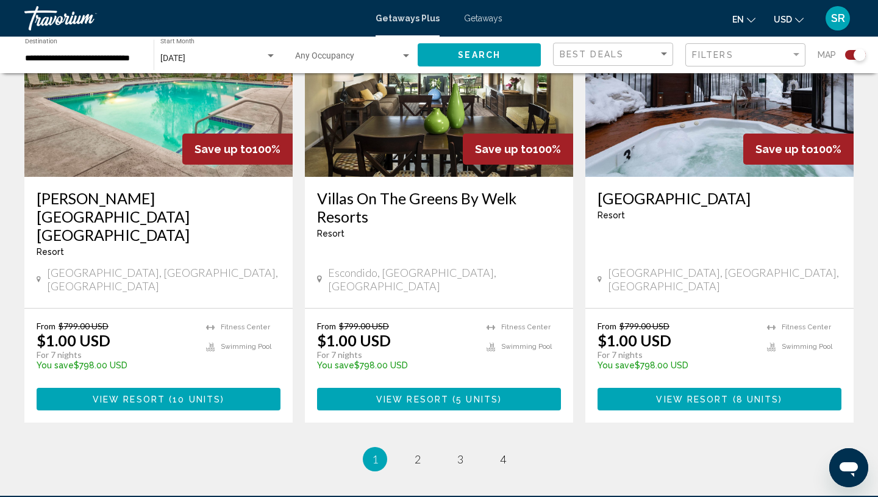
scroll to position [1830, 0]
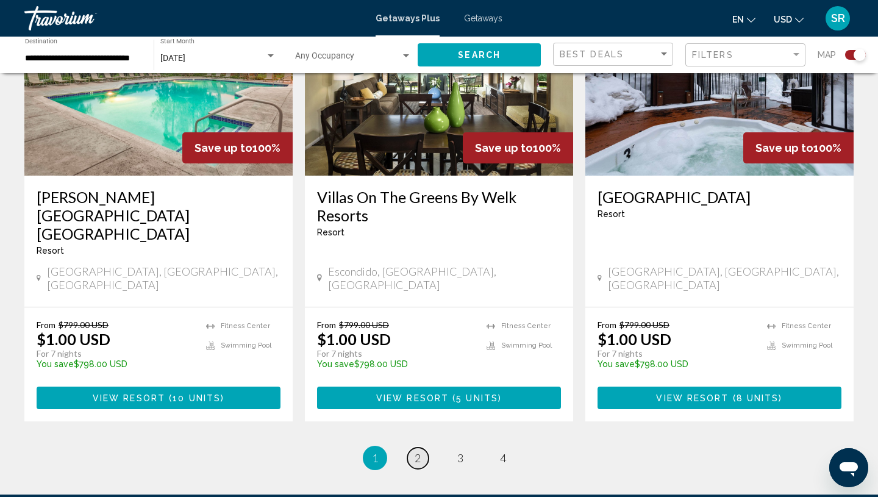
click at [417, 451] on span "2" at bounding box center [417, 457] width 6 height 13
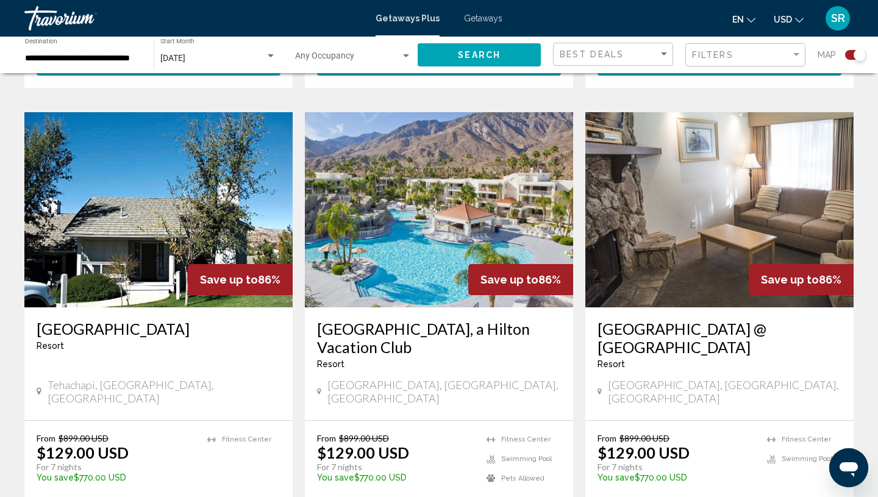
scroll to position [1940, 0]
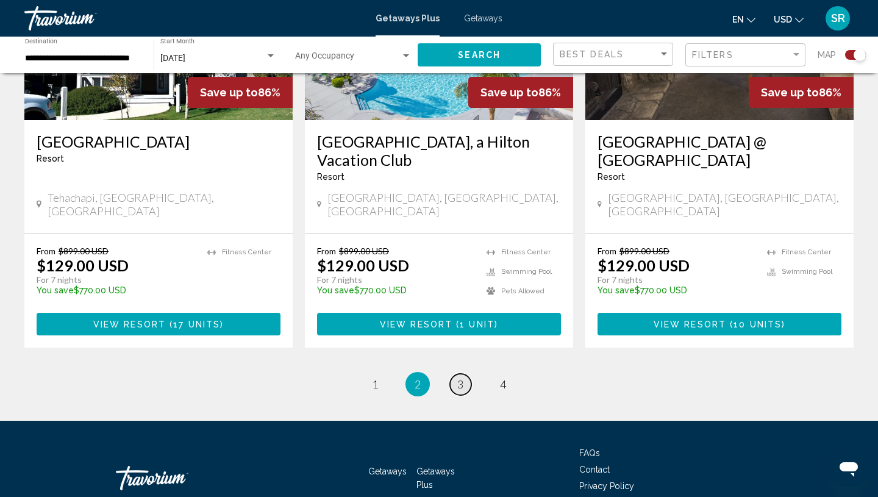
click at [464, 374] on link "page 3" at bounding box center [460, 384] width 21 height 21
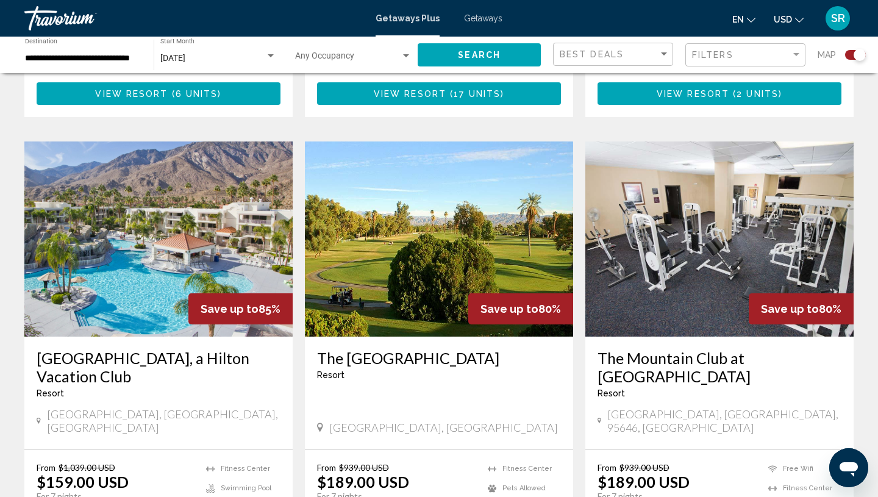
scroll to position [1820, 0]
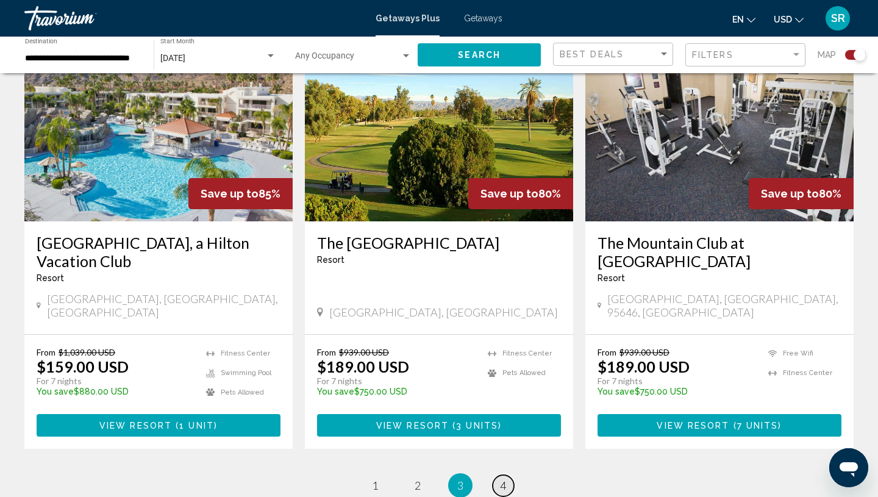
click at [505, 478] on span "4" at bounding box center [503, 484] width 6 height 13
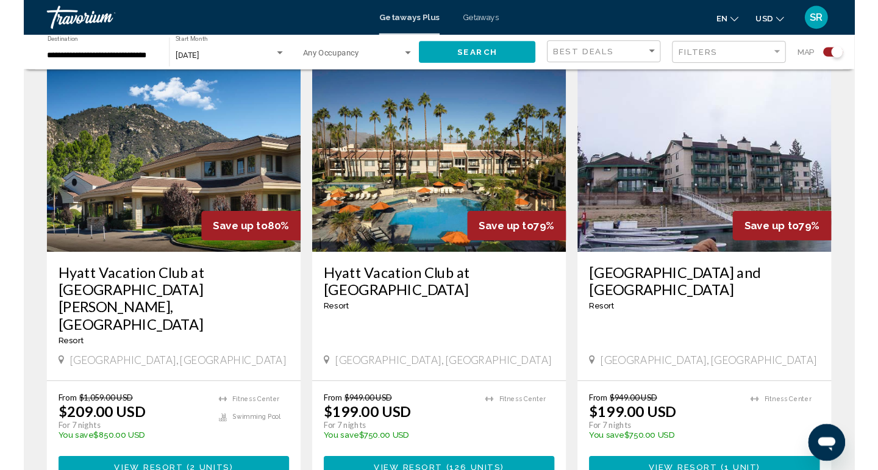
scroll to position [400, 0]
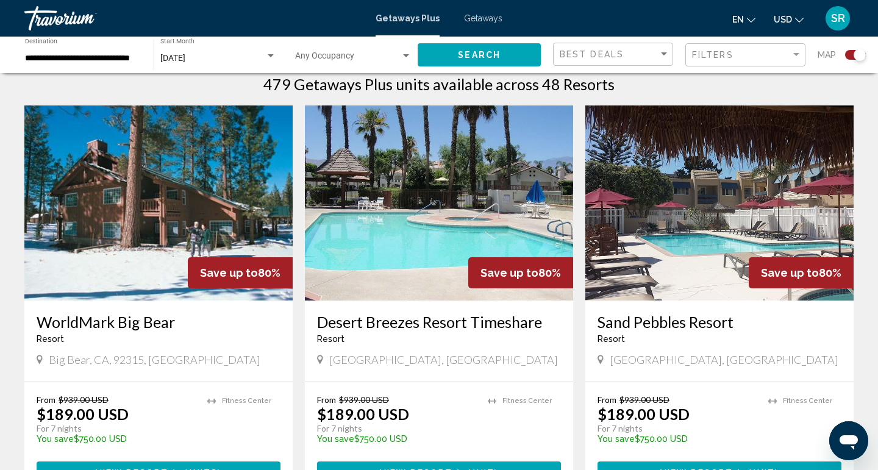
click at [489, 18] on span "Getaways" at bounding box center [483, 18] width 38 height 10
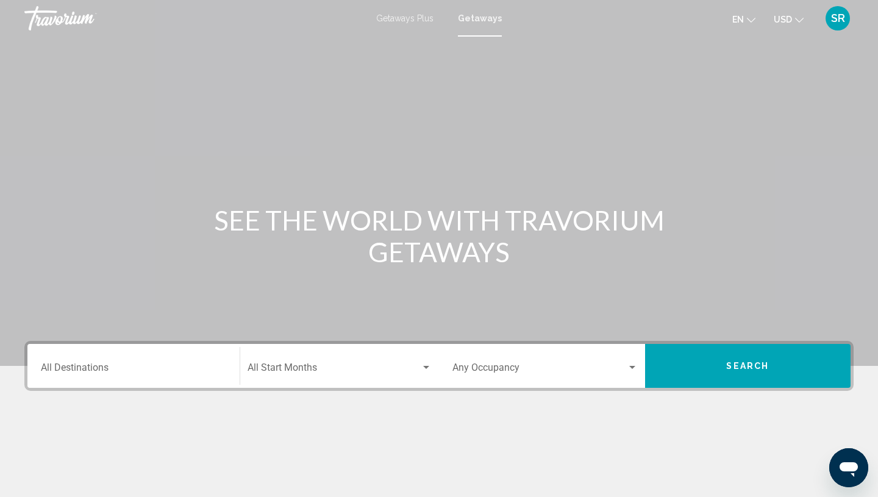
click at [63, 368] on input "Destination All Destinations" at bounding box center [133, 369] width 185 height 11
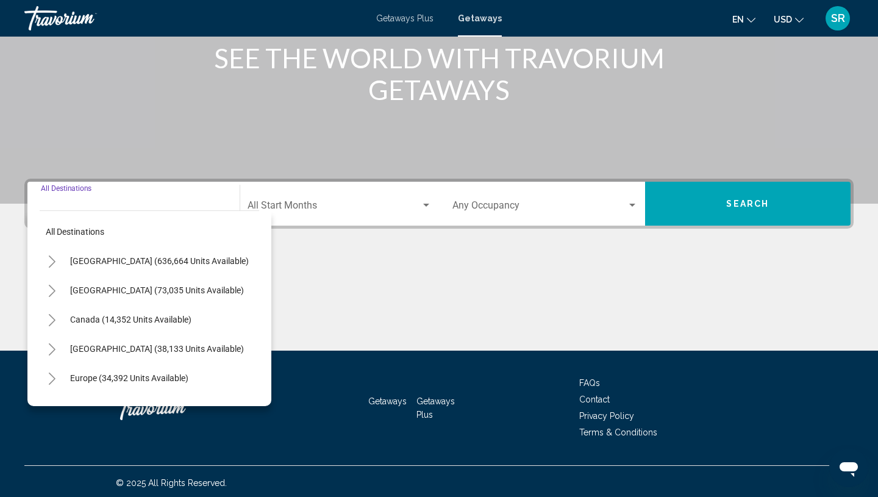
scroll to position [165, 0]
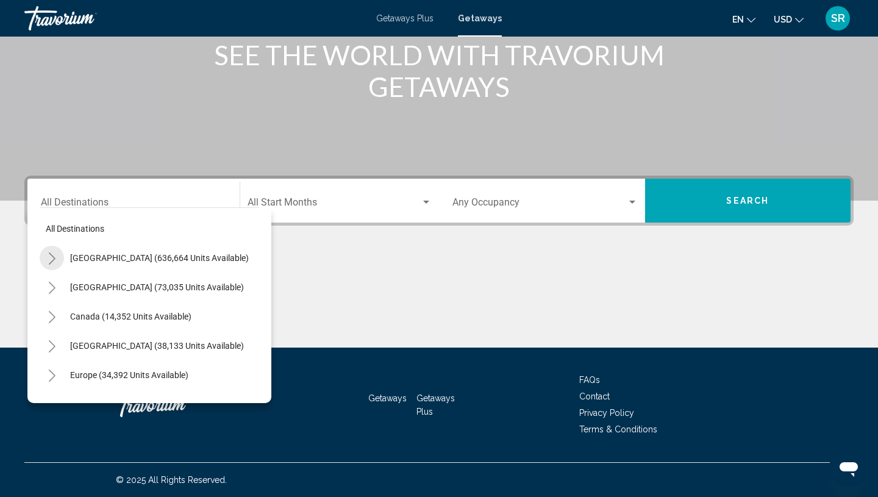
click at [54, 261] on icon "Toggle United States (636,664 units available)" at bounding box center [52, 258] width 9 height 12
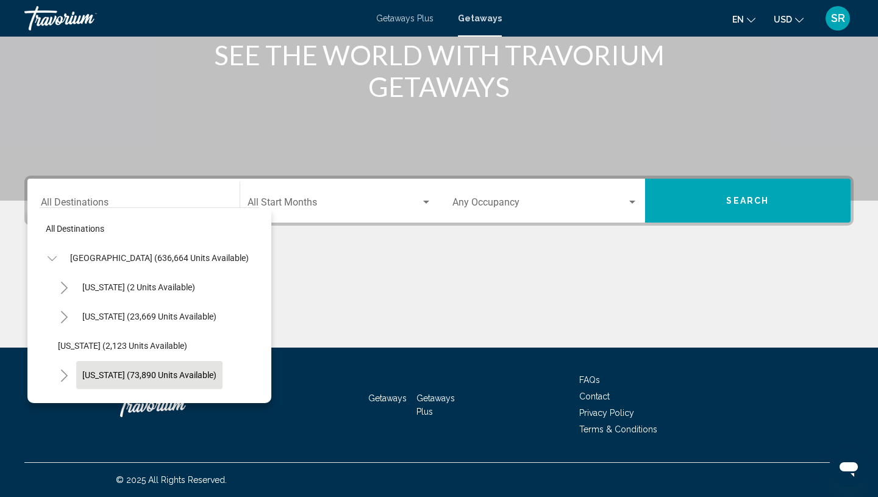
scroll to position [7, 2]
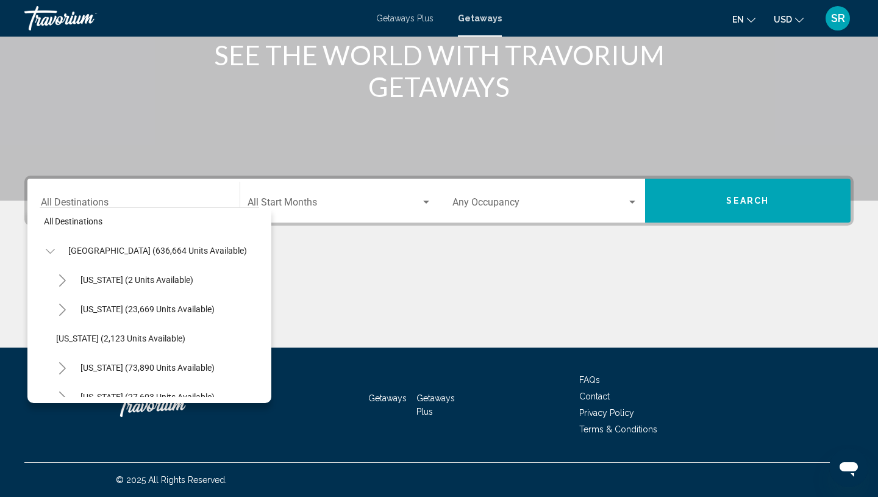
click at [63, 364] on icon "Toggle California (73,890 units available)" at bounding box center [62, 368] width 9 height 12
click at [118, 369] on span "California (73,890 units available)" at bounding box center [147, 368] width 134 height 10
type input "**********"
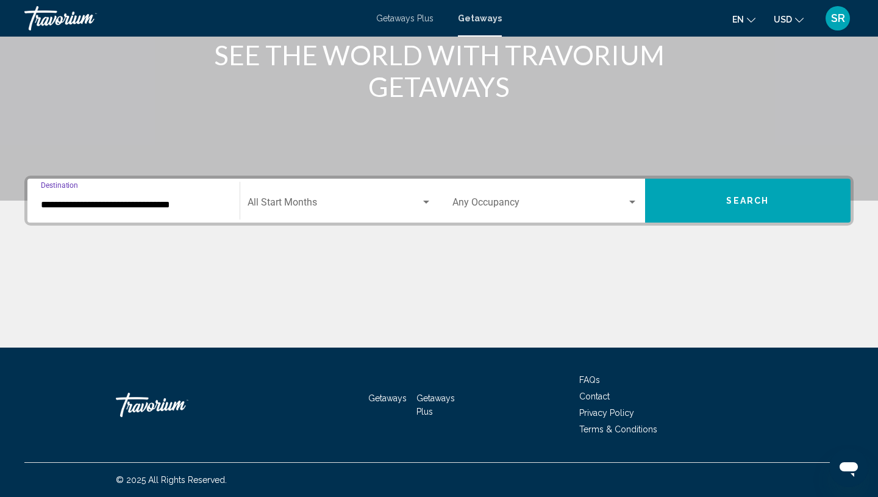
click at [297, 207] on span "Search widget" at bounding box center [334, 204] width 174 height 11
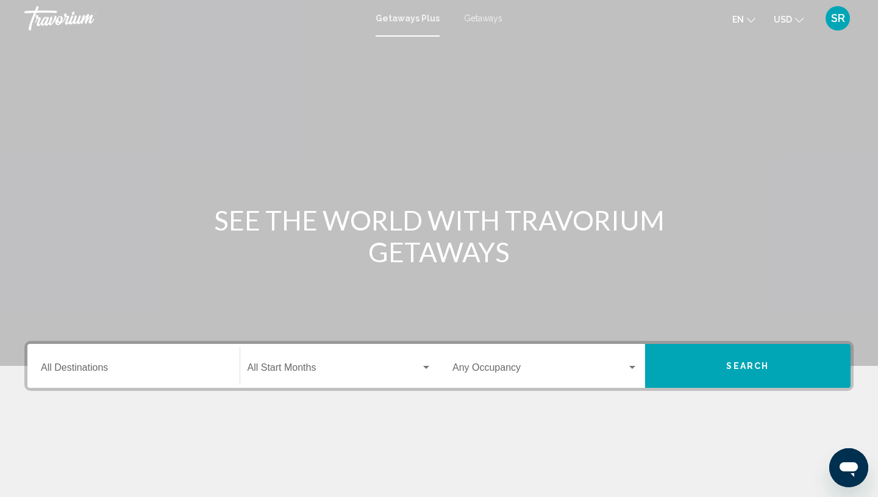
click at [475, 20] on span "Getaways" at bounding box center [483, 18] width 38 height 10
click at [59, 372] on input "Destination All Destinations" at bounding box center [133, 369] width 185 height 11
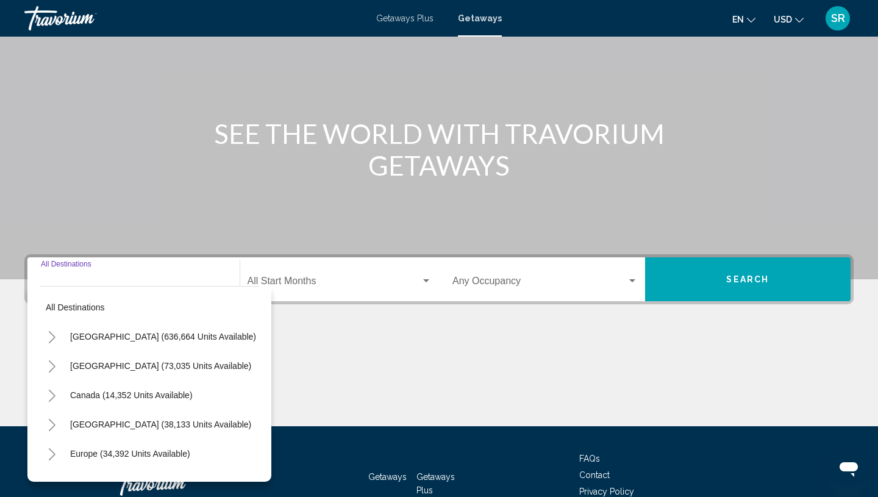
scroll to position [165, 0]
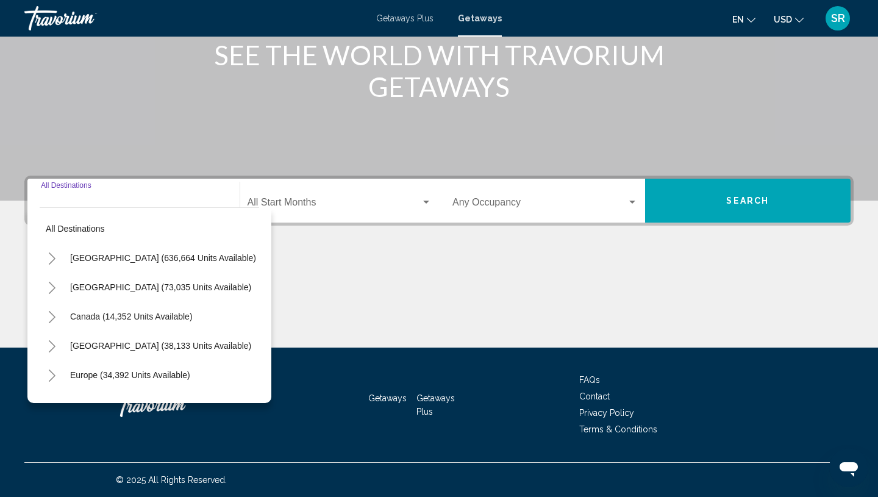
click at [48, 259] on icon "Toggle United States (636,664 units available)" at bounding box center [52, 258] width 9 height 12
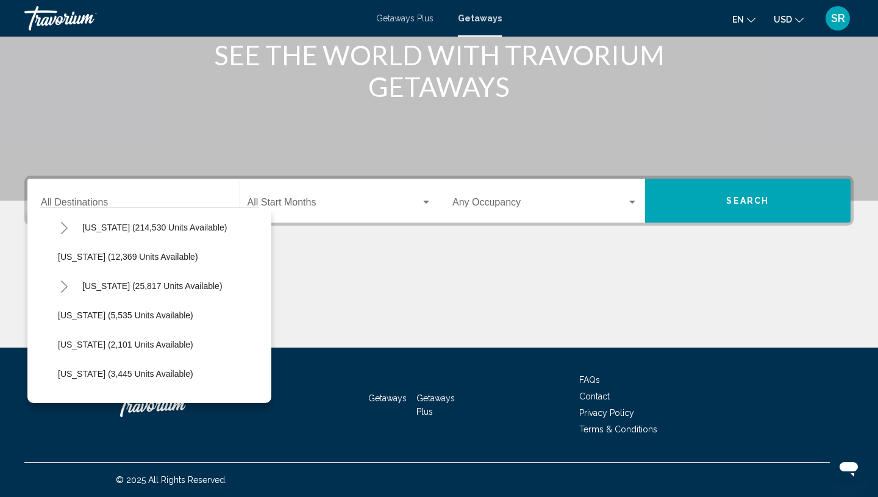
scroll to position [263, 0]
click at [108, 291] on span "Hawaii (25,817 units available)" at bounding box center [152, 287] width 140 height 10
type input "**********"
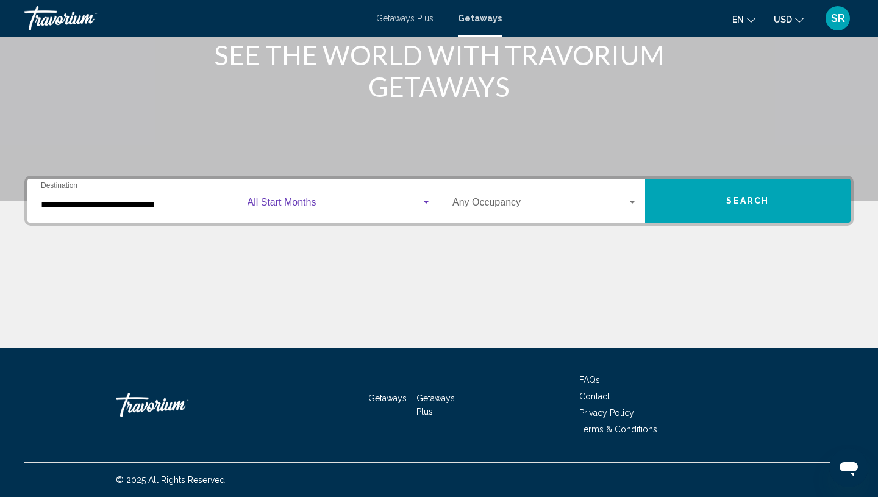
click at [296, 199] on span "Search widget" at bounding box center [334, 204] width 174 height 11
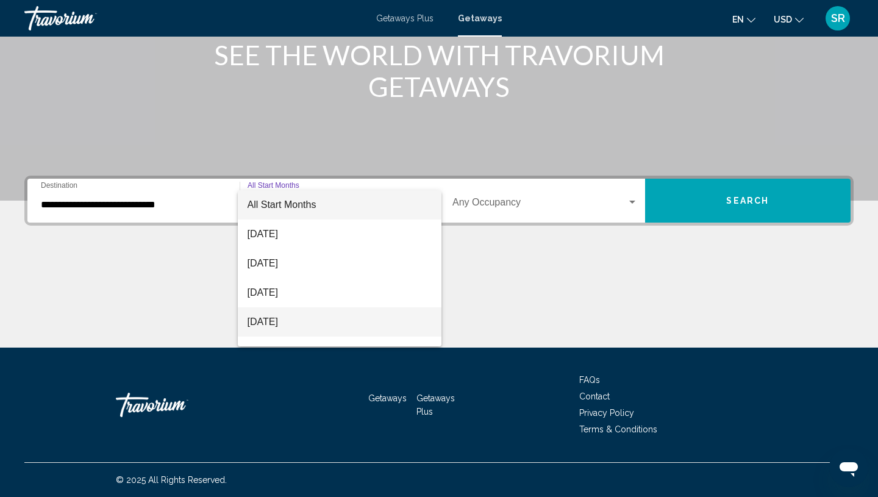
click at [281, 315] on span "[DATE]" at bounding box center [339, 321] width 185 height 29
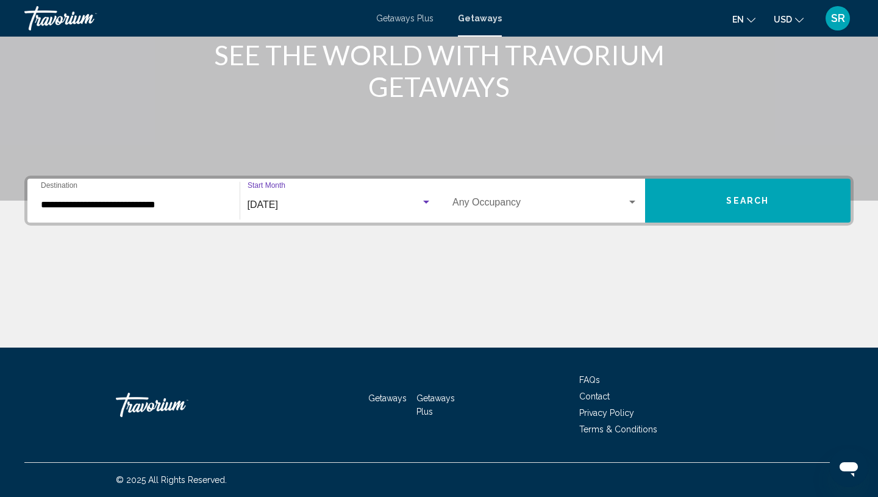
click at [714, 205] on button "Search" at bounding box center [748, 201] width 206 height 44
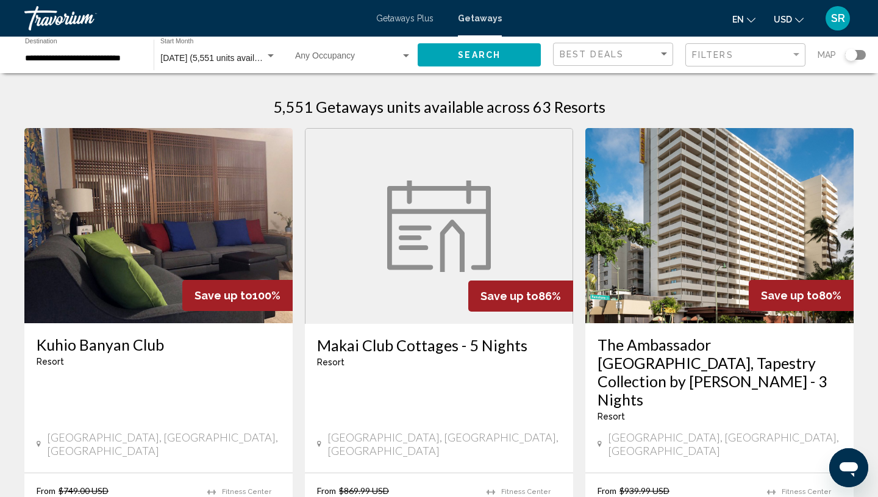
click at [672, 302] on img "Main content" at bounding box center [719, 225] width 268 height 195
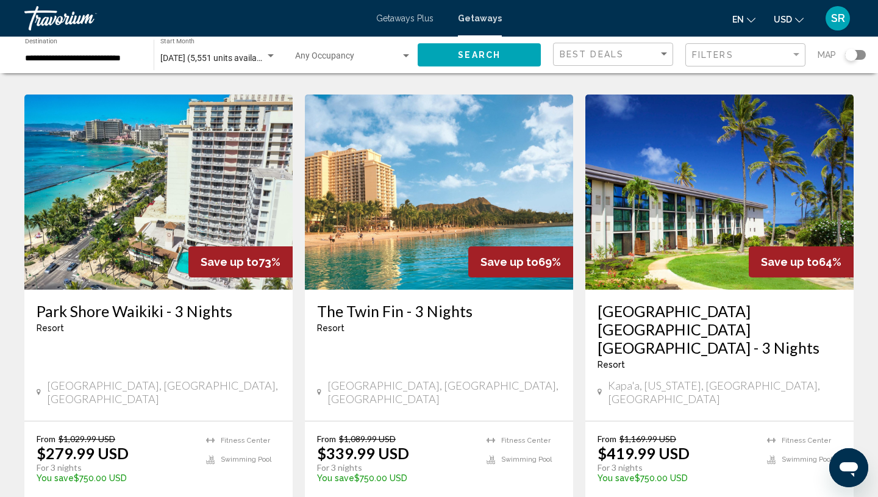
scroll to position [524, 0]
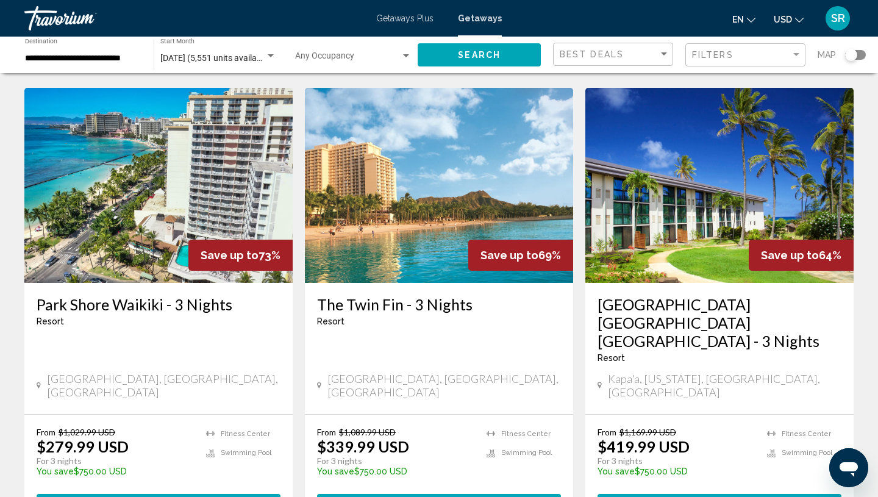
click at [372, 186] on img "Main content" at bounding box center [439, 185] width 268 height 195
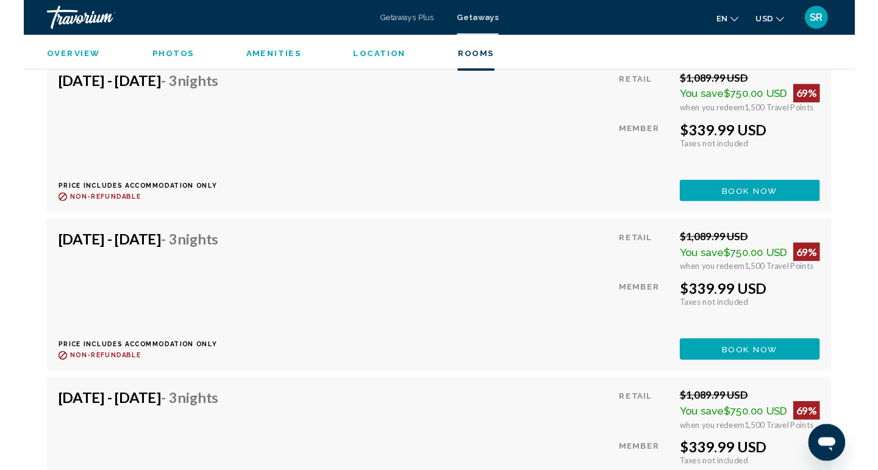
scroll to position [5770, 0]
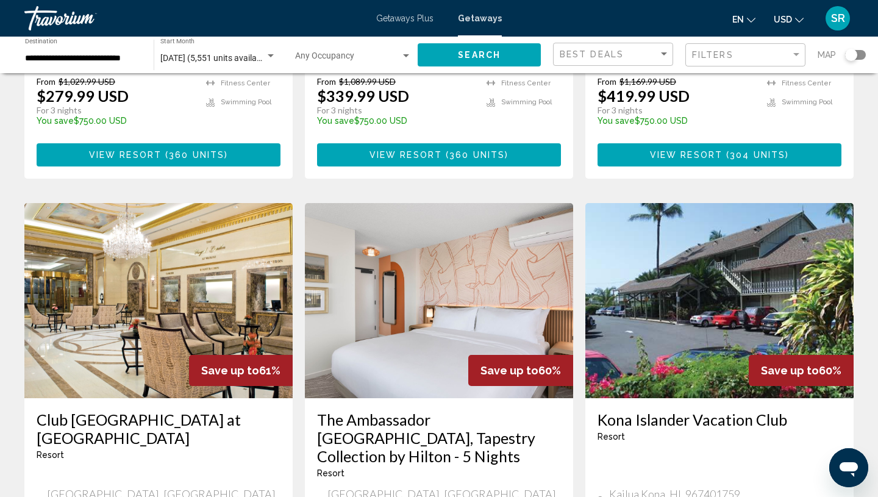
scroll to position [968, 0]
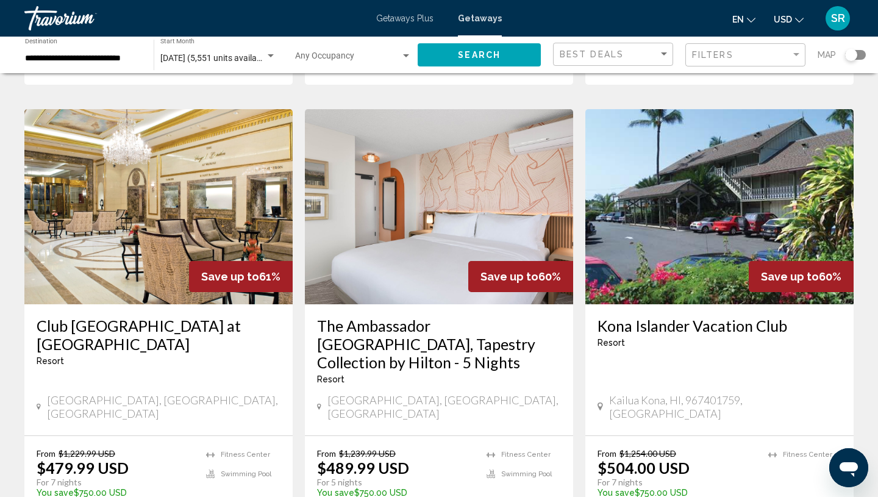
click at [363, 174] on img "Main content" at bounding box center [439, 206] width 268 height 195
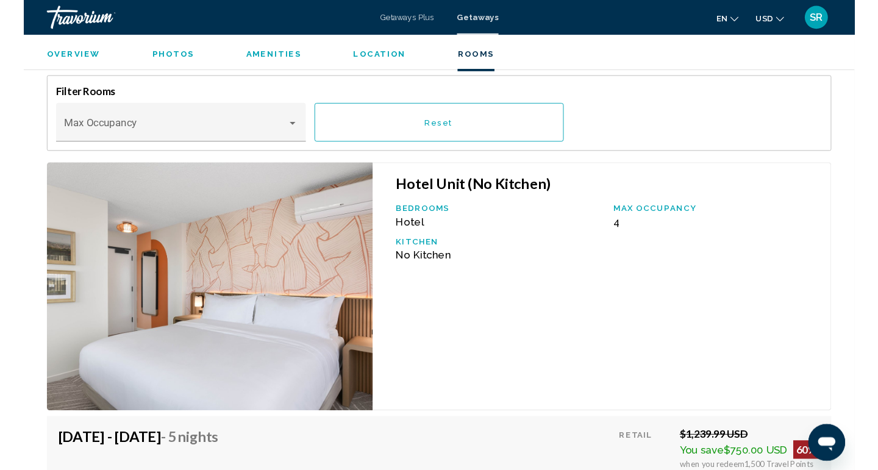
scroll to position [1840, 0]
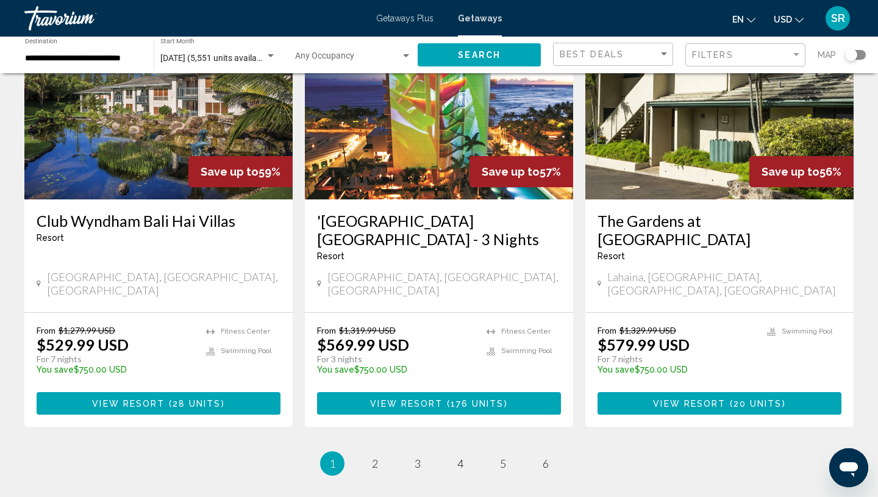
scroll to position [1599, 0]
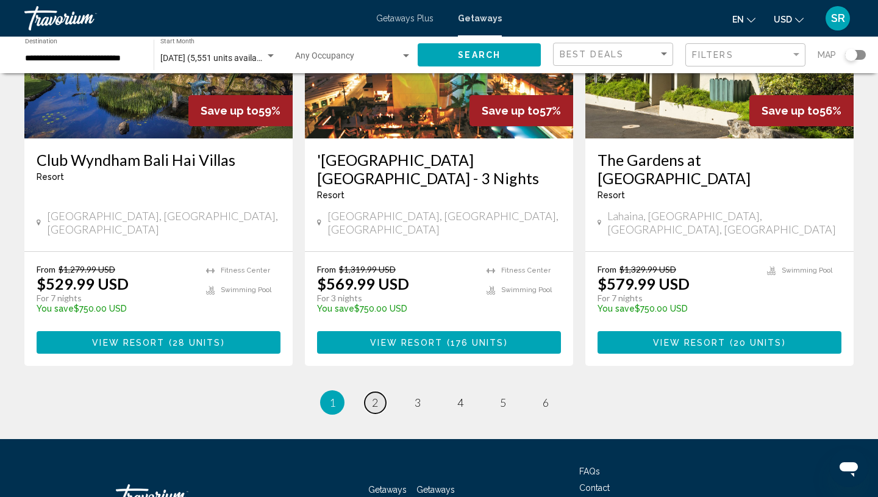
click at [377, 392] on link "page 2" at bounding box center [374, 402] width 21 height 21
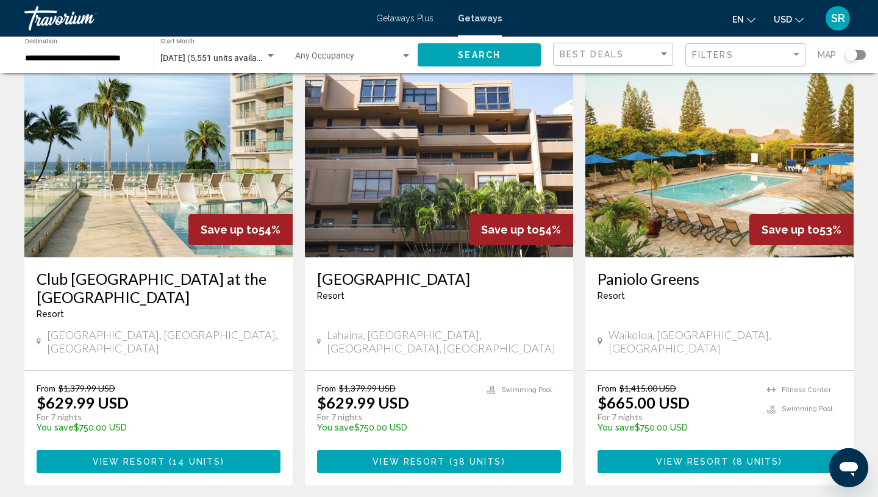
scroll to position [512, 0]
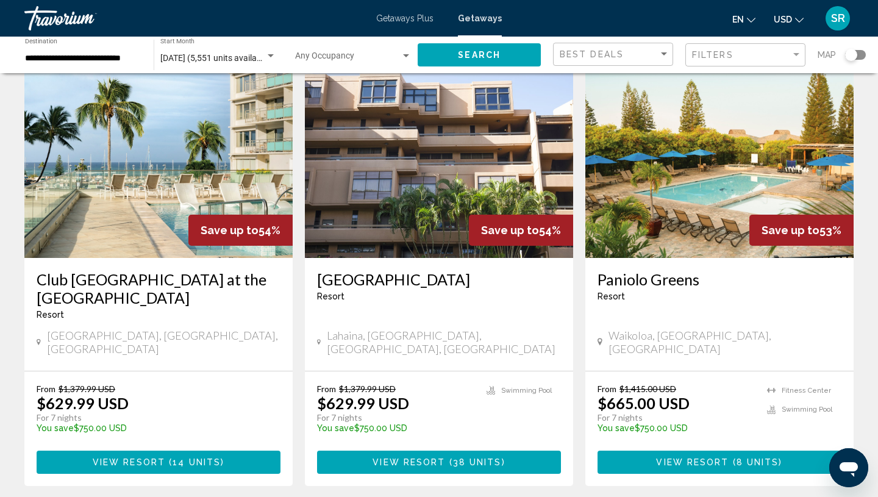
click at [105, 157] on img "Main content" at bounding box center [158, 160] width 268 height 195
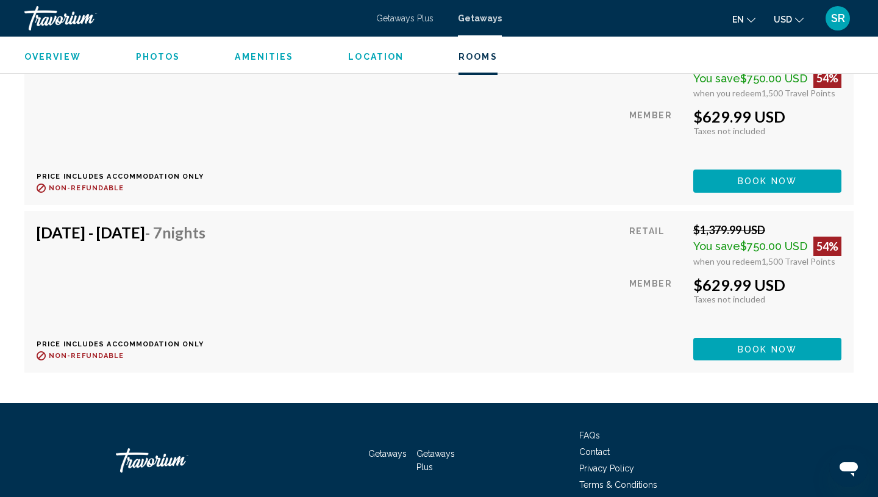
scroll to position [2846, 0]
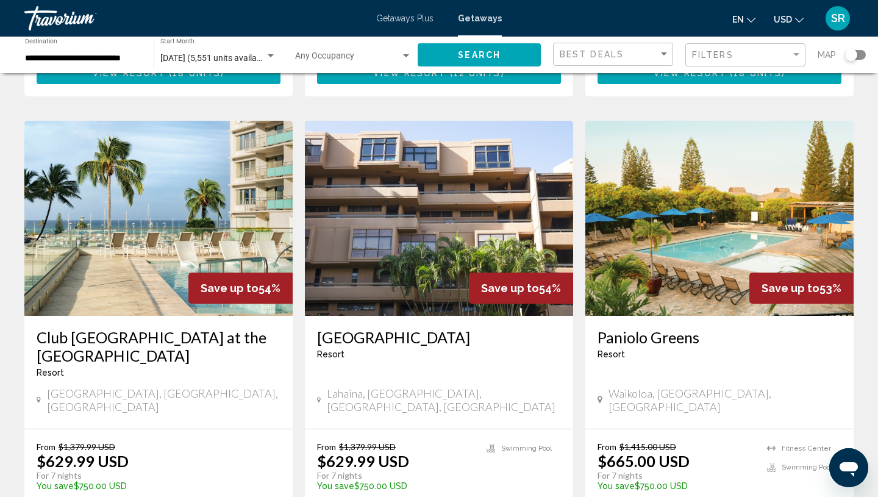
scroll to position [461, 0]
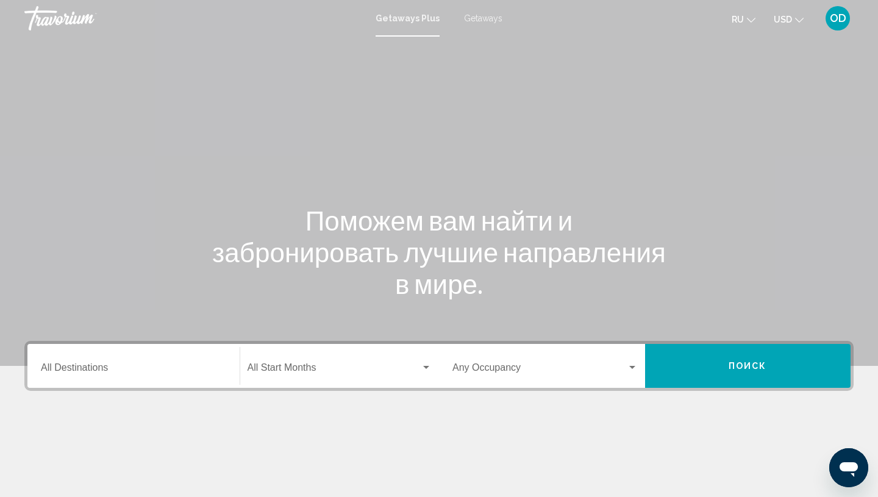
click at [476, 21] on span "Getaways" at bounding box center [483, 18] width 38 height 10
click at [80, 375] on input "Destination All Destinations" at bounding box center [133, 369] width 185 height 11
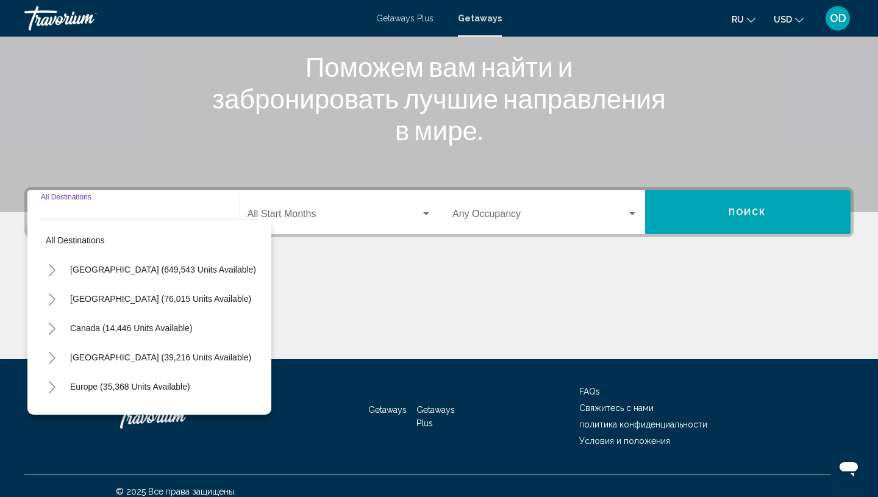
scroll to position [165, 0]
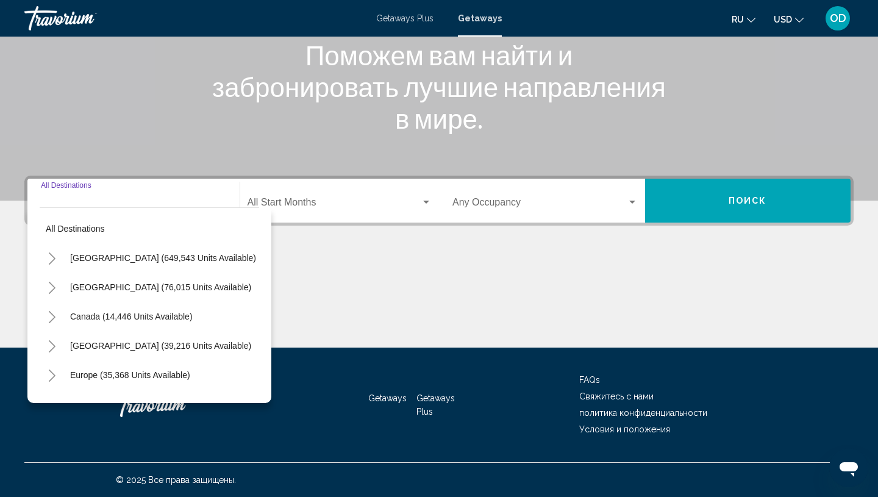
click at [57, 260] on button "Toggle United States (649,543 units available)" at bounding box center [52, 258] width 24 height 24
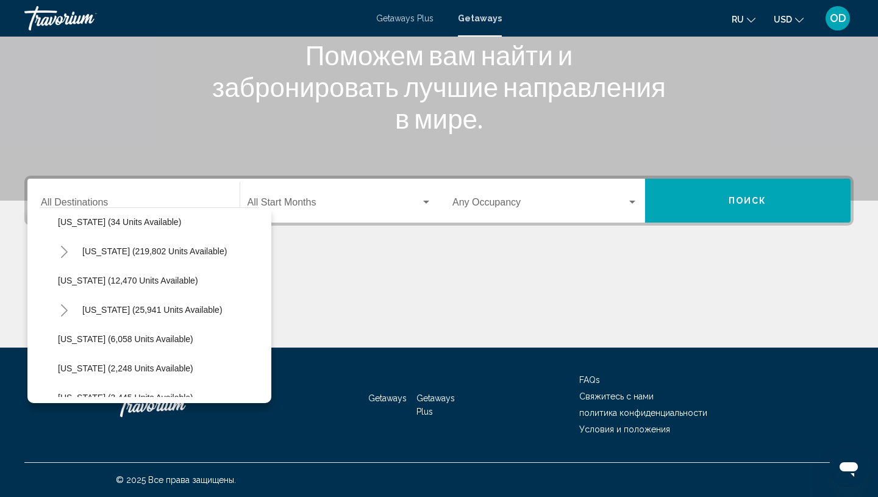
scroll to position [246, 0]
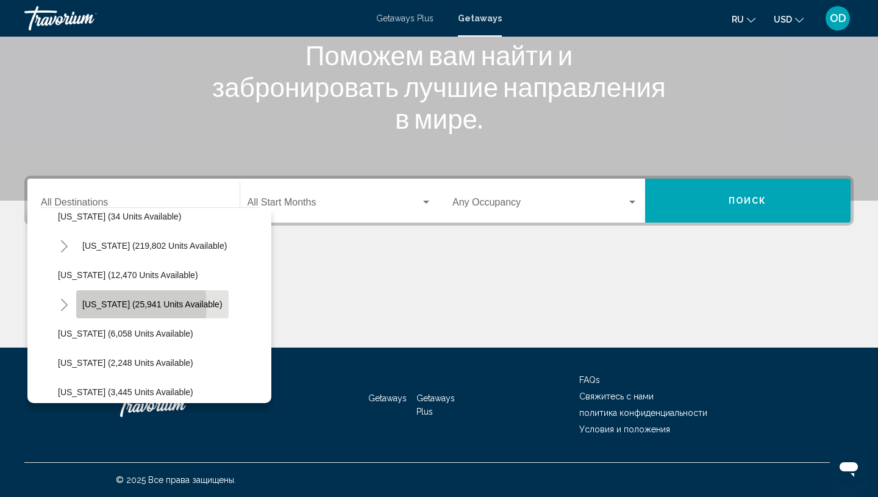
click at [110, 306] on span "[US_STATE] (25,941 units available)" at bounding box center [152, 304] width 140 height 10
type input "**********"
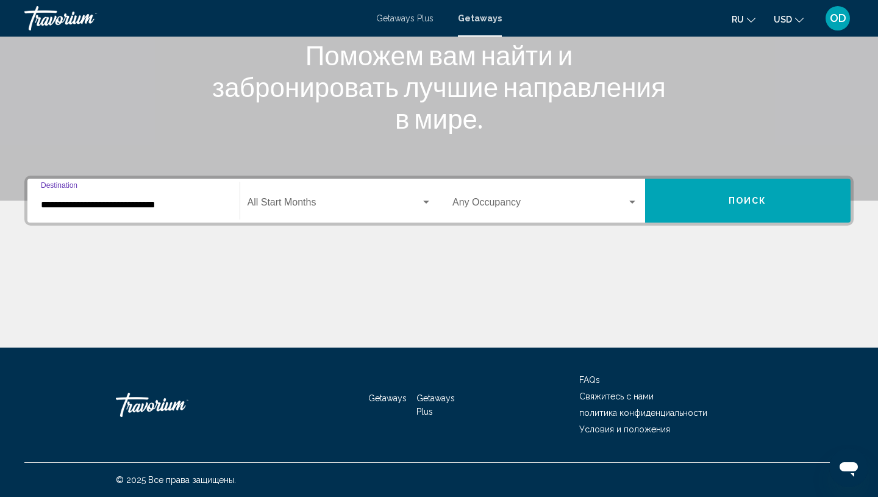
click at [314, 202] on span "Search widget" at bounding box center [334, 204] width 174 height 11
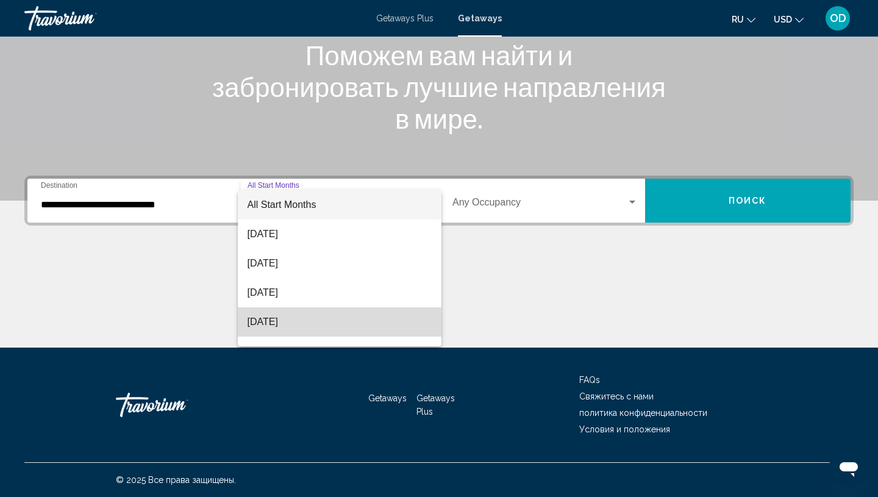
click at [289, 324] on span "[DATE]" at bounding box center [339, 321] width 185 height 29
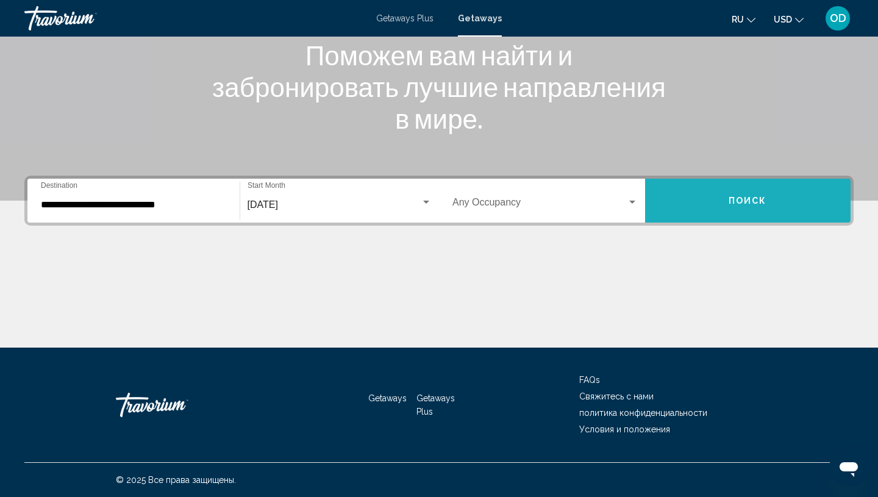
click at [676, 208] on button "Поиск" at bounding box center [748, 201] width 206 height 44
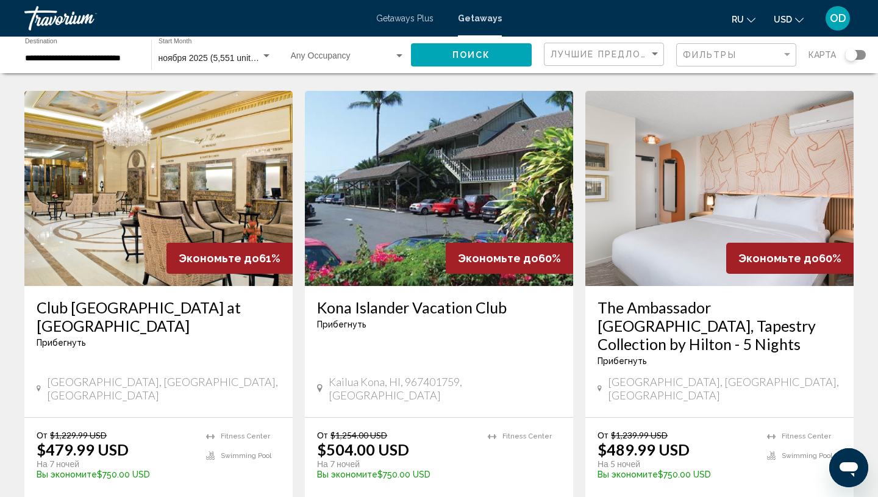
scroll to position [984, 0]
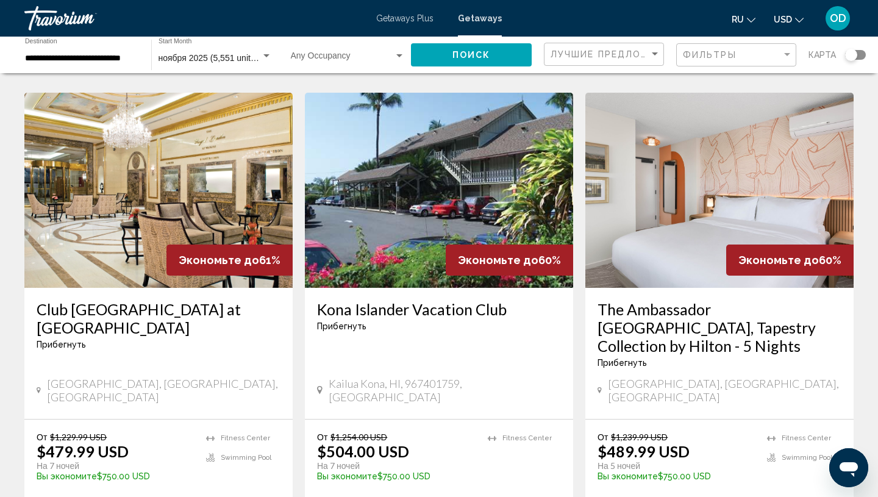
click at [144, 160] on img "Main content" at bounding box center [158, 190] width 268 height 195
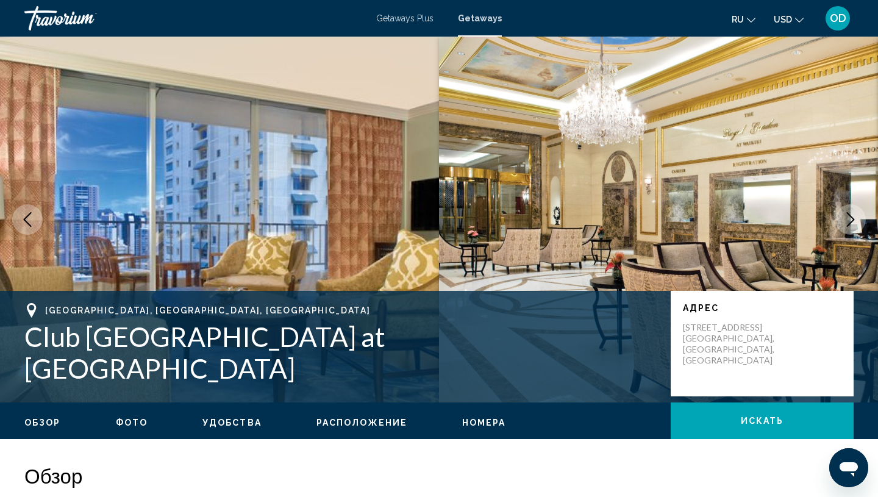
click at [846, 215] on icon "Next image" at bounding box center [850, 219] width 15 height 15
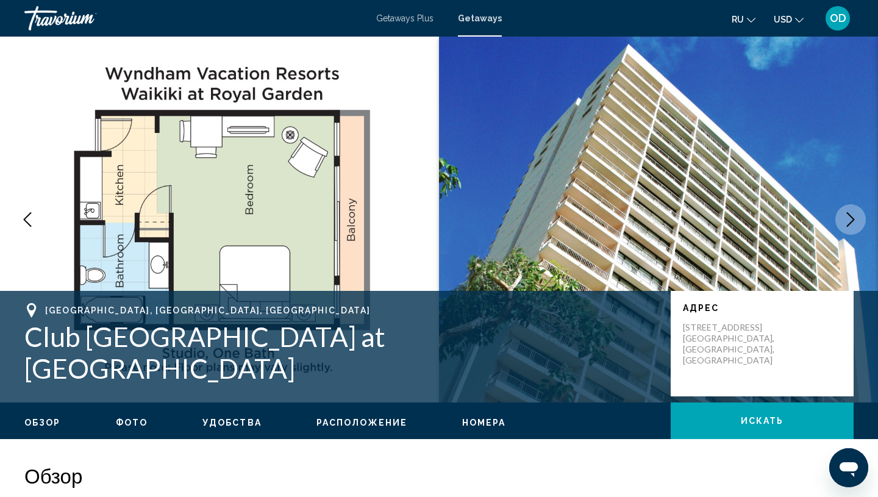
click at [846, 215] on icon "Next image" at bounding box center [850, 219] width 15 height 15
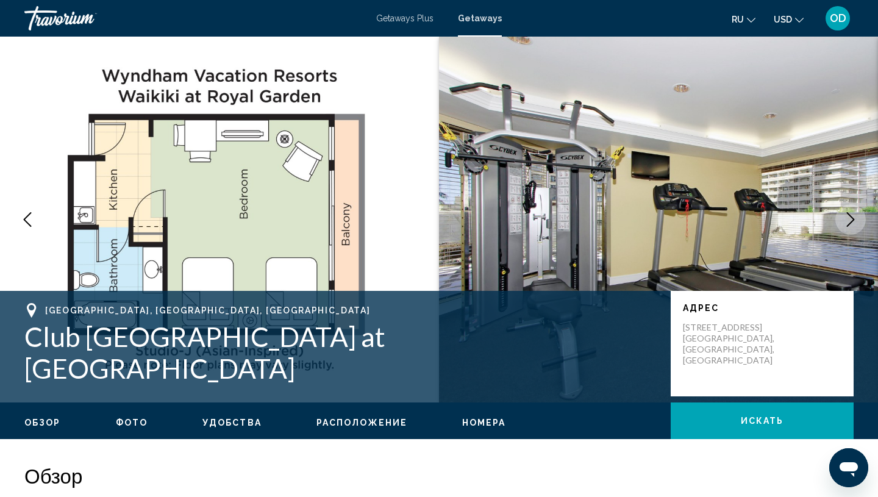
click at [846, 215] on icon "Next image" at bounding box center [850, 219] width 15 height 15
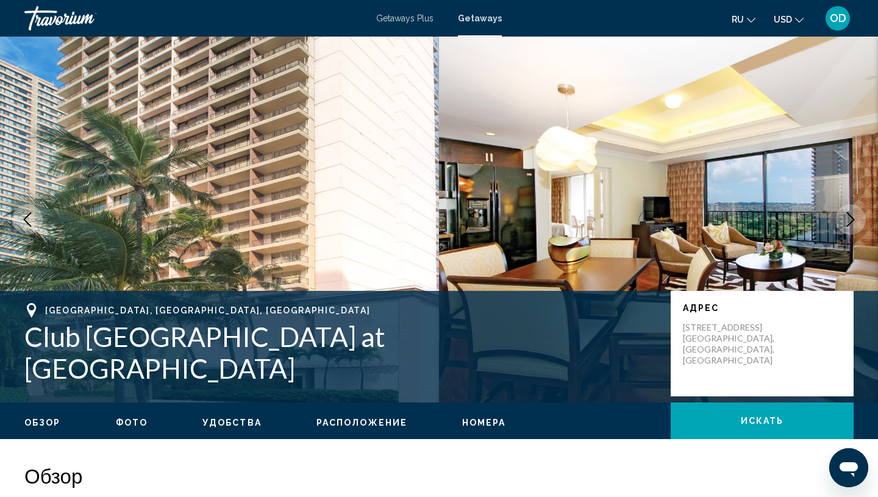
click at [846, 215] on icon "Next image" at bounding box center [850, 219] width 15 height 15
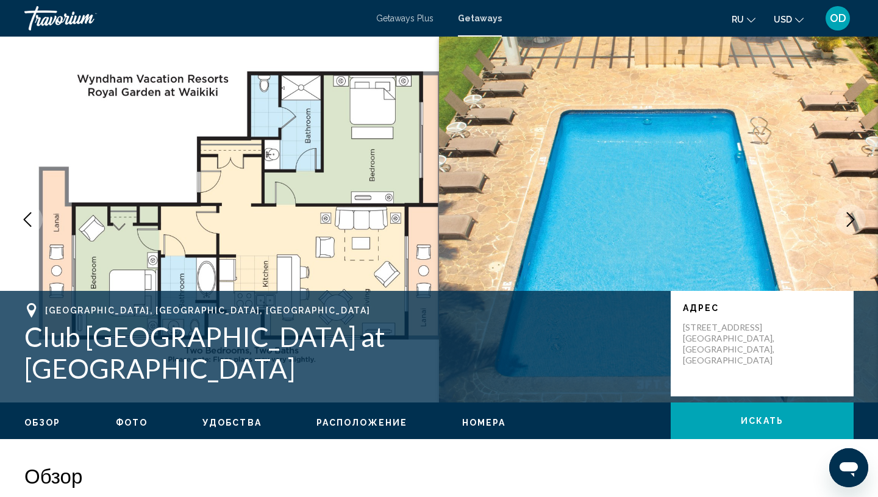
click at [846, 217] on icon "Next image" at bounding box center [850, 219] width 15 height 15
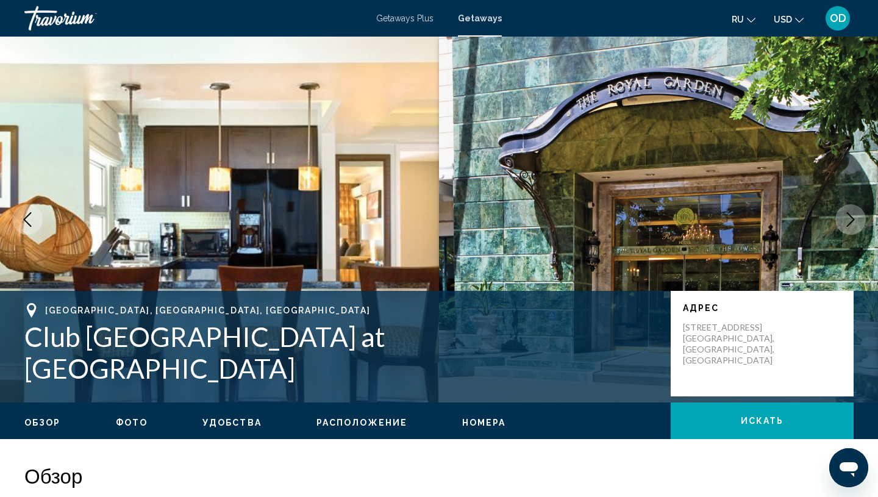
click at [846, 217] on icon "Next image" at bounding box center [850, 219] width 15 height 15
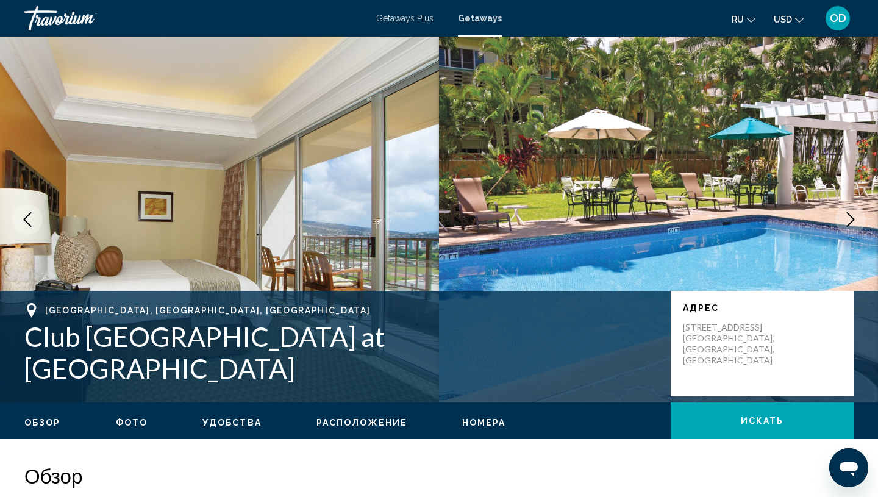
click at [847, 218] on icon "Next image" at bounding box center [850, 219] width 15 height 15
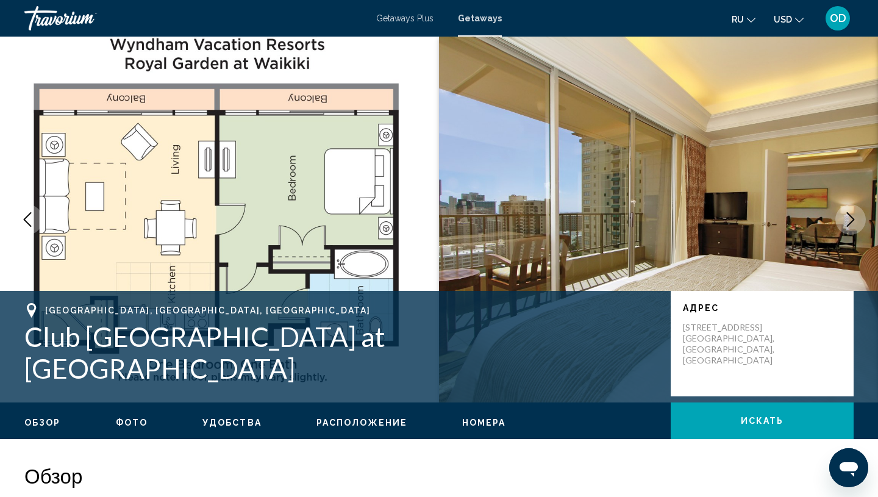
click at [847, 218] on icon "Next image" at bounding box center [850, 219] width 15 height 15
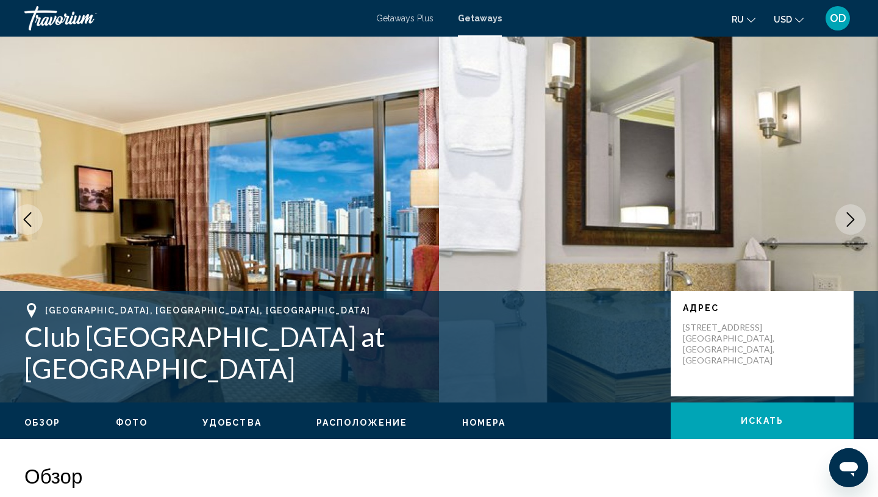
click at [847, 218] on icon "Next image" at bounding box center [850, 219] width 15 height 15
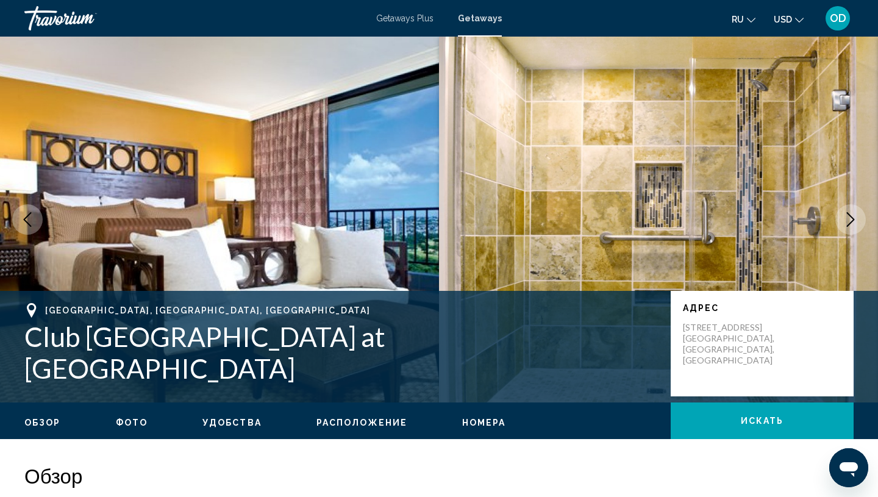
click at [847, 219] on icon "Next image" at bounding box center [850, 219] width 15 height 15
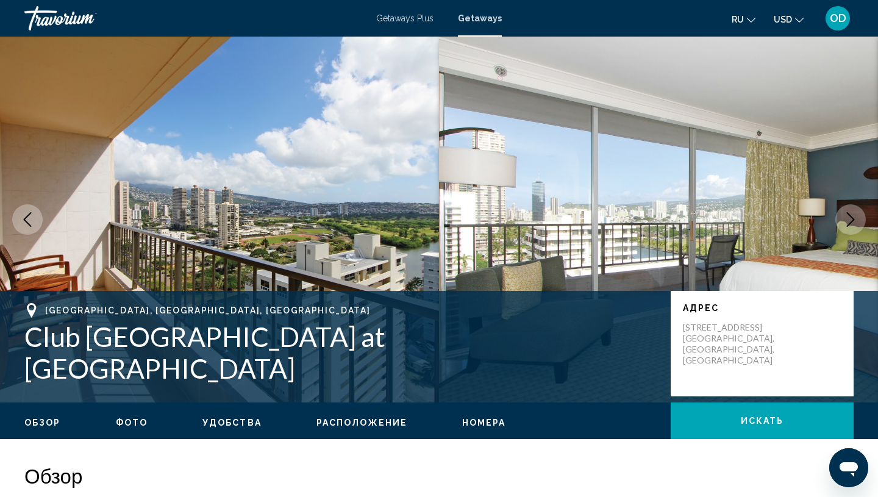
click at [847, 219] on icon "Next image" at bounding box center [850, 219] width 15 height 15
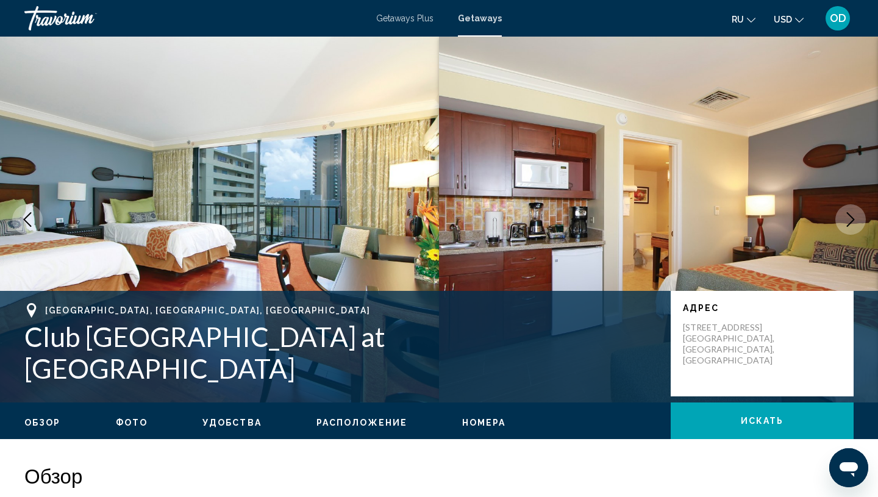
click at [847, 220] on icon "Next image" at bounding box center [850, 219] width 15 height 15
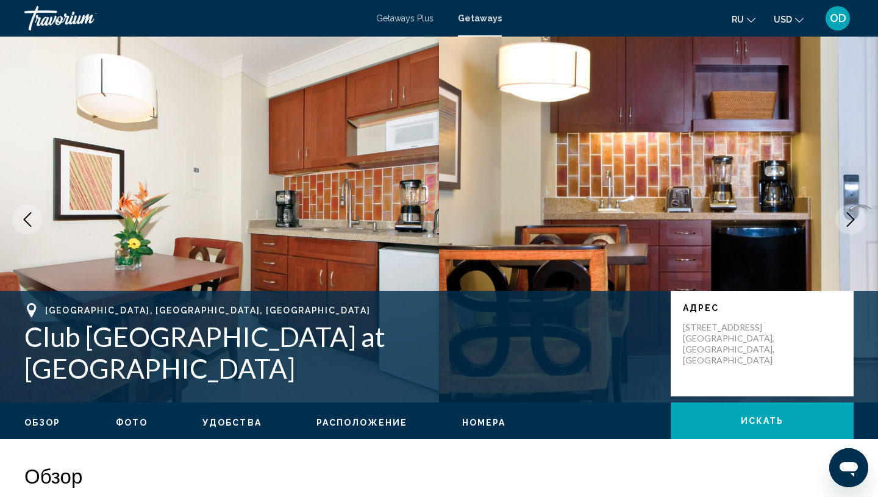
click at [847, 220] on icon "Next image" at bounding box center [850, 219] width 15 height 15
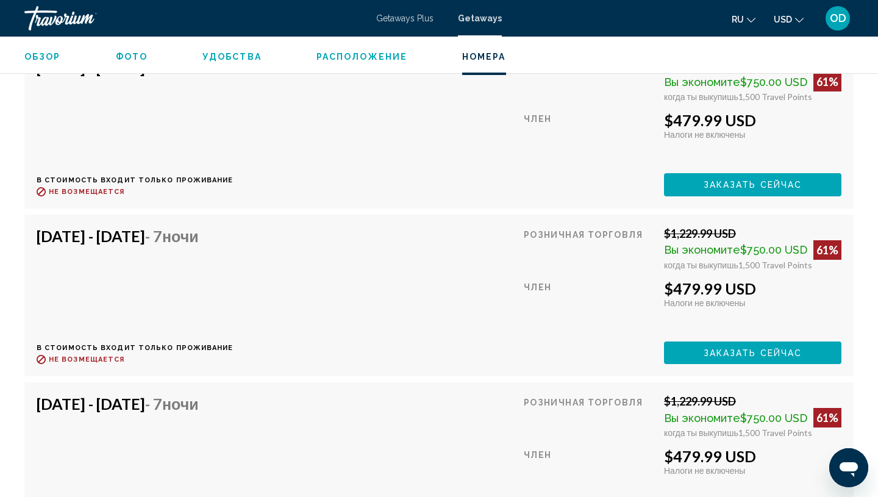
scroll to position [3118, 0]
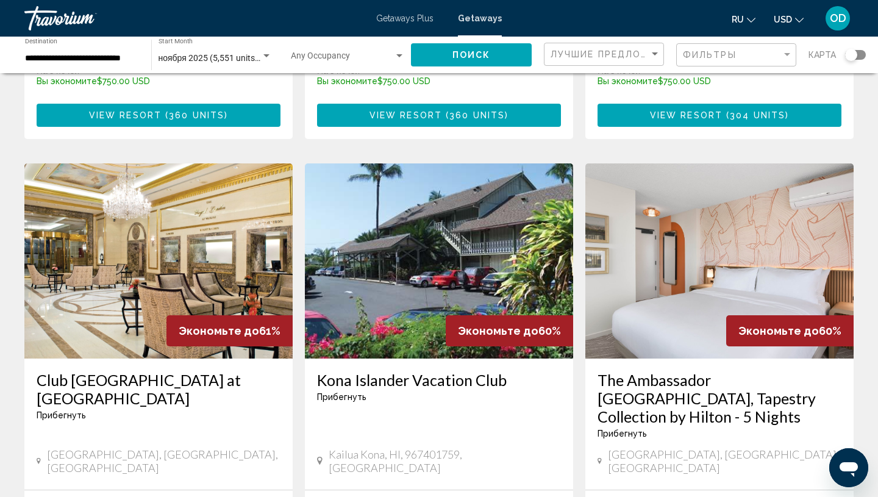
scroll to position [975, 0]
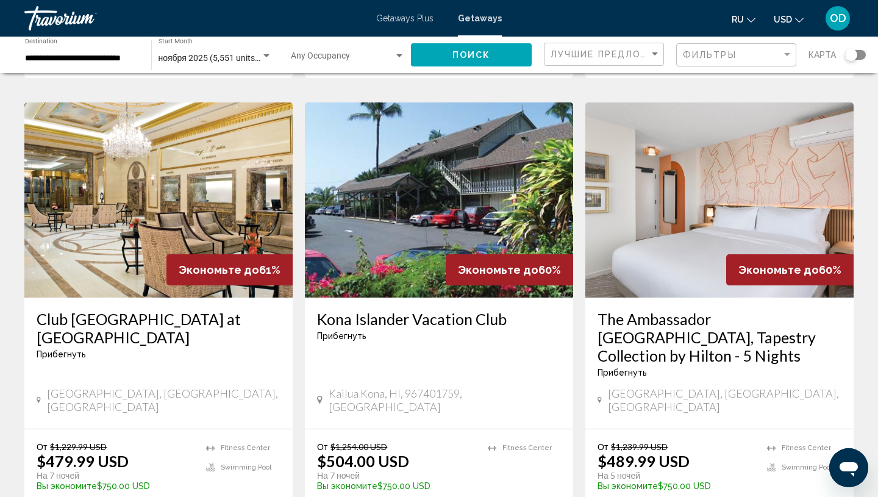
click at [693, 140] on img "Main content" at bounding box center [719, 199] width 268 height 195
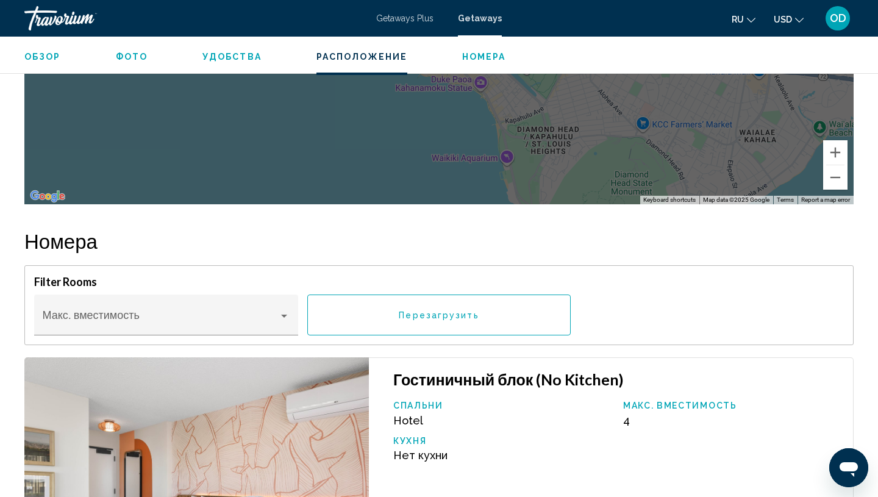
scroll to position [1712, 0]
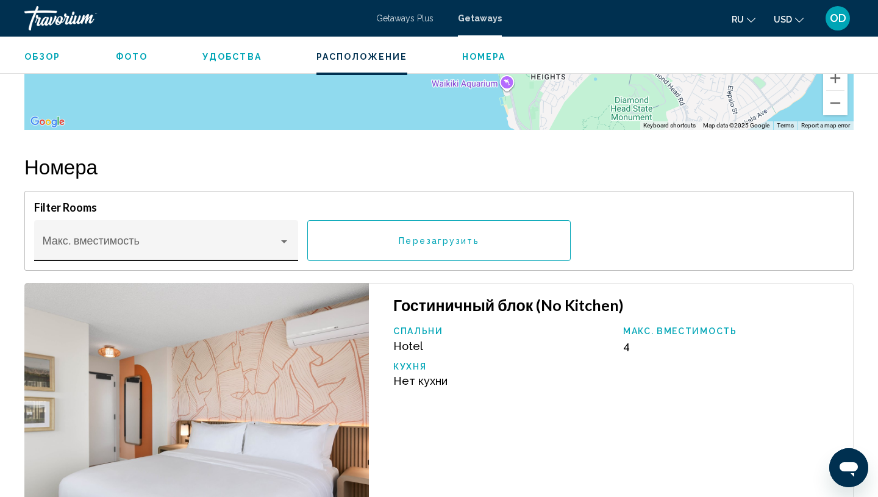
click at [279, 247] on div "Main content" at bounding box center [166, 246] width 247 height 12
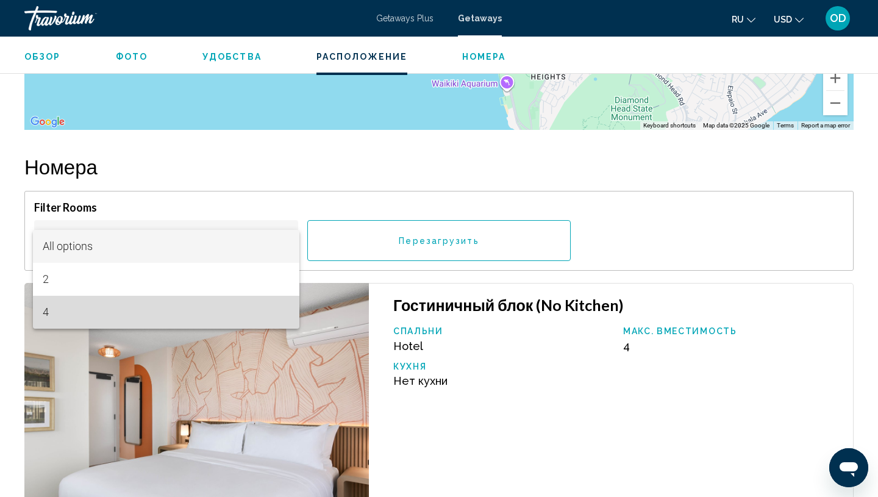
click at [135, 318] on span "4" at bounding box center [166, 312] width 247 height 33
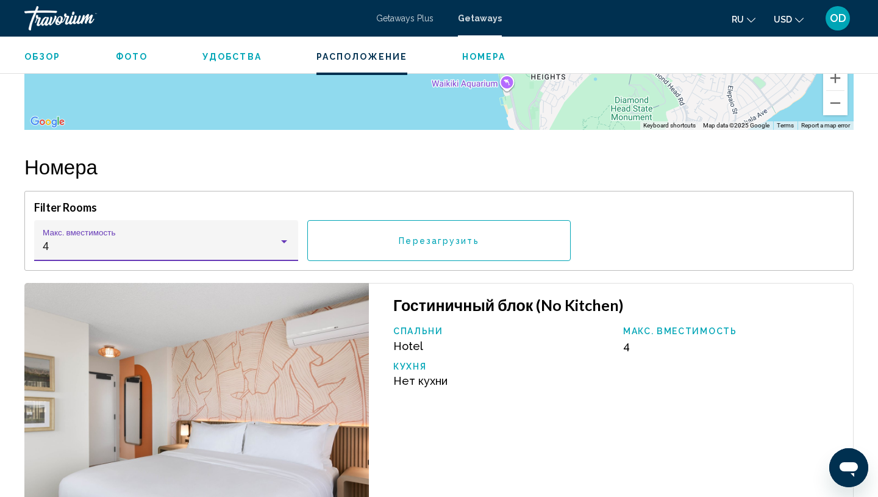
click at [400, 249] on button "Перезагрузить" at bounding box center [439, 240] width 264 height 41
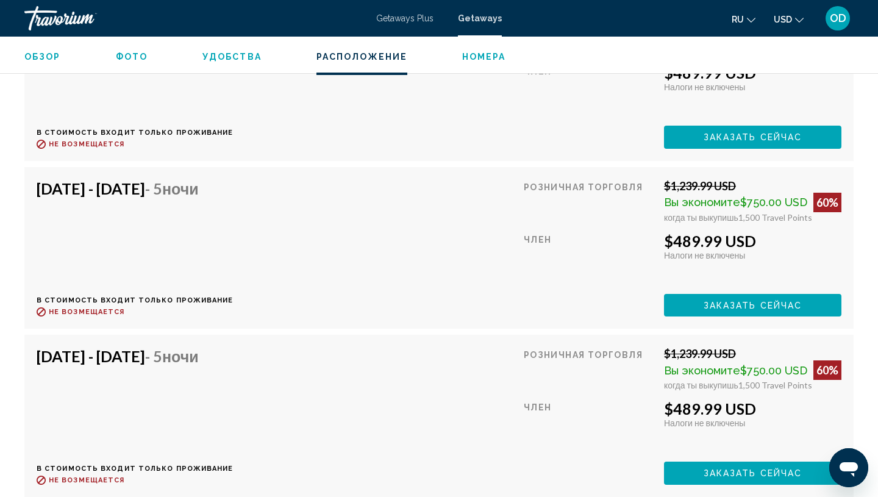
scroll to position [4791, 0]
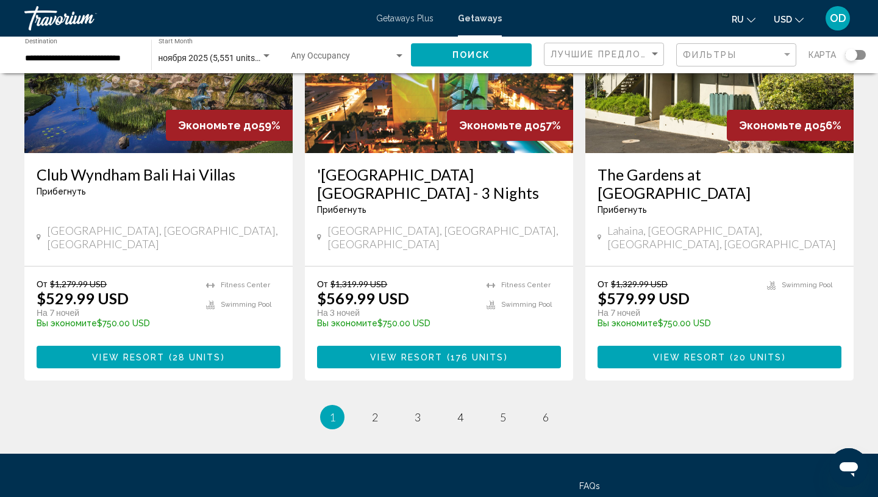
scroll to position [1599, 0]
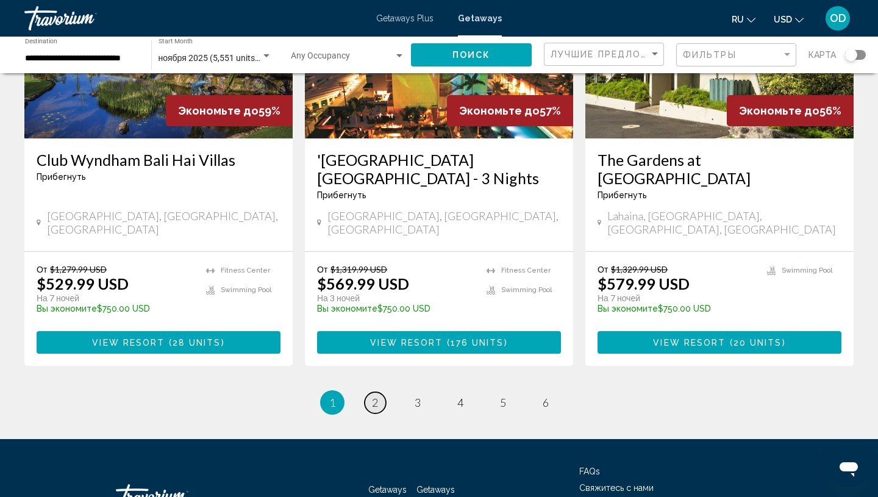
click at [373, 396] on span "2" at bounding box center [375, 402] width 6 height 13
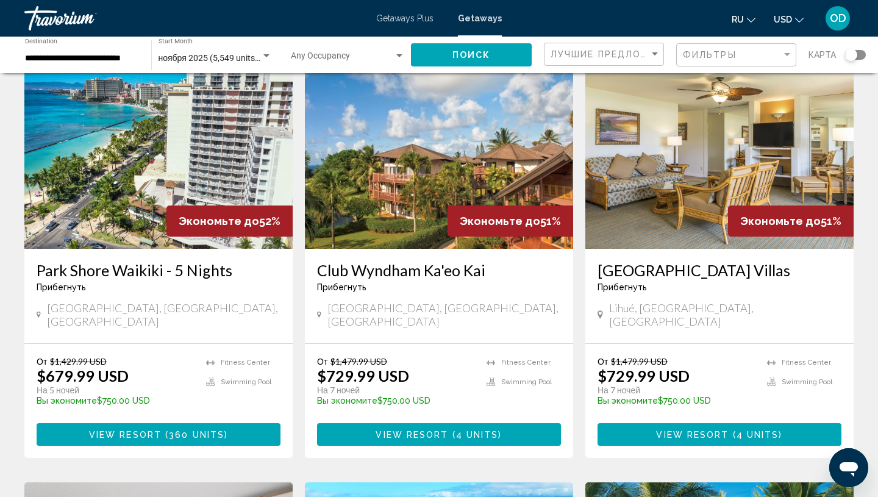
scroll to position [962, 0]
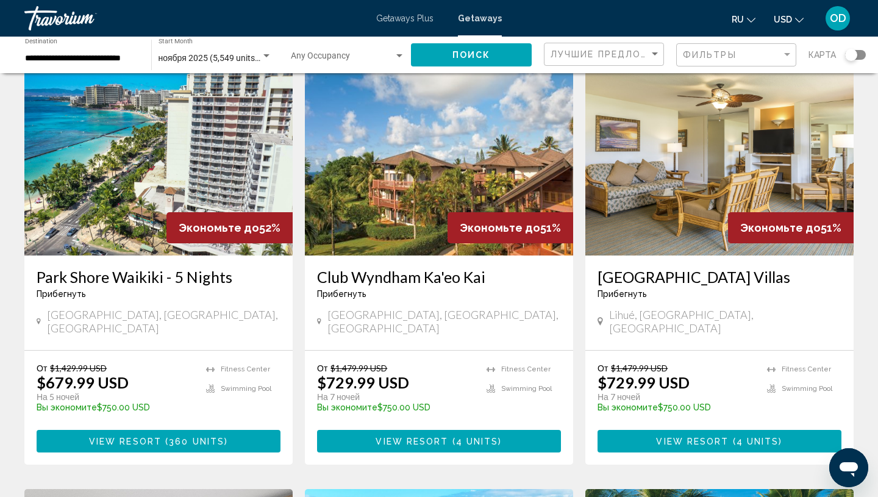
click at [75, 171] on img "Main content" at bounding box center [158, 157] width 268 height 195
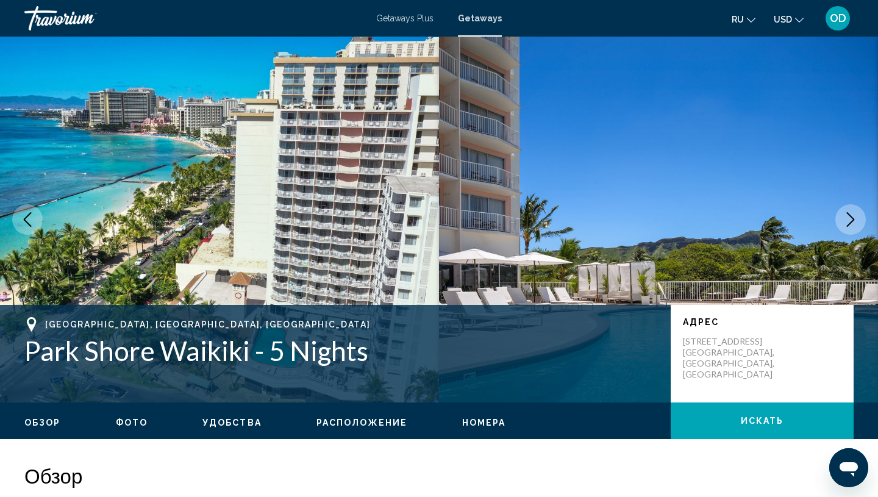
click at [843, 215] on icon "Next image" at bounding box center [850, 219] width 15 height 15
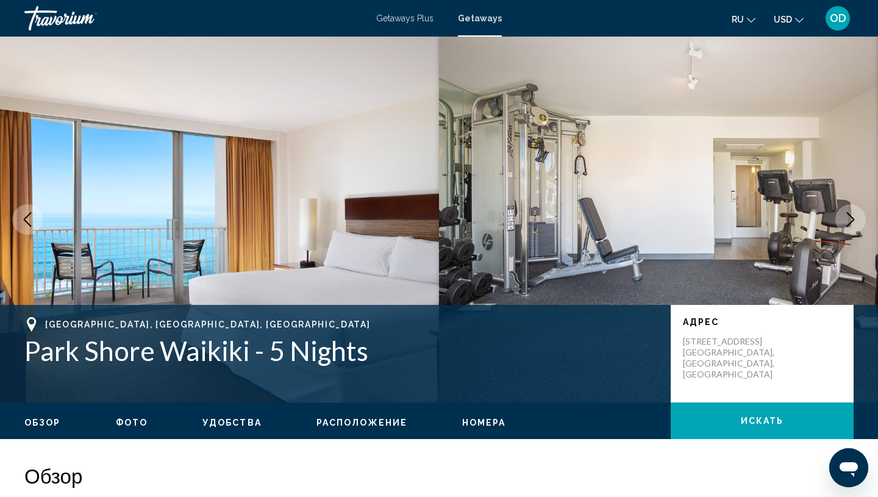
click at [843, 216] on icon "Next image" at bounding box center [850, 219] width 15 height 15
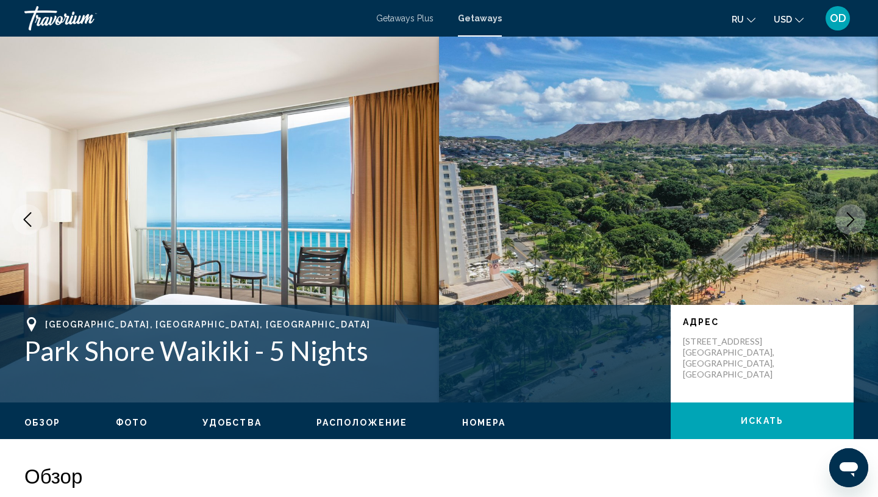
click at [843, 216] on icon "Next image" at bounding box center [850, 219] width 15 height 15
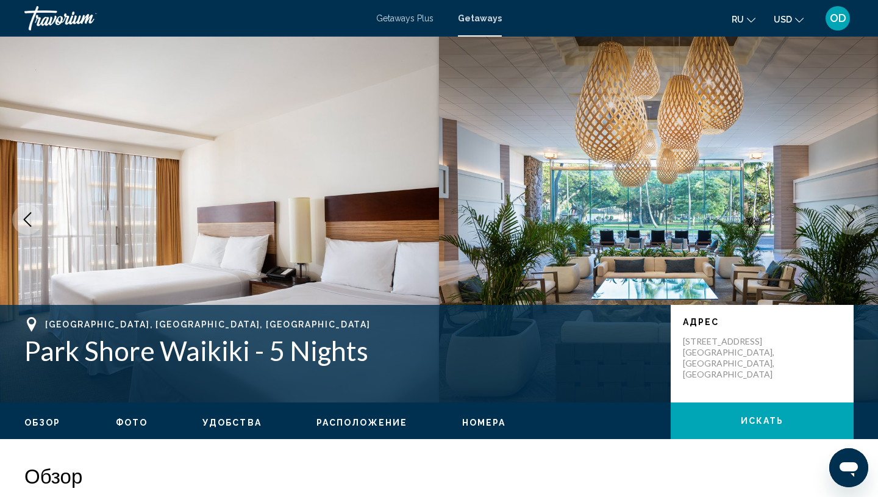
click at [843, 216] on icon "Next image" at bounding box center [850, 219] width 15 height 15
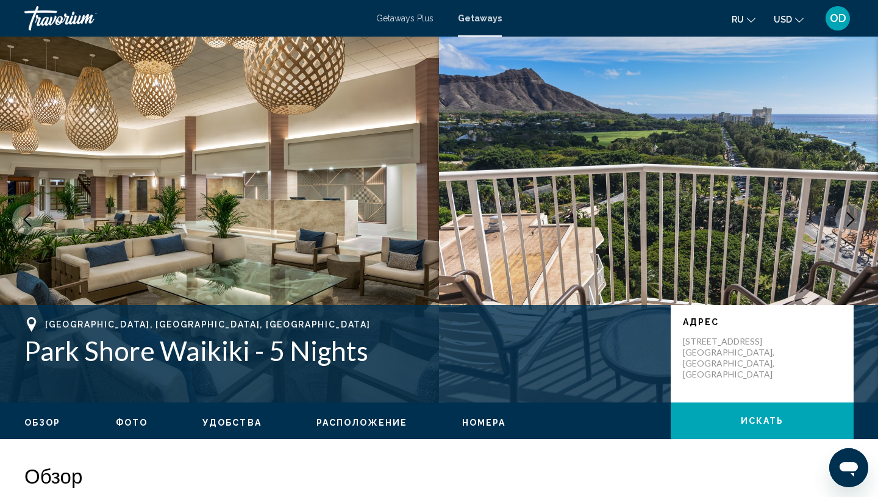
click at [844, 217] on icon "Next image" at bounding box center [850, 219] width 15 height 15
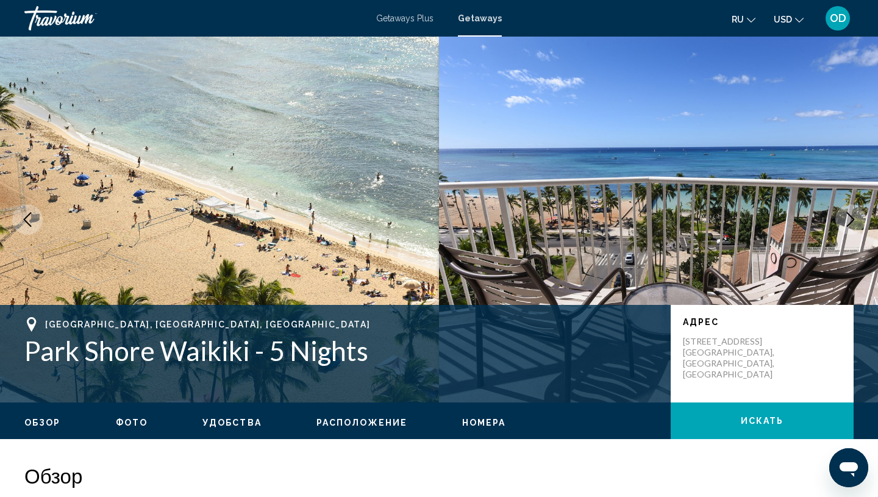
click at [844, 218] on icon "Next image" at bounding box center [850, 219] width 15 height 15
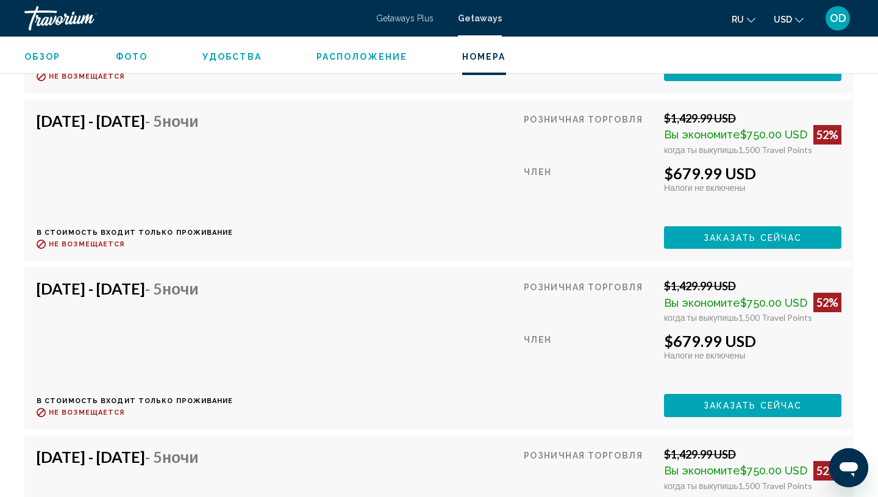
scroll to position [4879, 0]
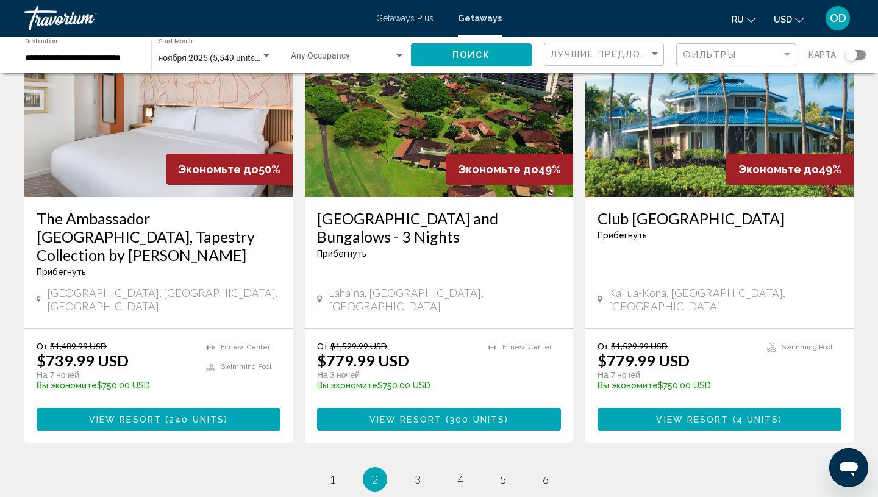
scroll to position [1475, 0]
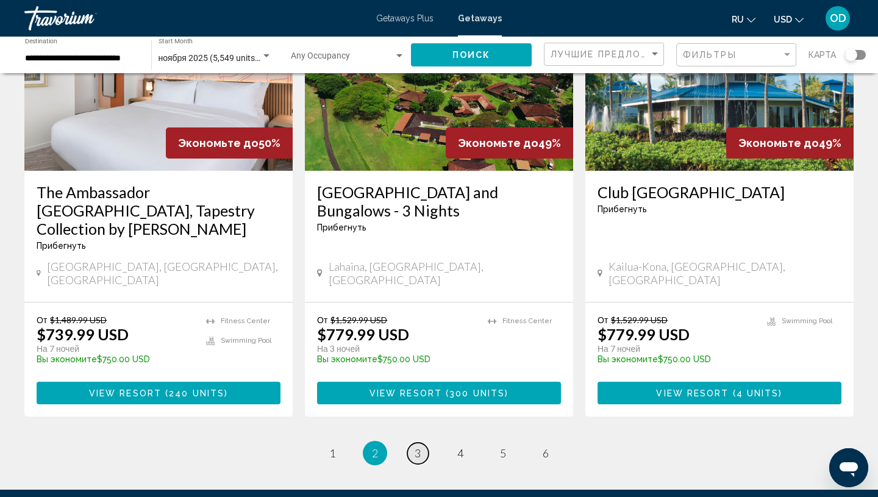
click at [421, 442] on link "page 3" at bounding box center [417, 452] width 21 height 21
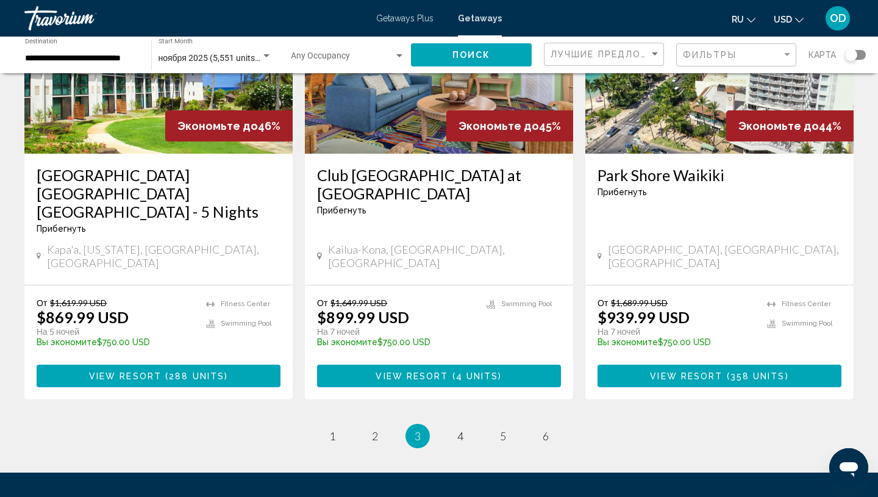
scroll to position [1541, 0]
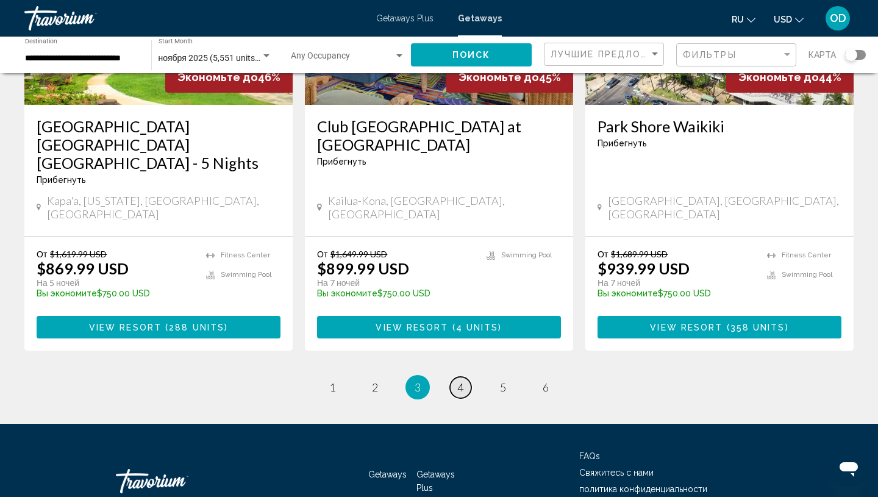
click at [465, 377] on link "page 4" at bounding box center [460, 387] width 21 height 21
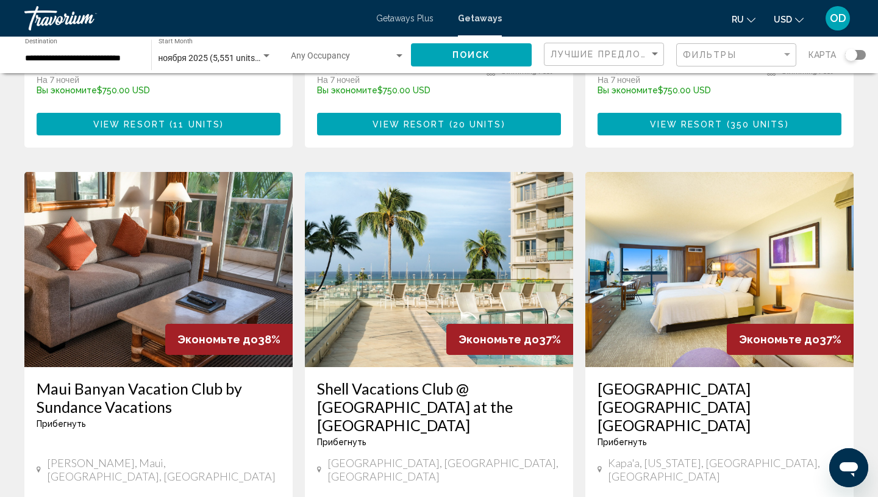
scroll to position [1544, 0]
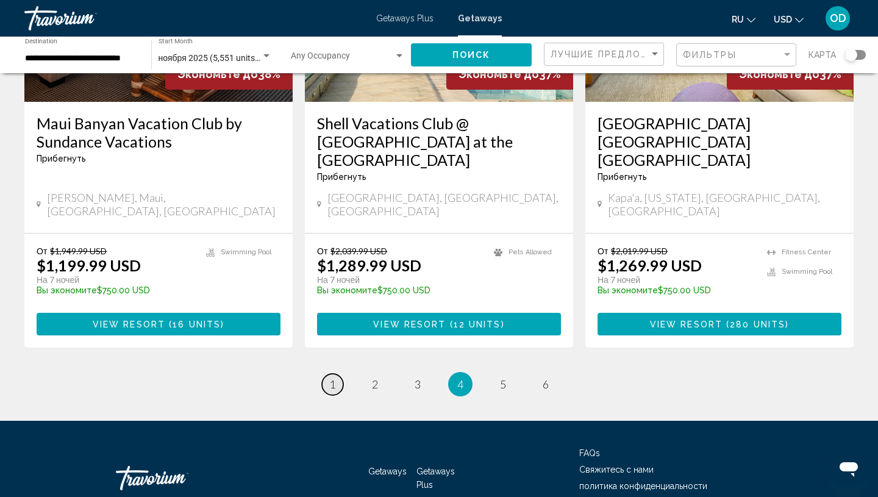
click at [332, 377] on span "1" at bounding box center [332, 383] width 6 height 13
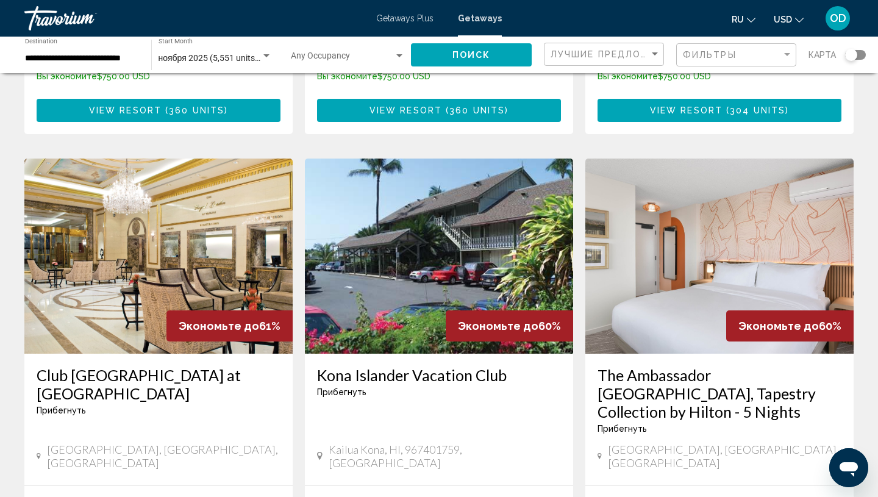
scroll to position [940, 0]
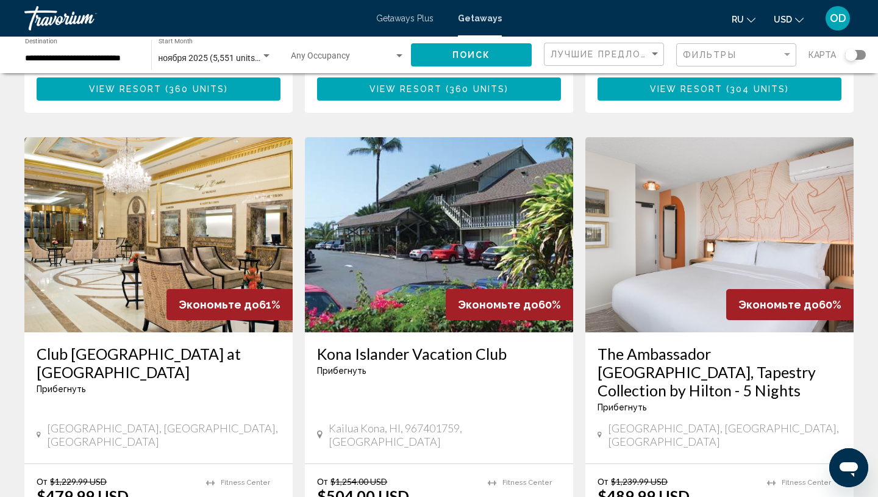
click at [673, 344] on h3 "The Ambassador [GEOGRAPHIC_DATA], Tapestry Collection by Hilton - 5 Nights" at bounding box center [719, 371] width 244 height 55
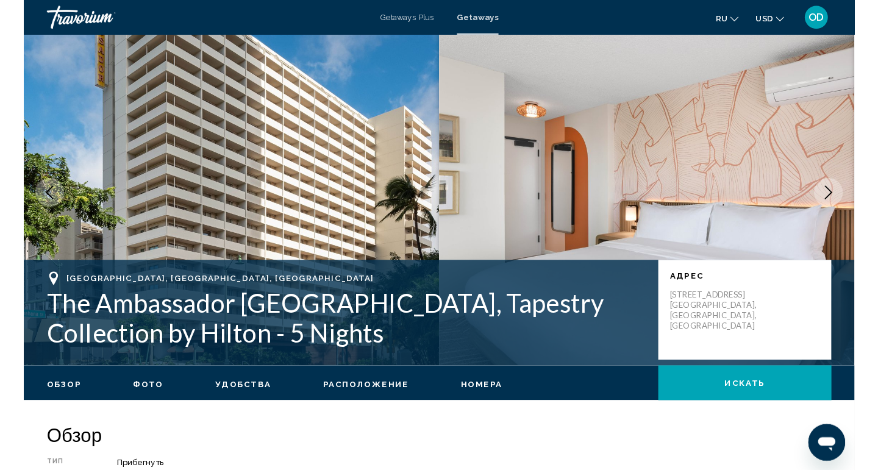
scroll to position [18, 0]
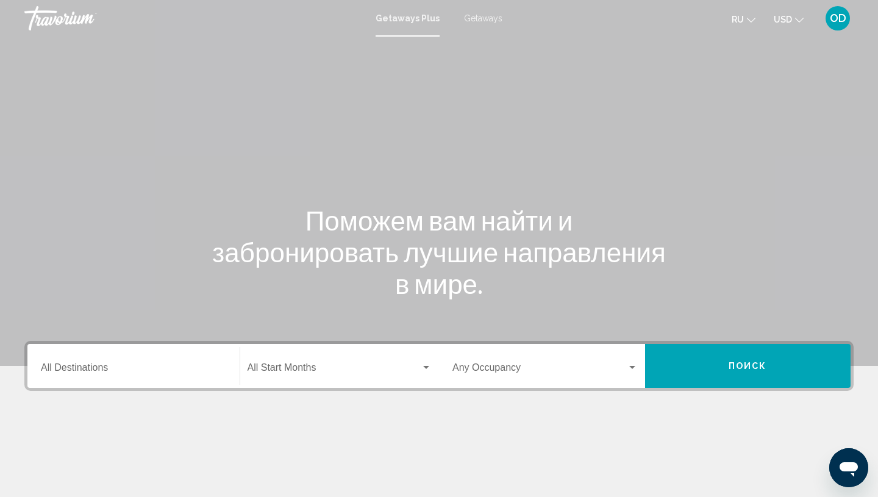
click at [478, 16] on span "Getaways" at bounding box center [483, 18] width 38 height 10
click at [52, 371] on input "Destination All Destinations" at bounding box center [133, 369] width 185 height 11
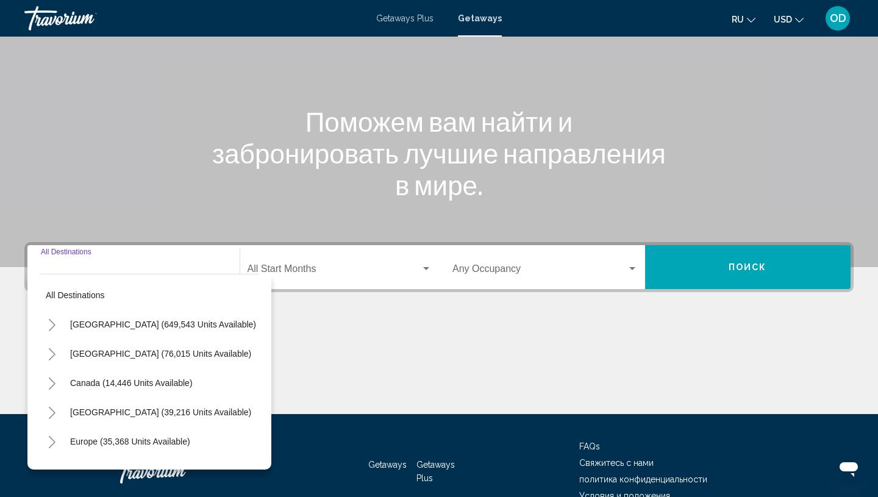
scroll to position [165, 0]
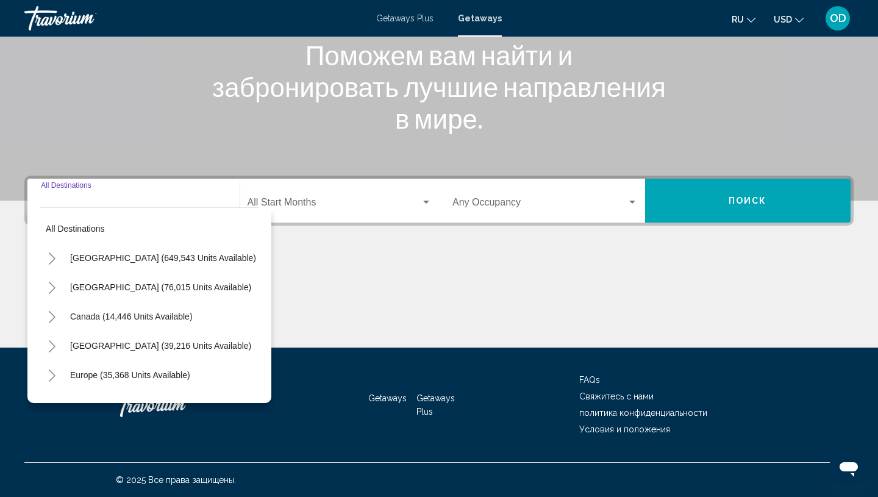
click at [52, 255] on icon "Toggle United States (649,543 units available)" at bounding box center [52, 258] width 9 height 12
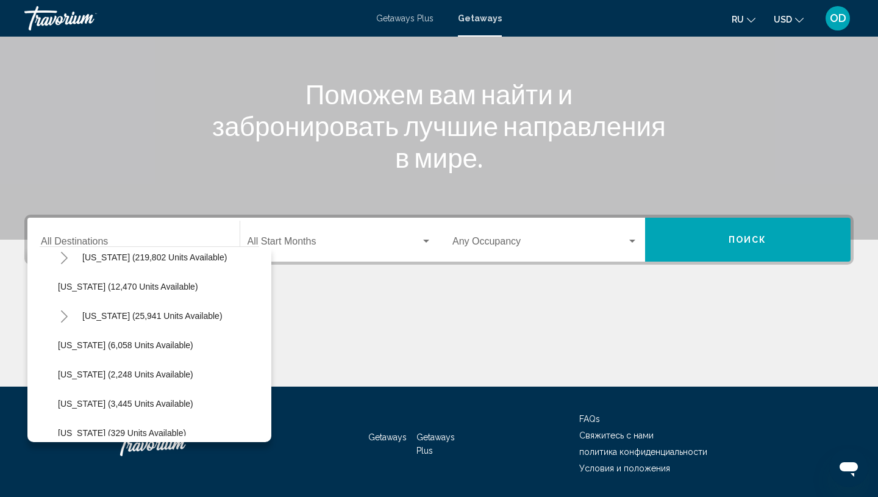
scroll to position [272, 0]
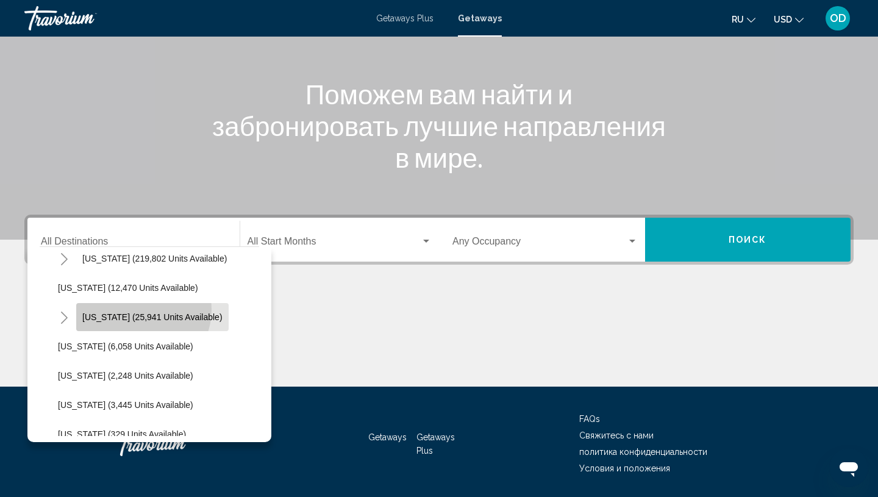
click at [142, 310] on button "[US_STATE] (25,941 units available)" at bounding box center [152, 317] width 152 height 28
type input "**********"
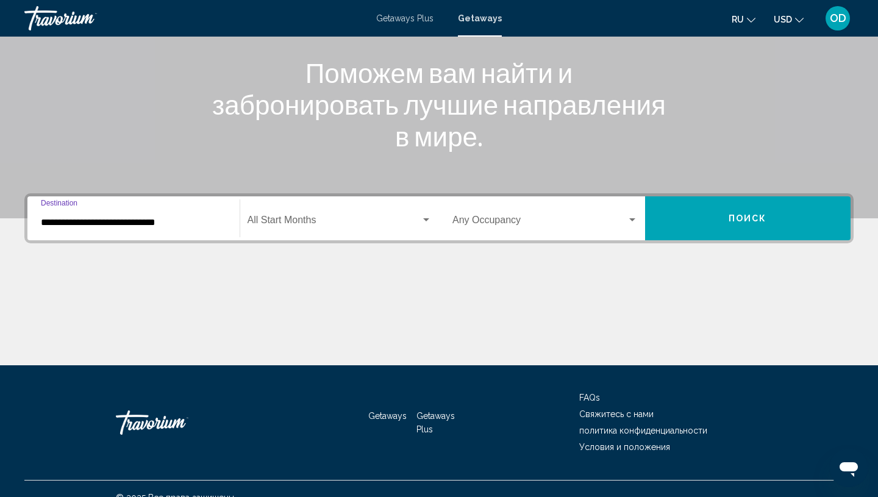
scroll to position [165, 0]
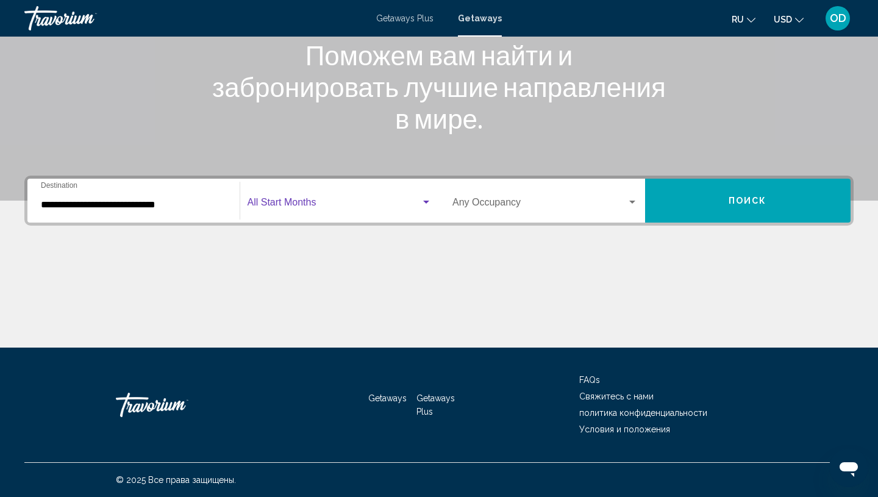
click at [420, 201] on span "Search widget" at bounding box center [334, 204] width 174 height 11
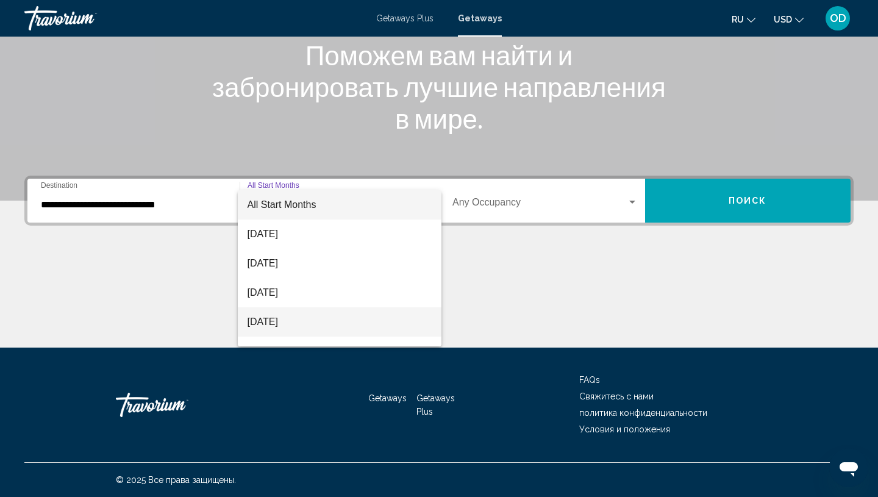
click at [276, 324] on span "[DATE]" at bounding box center [339, 321] width 185 height 29
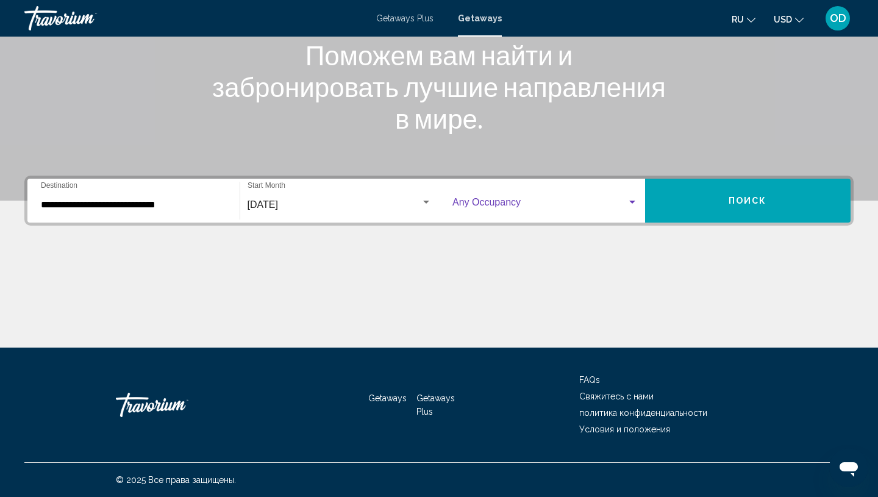
click at [628, 204] on div "Search widget" at bounding box center [632, 202] width 11 height 10
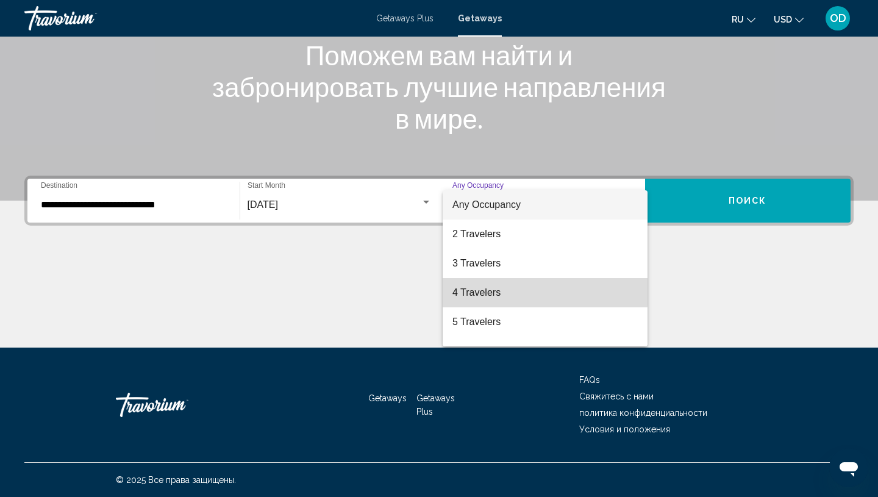
click at [495, 291] on span "4 Travelers" at bounding box center [544, 292] width 185 height 29
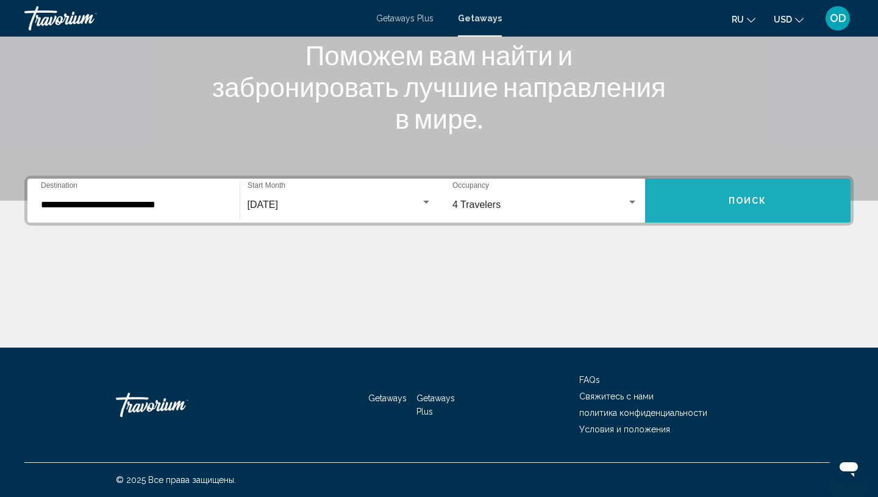
click at [745, 208] on button "Поиск" at bounding box center [748, 201] width 206 height 44
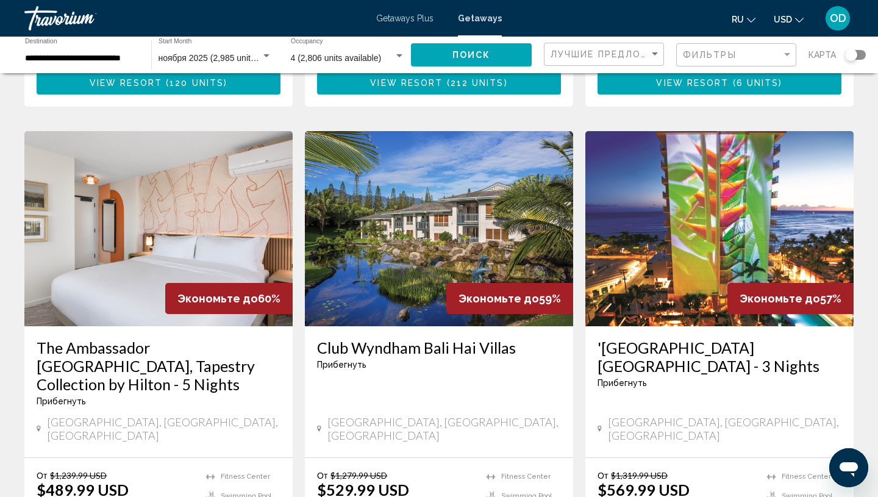
scroll to position [971, 0]
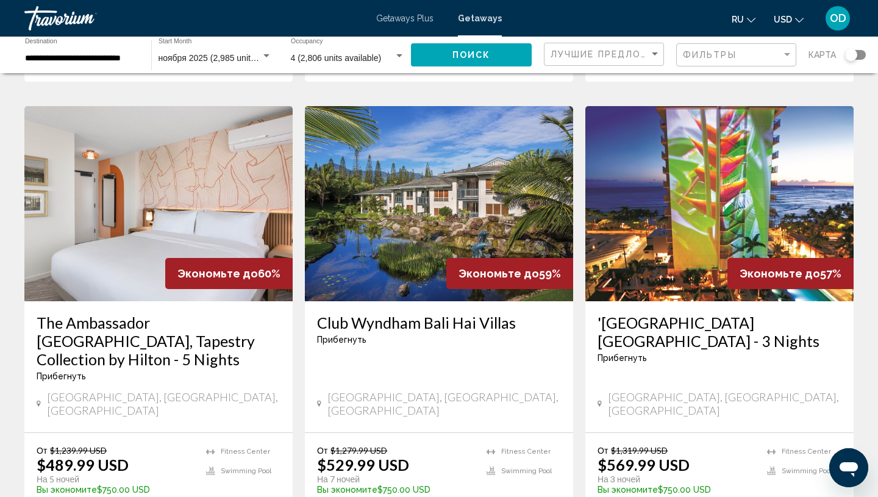
click at [85, 199] on img "Main content" at bounding box center [158, 203] width 268 height 195
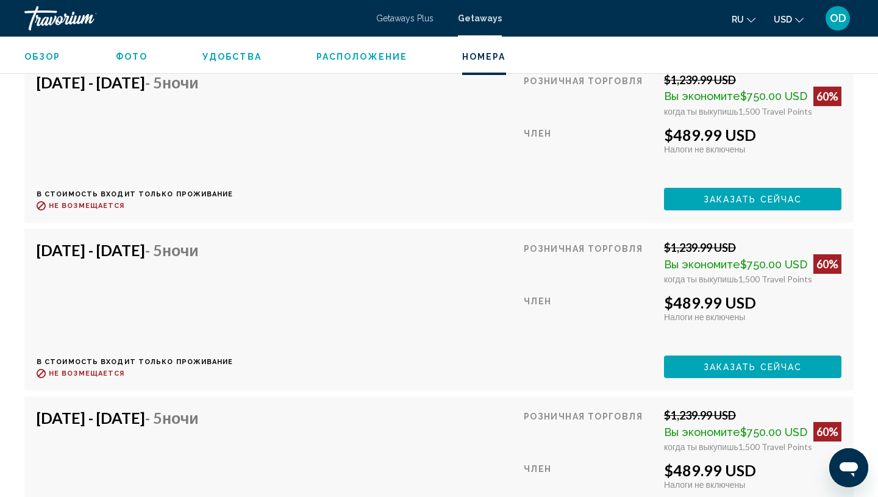
scroll to position [6477, 0]
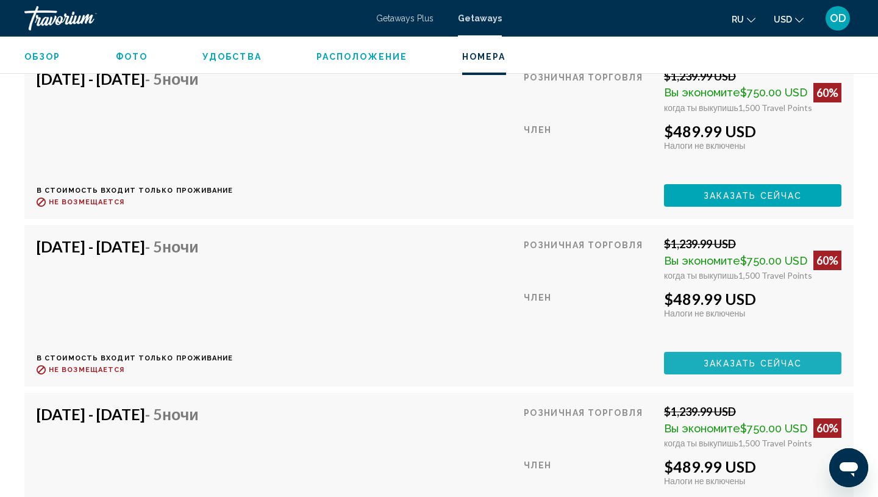
click at [765, 358] on span "Заказать сейчас" at bounding box center [752, 363] width 99 height 10
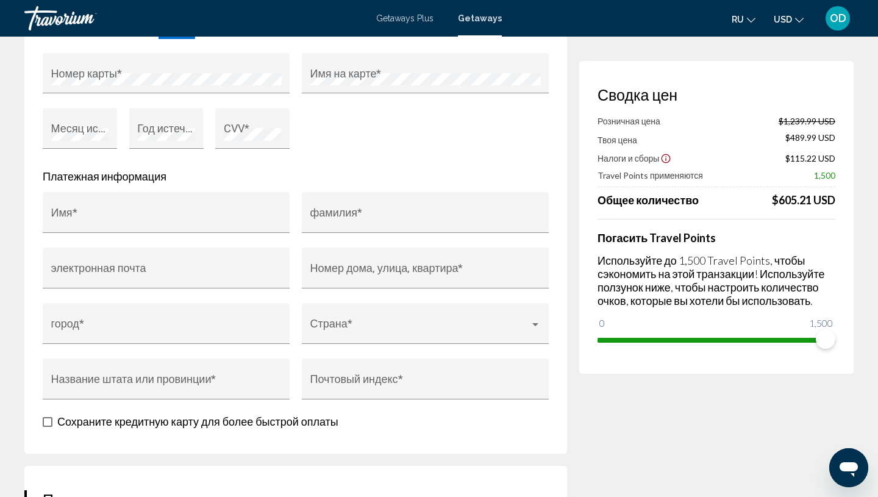
scroll to position [1171, 0]
click at [528, 330] on span "Main content" at bounding box center [419, 328] width 219 height 12
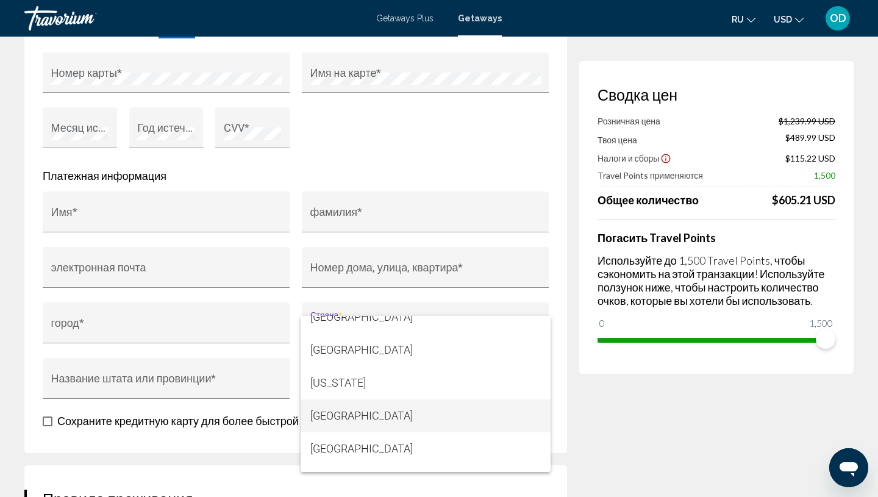
scroll to position [5705, 0]
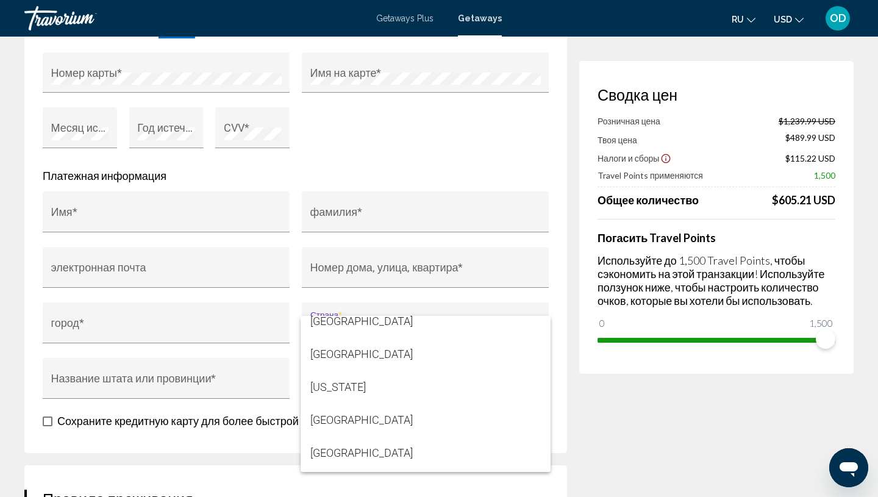
click at [661, 458] on div at bounding box center [439, 248] width 878 height 497
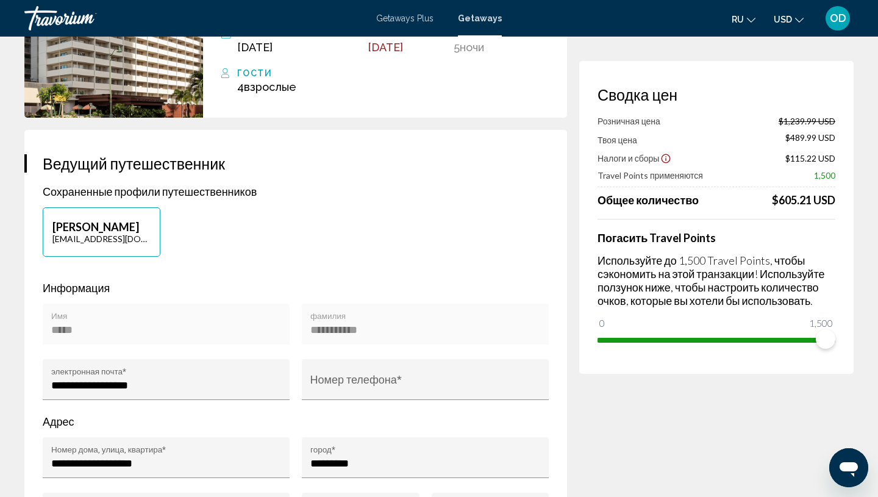
scroll to position [0, 0]
